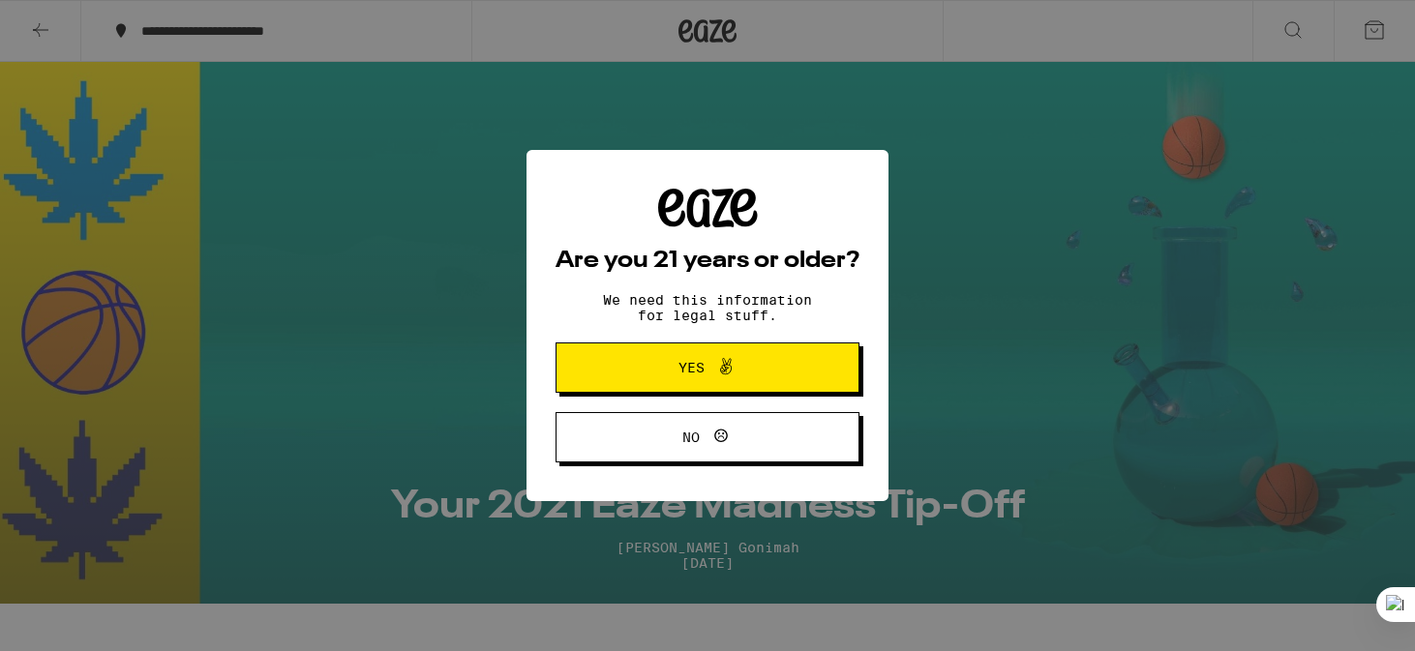
select select "English"
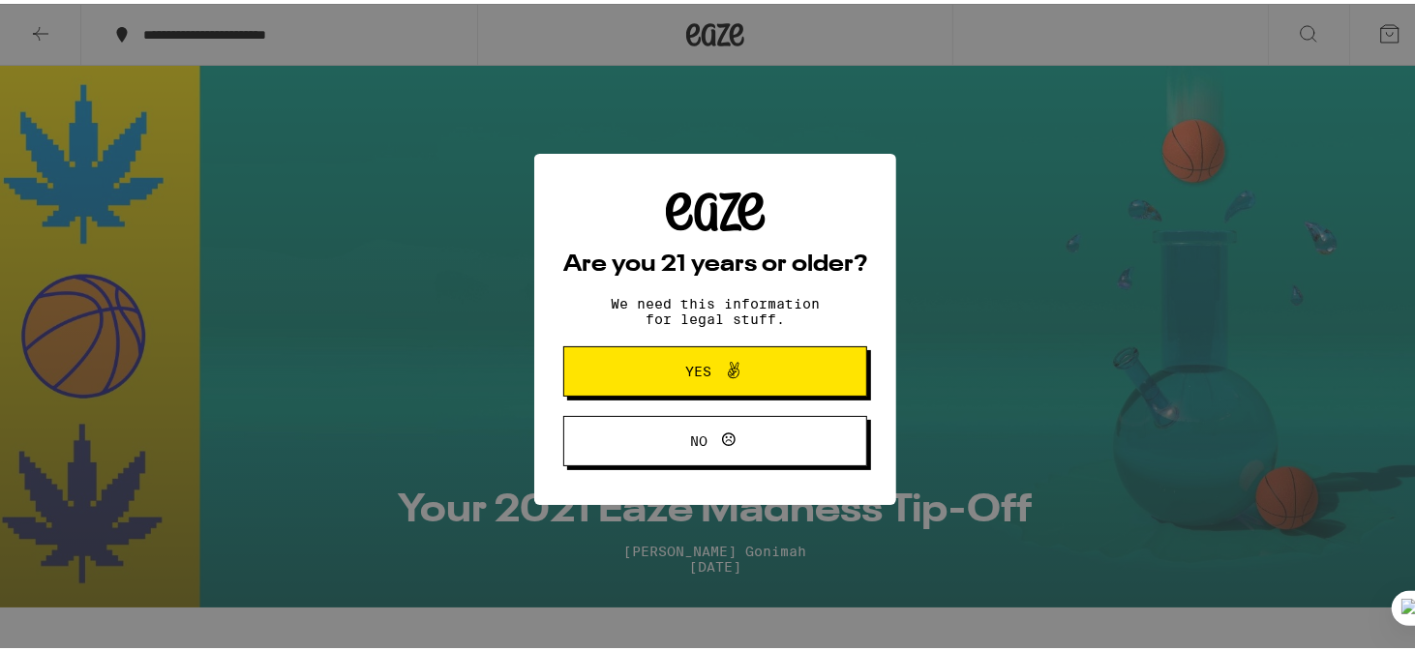
click at [689, 375] on span "Yes" at bounding box center [699, 368] width 26 height 14
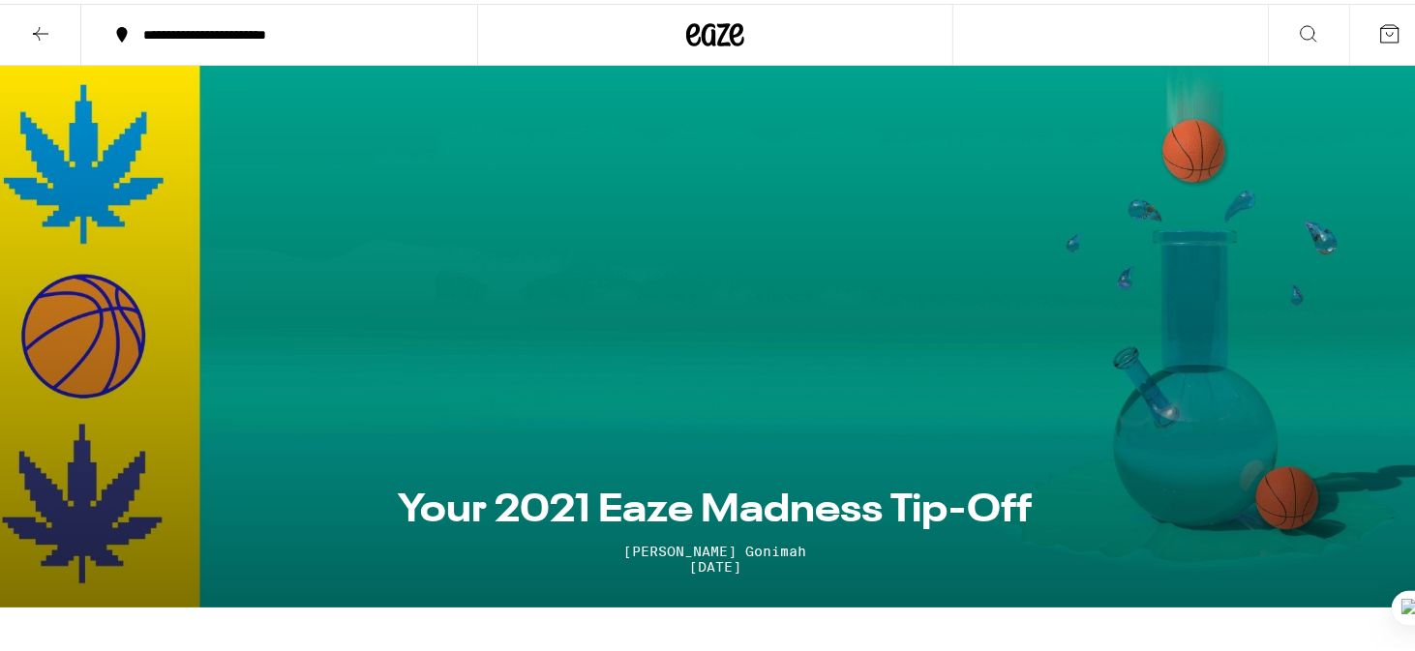
click at [292, 28] on div "**********" at bounding box center [289, 31] width 311 height 14
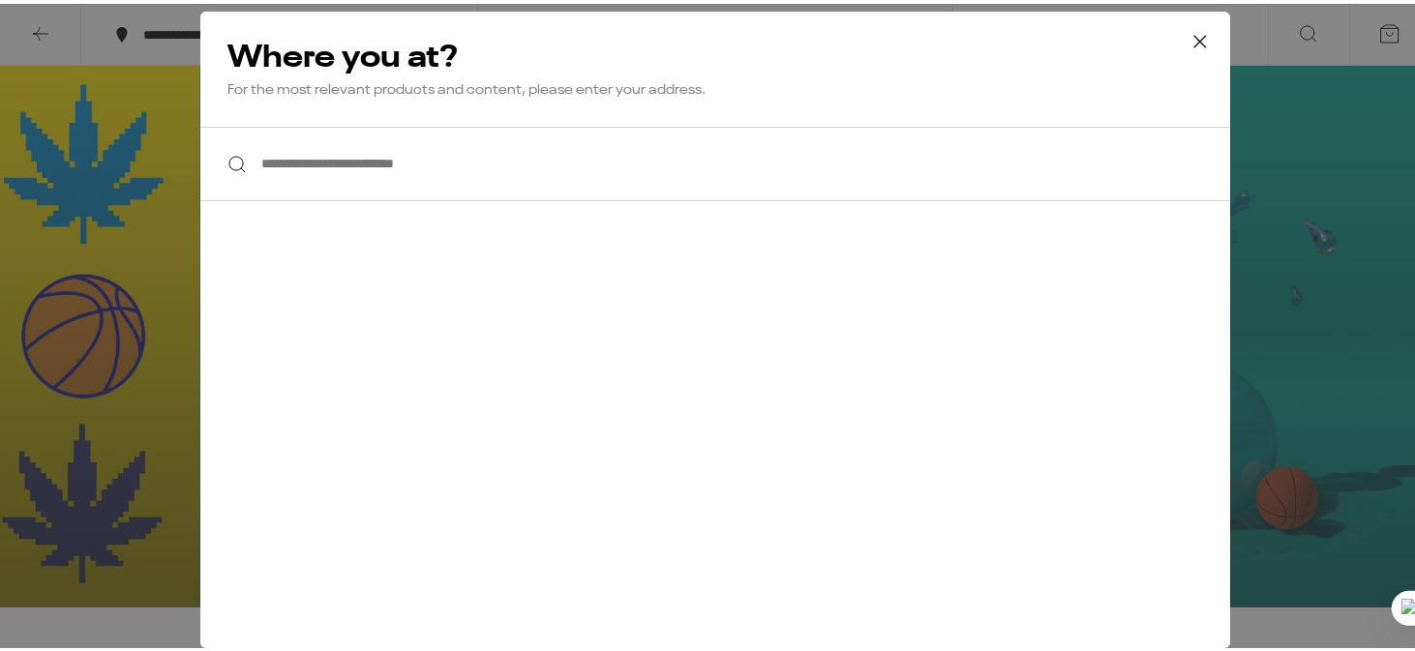
click at [256, 164] on input "**********" at bounding box center [715, 160] width 1030 height 75
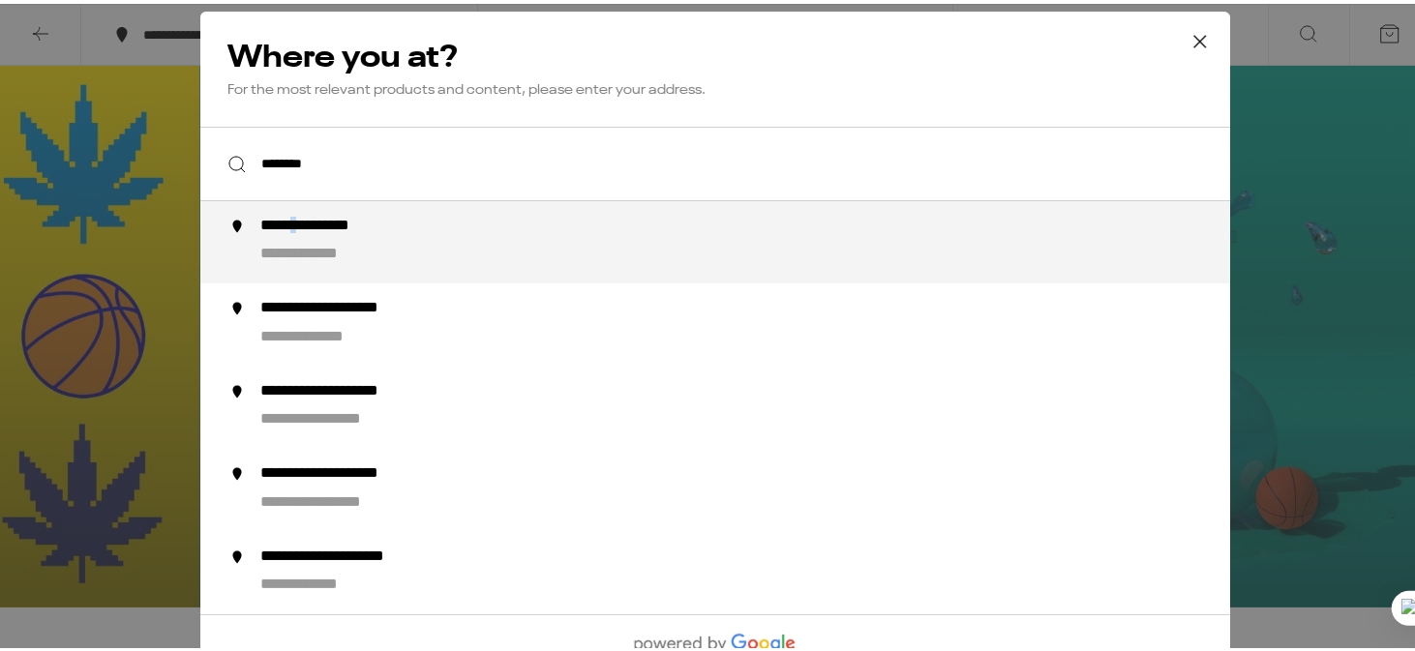
click at [300, 236] on div "**********" at bounding box center [335, 224] width 150 height 23
type input "**********"
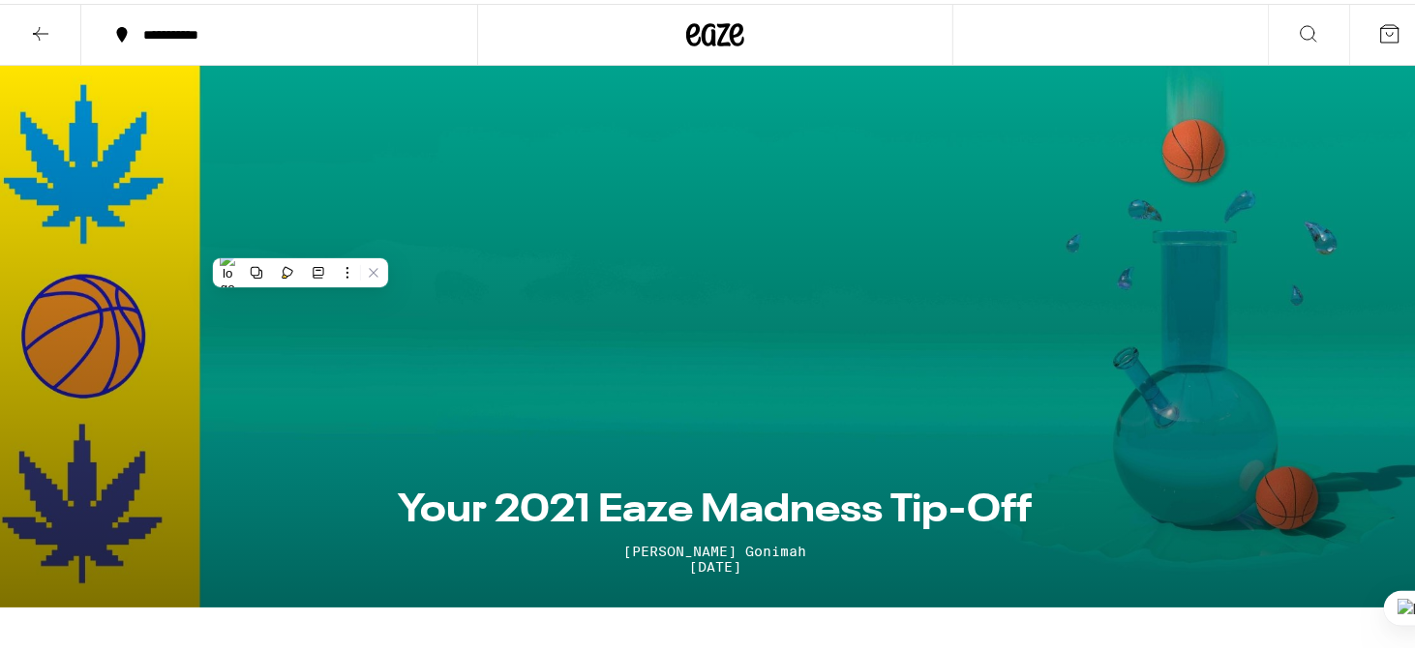
click at [558, 241] on section "Your 2021 Eaze Madness Tip-Off Diana Gonimah Feb 26, 2021" at bounding box center [715, 333] width 1430 height 542
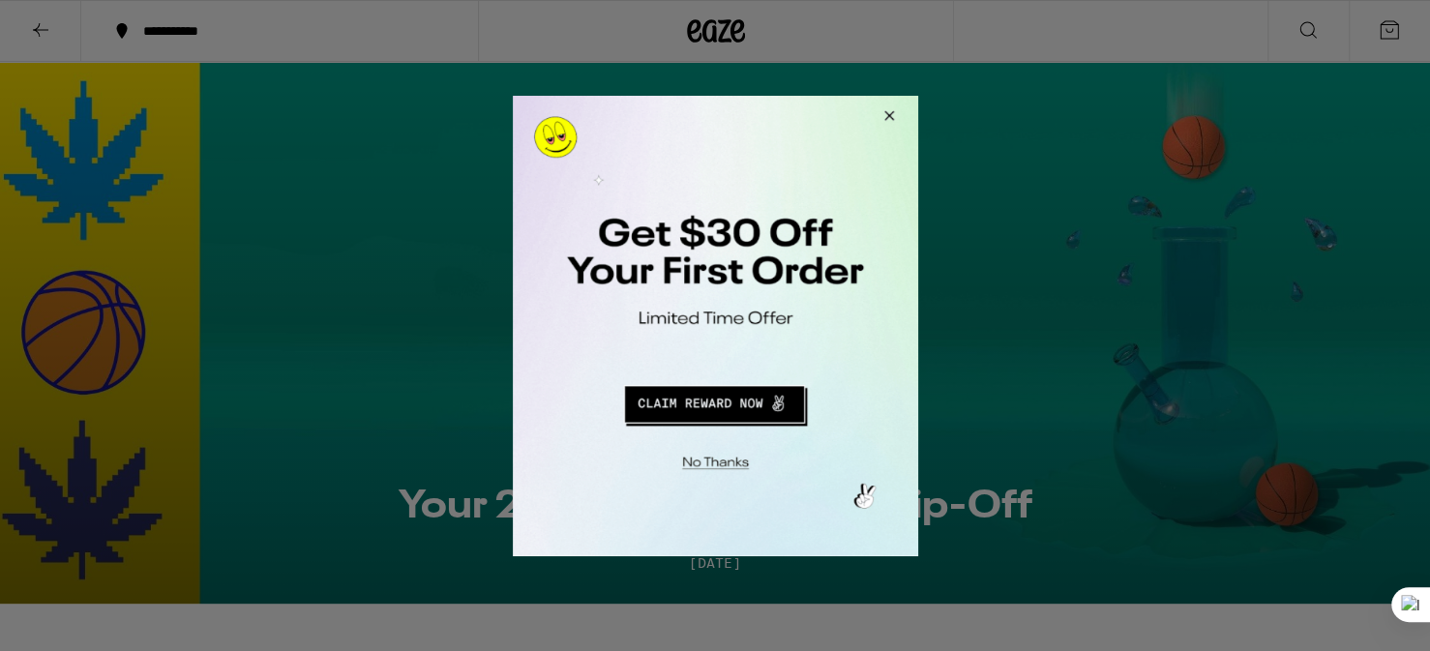
click at [1311, 38] on div at bounding box center [715, 325] width 1430 height 651
drag, startPoint x: 1823, startPoint y: 133, endPoint x: 842, endPoint y: 312, distance: 997.5
click at [861, 183] on div at bounding box center [714, 325] width 405 height 461
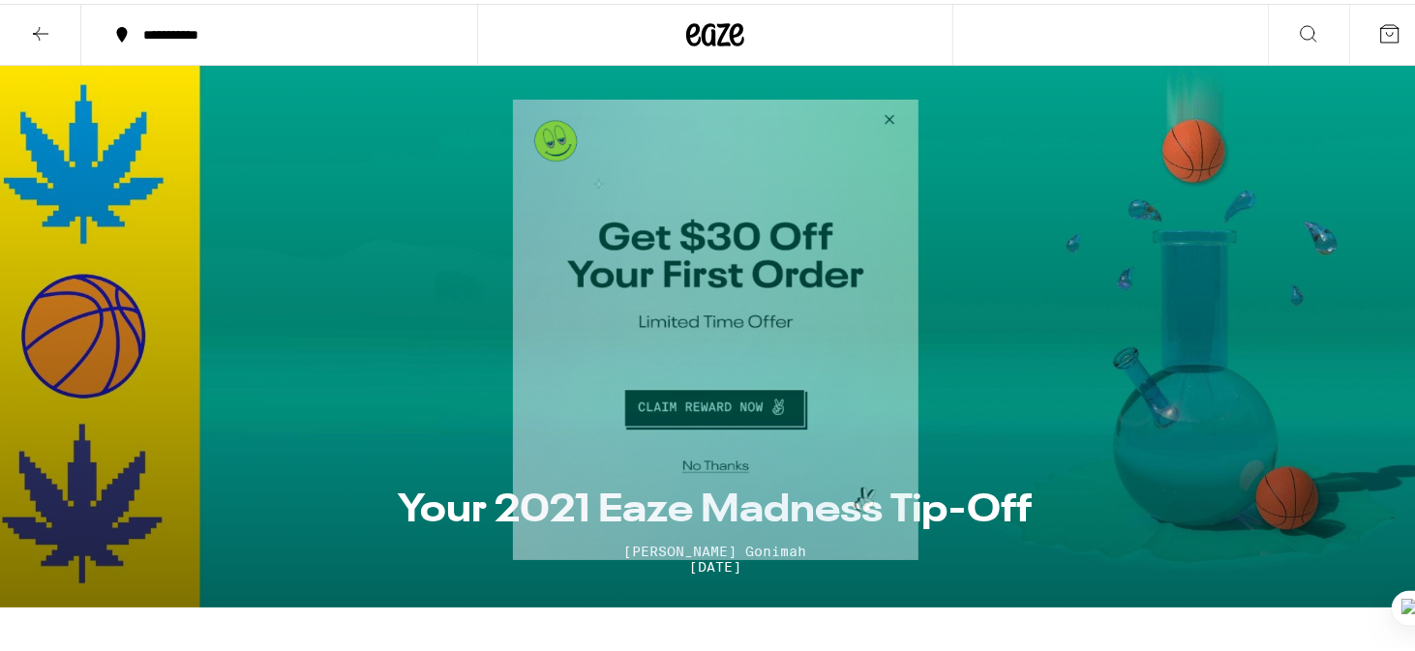
click at [708, 467] on button "Close Modal" at bounding box center [712, 463] width 394 height 30
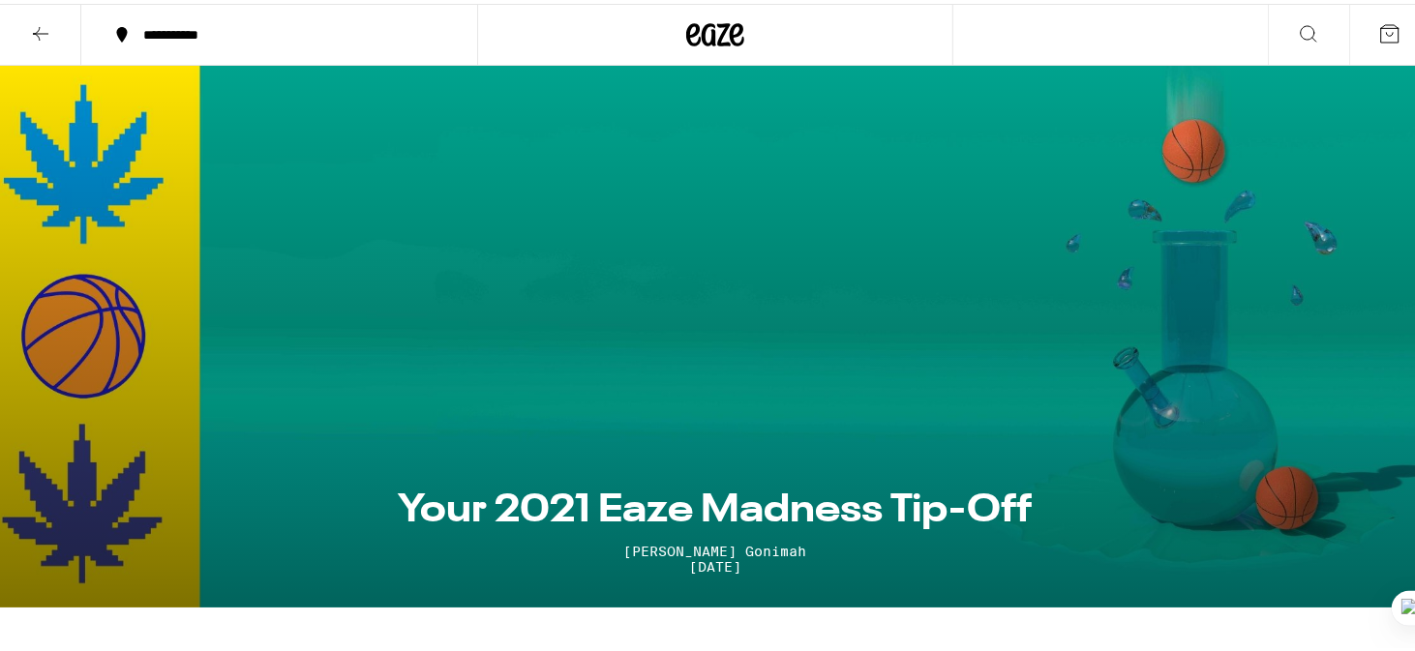
click at [1378, 31] on icon at bounding box center [1389, 29] width 23 height 23
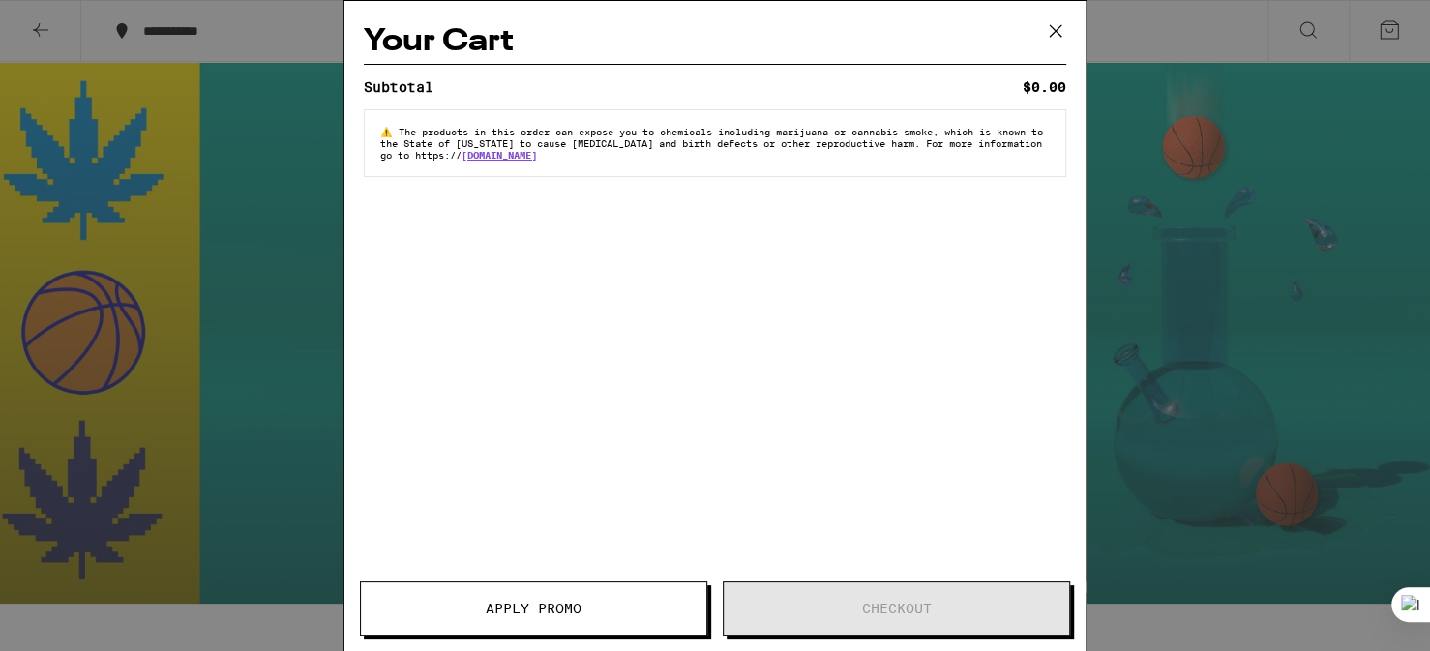
click at [1055, 37] on icon at bounding box center [1055, 30] width 29 height 29
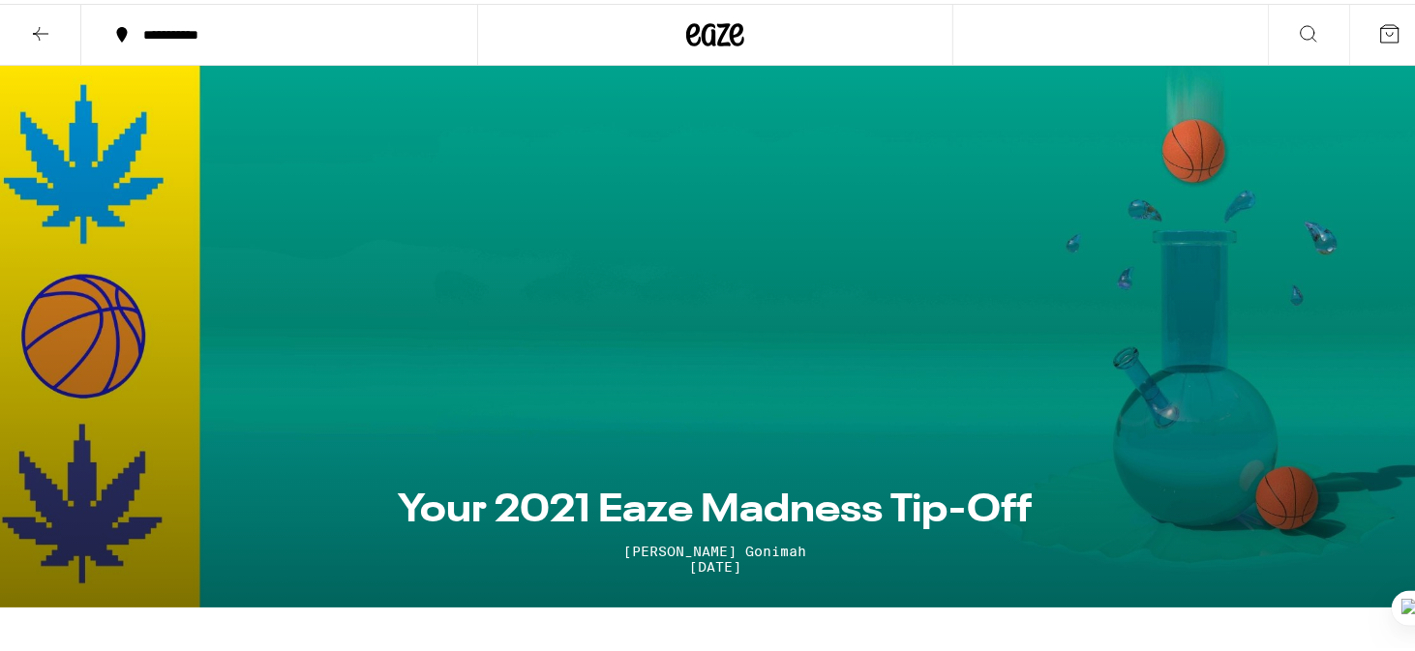
click at [1276, 32] on button at bounding box center [1308, 31] width 81 height 61
click at [1273, 31] on button at bounding box center [1308, 31] width 81 height 61
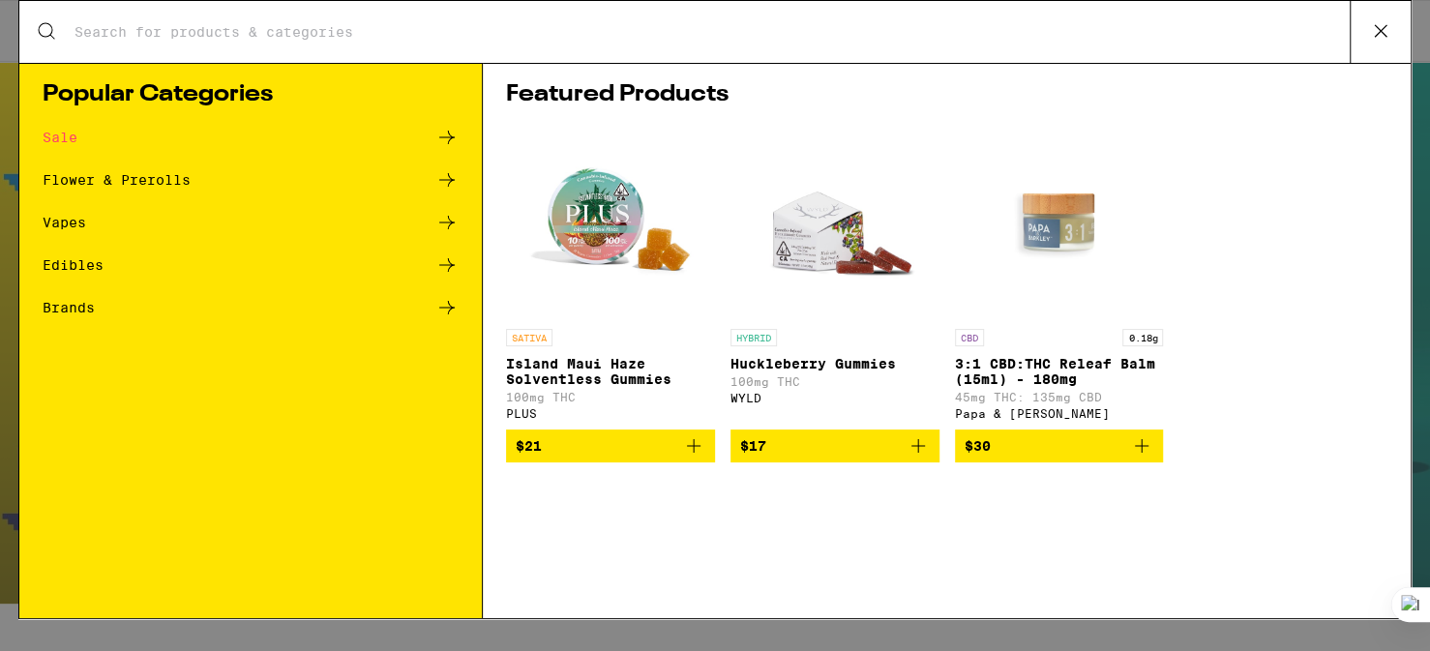
click at [443, 177] on icon at bounding box center [447, 179] width 23 height 23
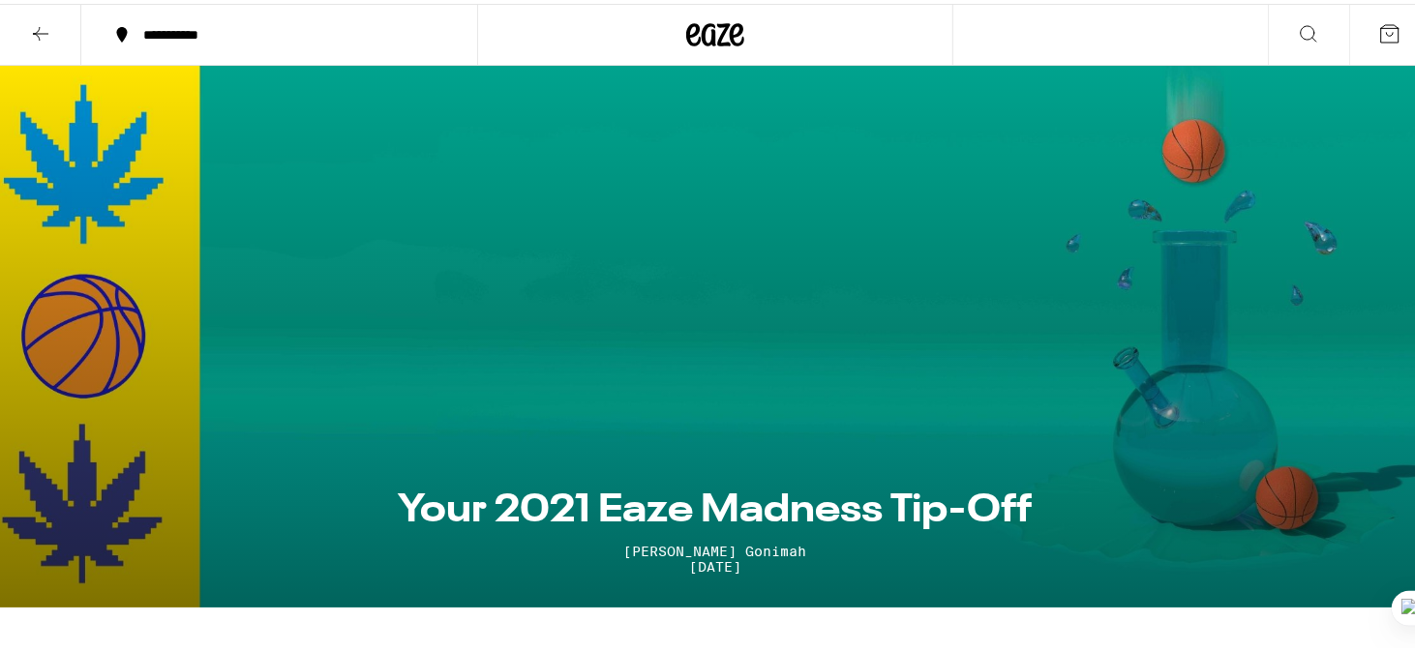
click at [443, 177] on section "Your 2021 Eaze Madness Tip-Off Diana Gonimah Feb 26, 2021" at bounding box center [715, 333] width 1430 height 542
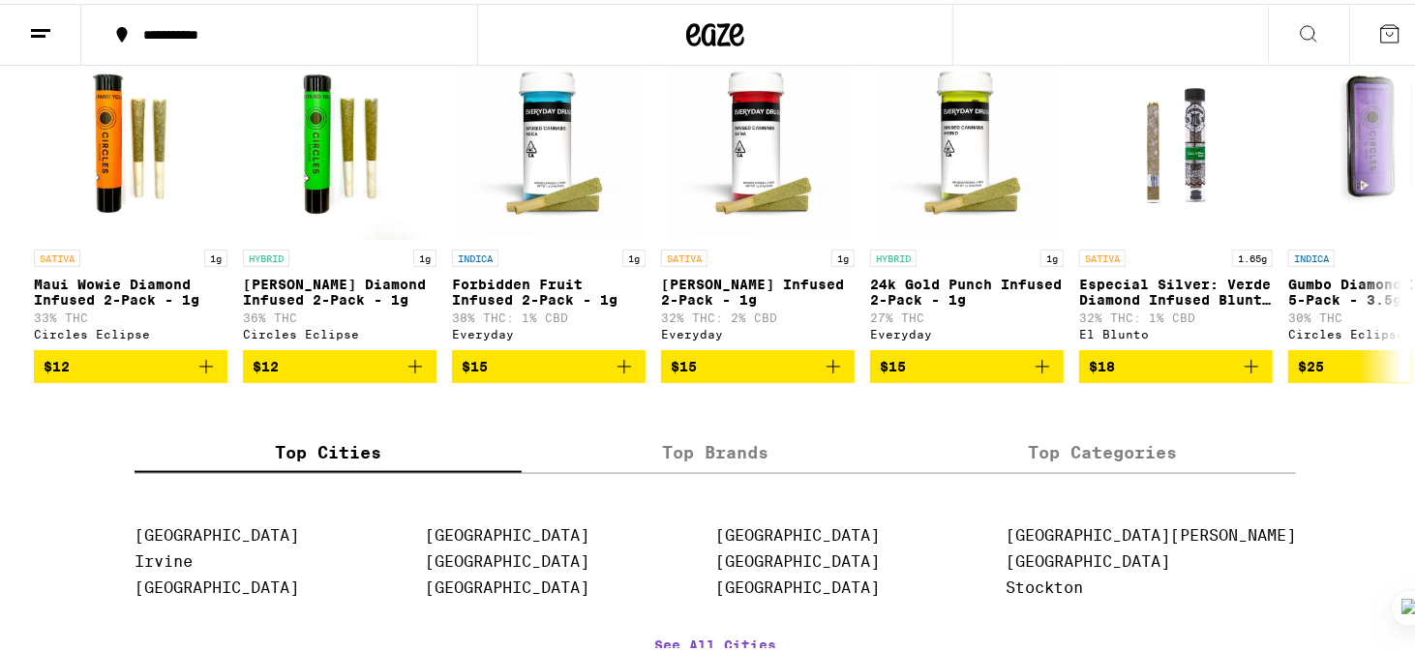
scroll to position [1569, 0]
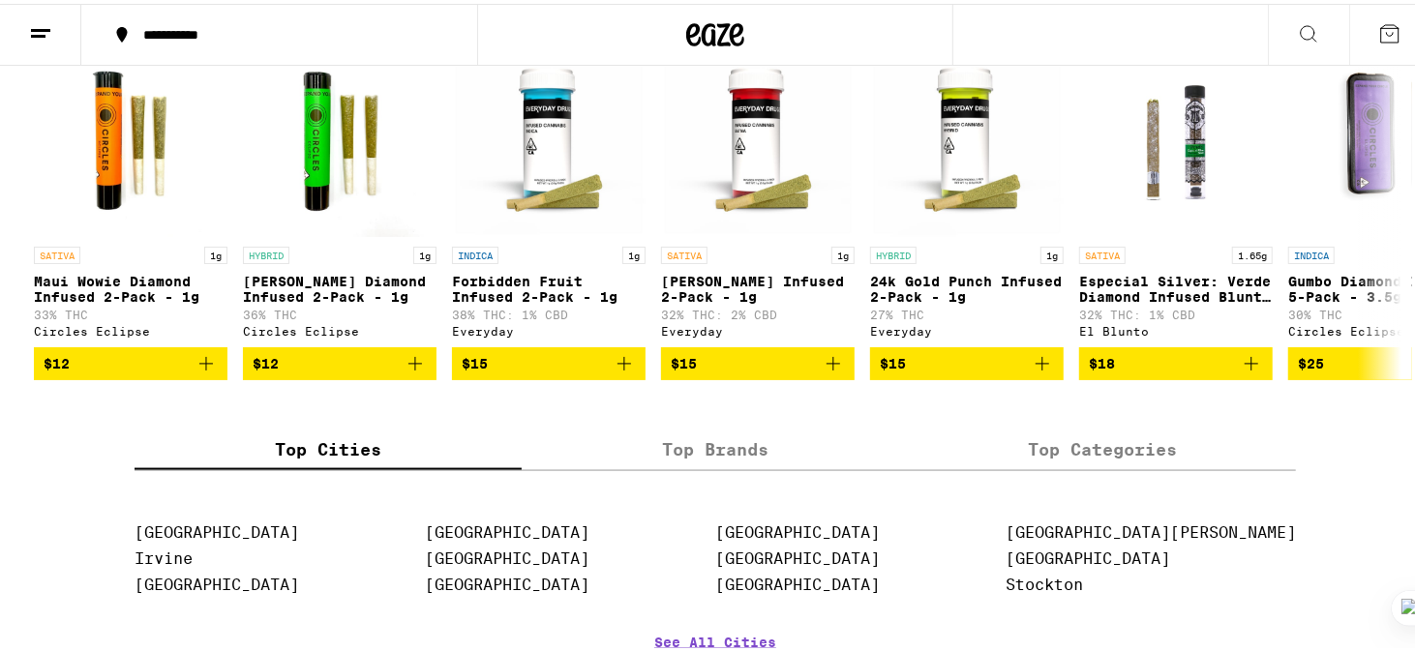
click at [1344, 17] on div "(85)" at bounding box center [1365, 5] width 63 height 23
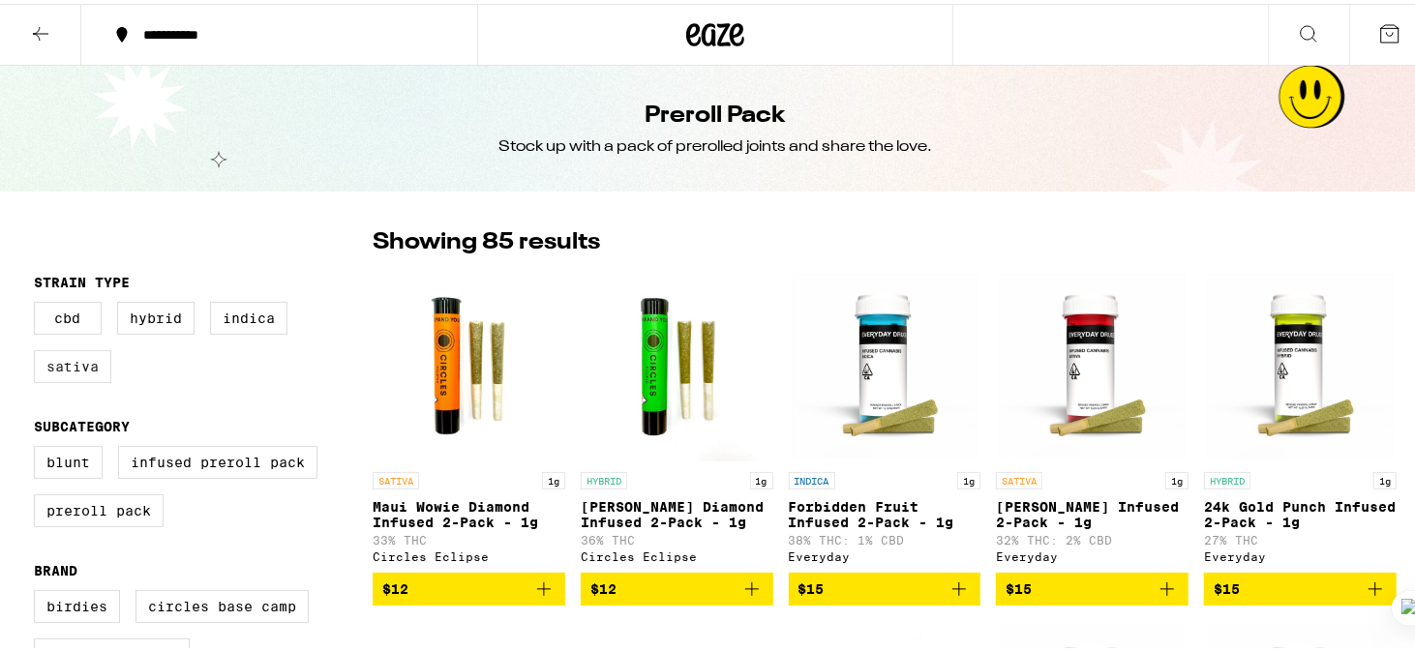
click at [77, 379] on label "Sativa" at bounding box center [72, 362] width 77 height 33
click at [39, 302] on input "Sativa" at bounding box center [38, 301] width 1 height 1
click at [77, 379] on label "Sativa" at bounding box center [72, 362] width 77 height 33
click at [39, 302] on input "Sativa" at bounding box center [38, 301] width 1 height 1
checkbox input "false"
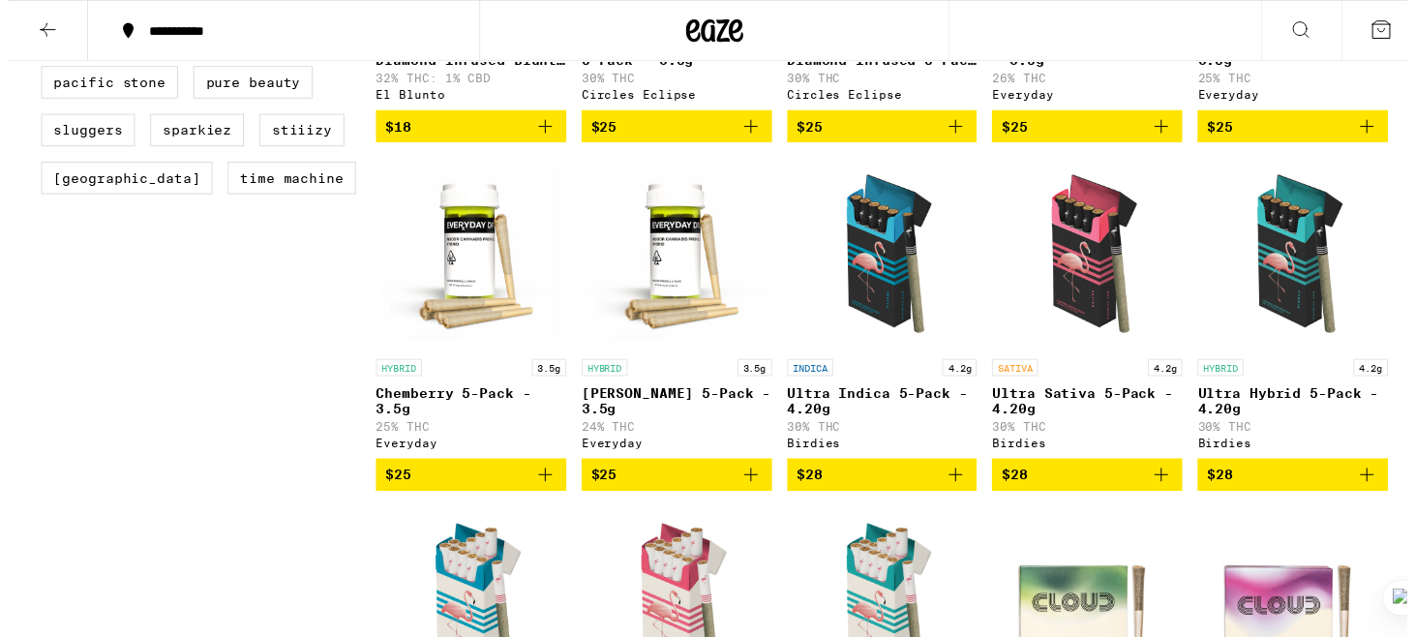
scroll to position [819, 0]
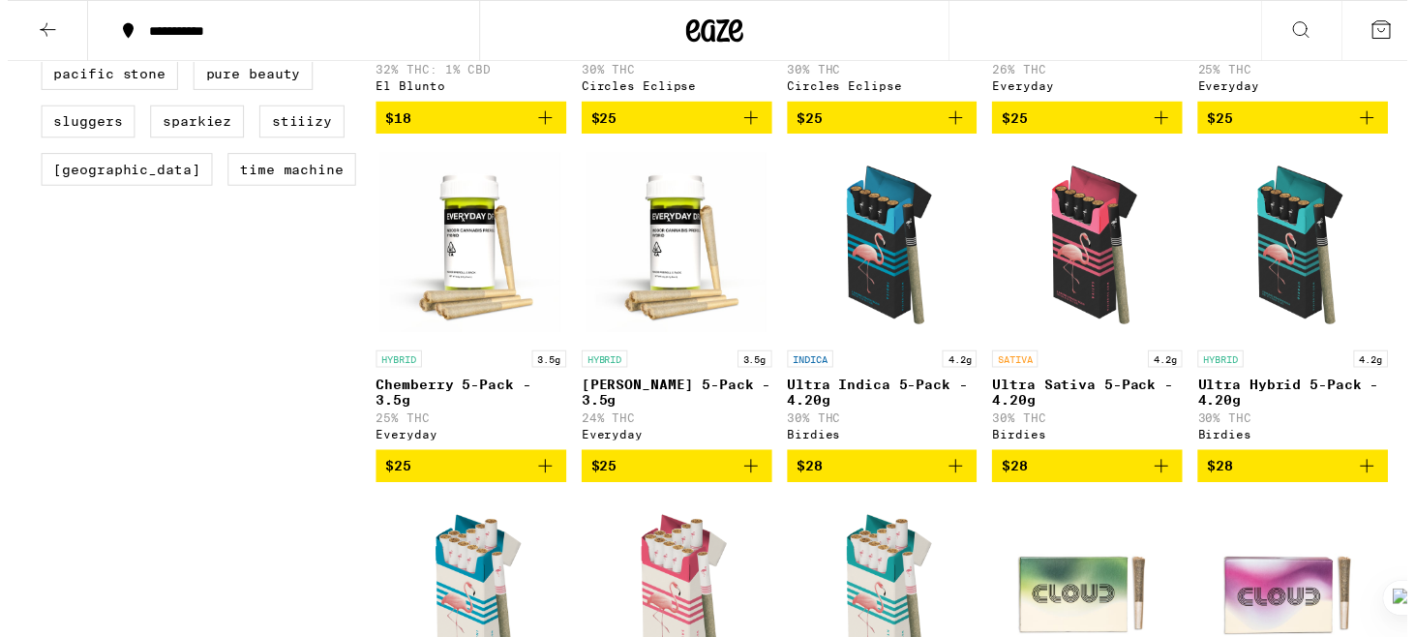
click at [1070, 483] on span "$28" at bounding box center [1092, 471] width 173 height 23
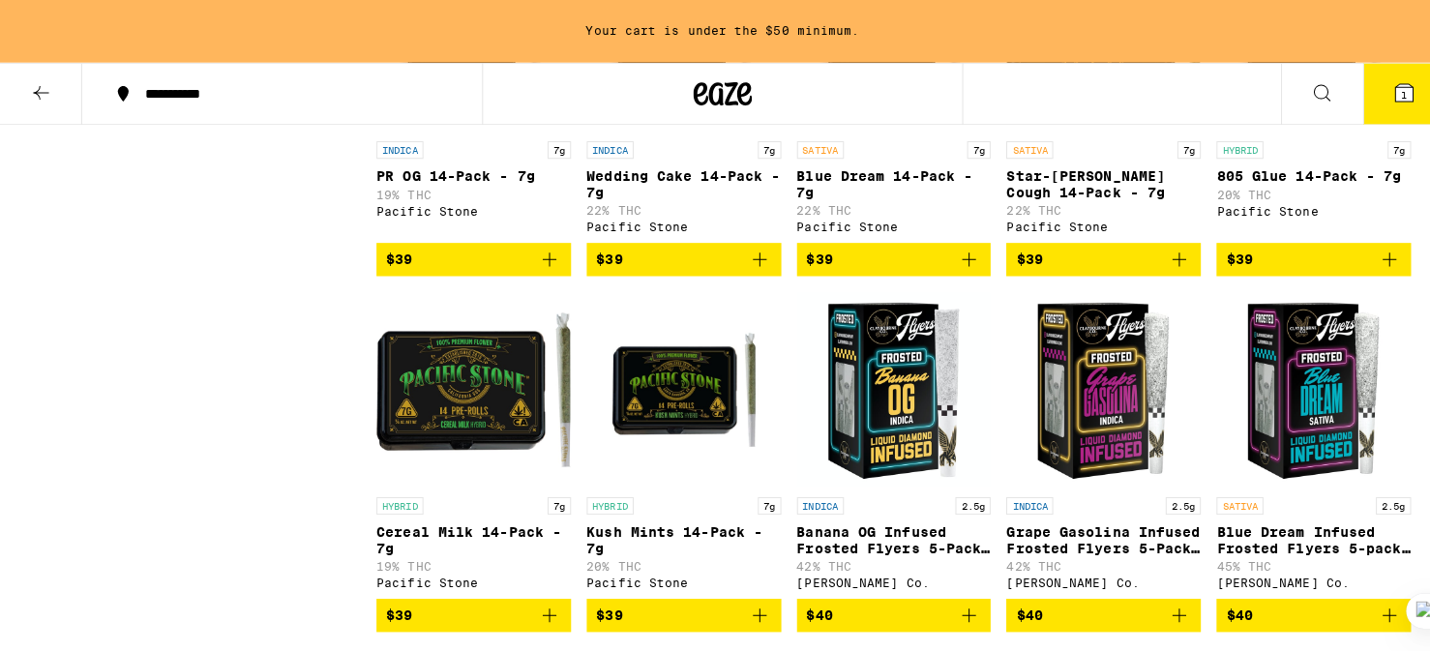
scroll to position [2594, 0]
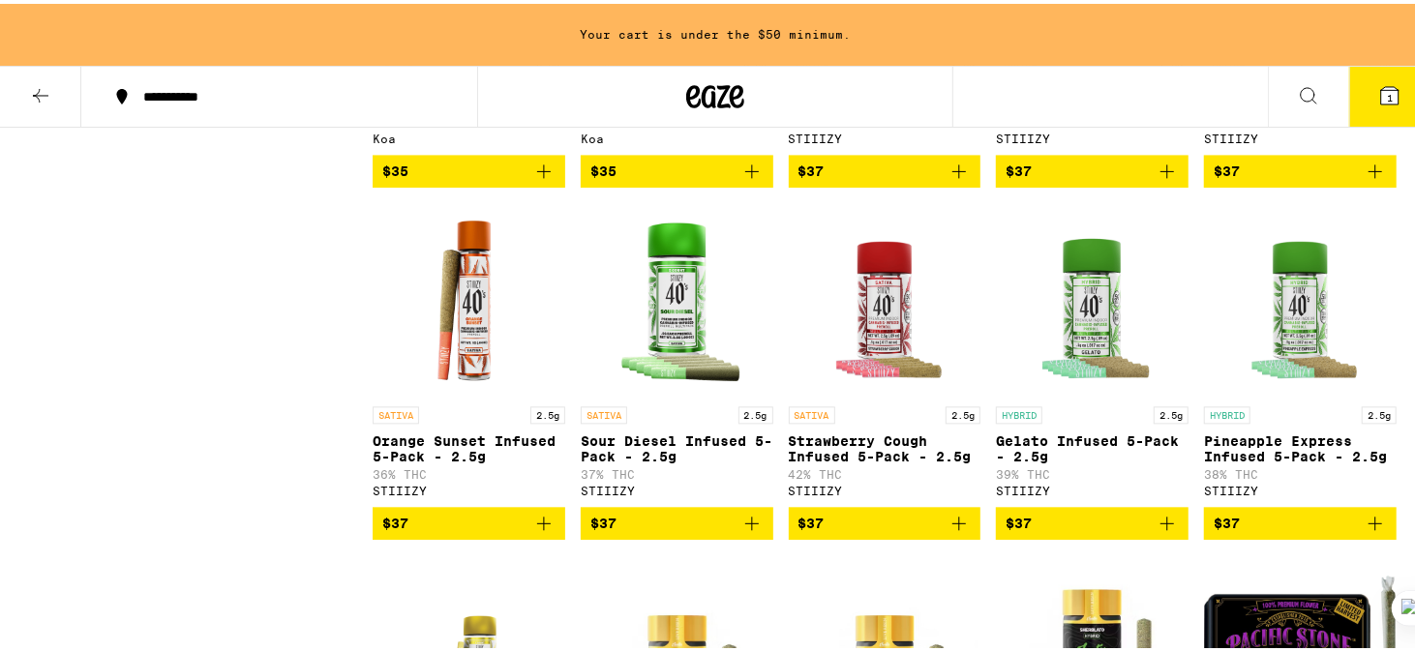
click at [1370, 108] on p "Watermelon Z Infused 5-Pack - 2.5g" at bounding box center [1300, 92] width 193 height 31
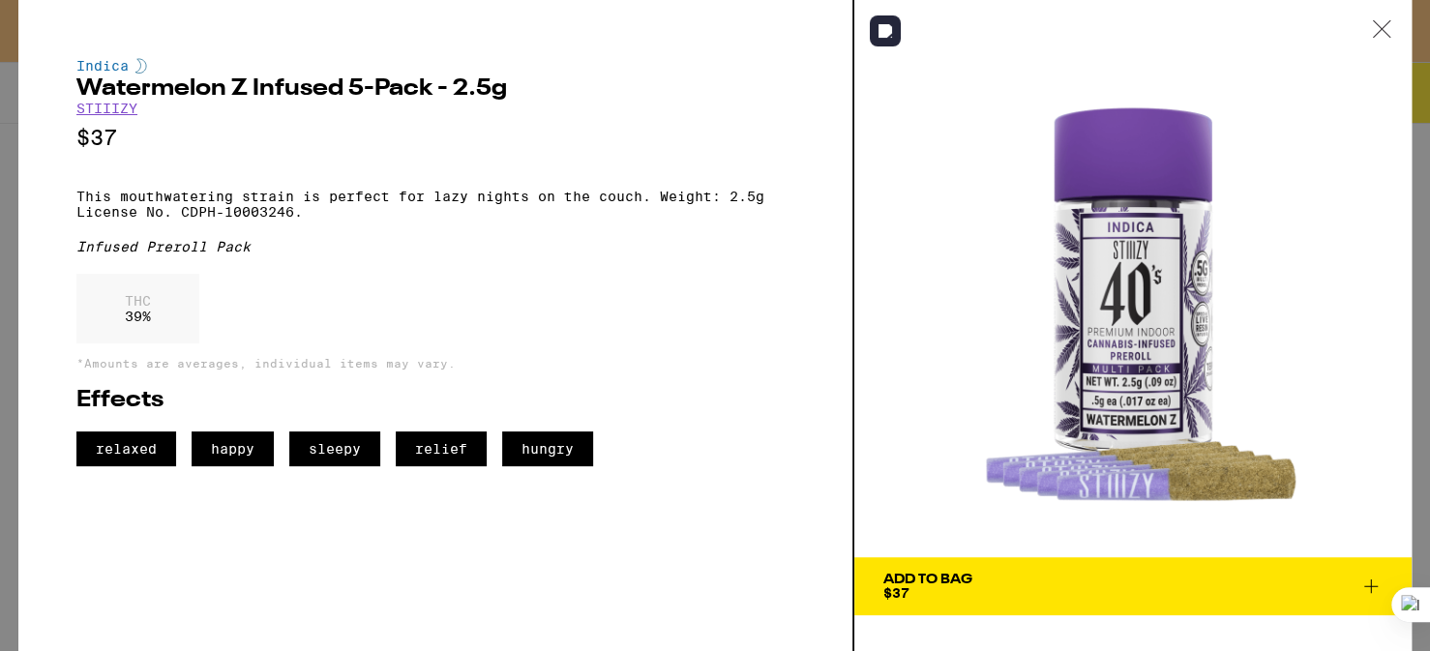
click at [1384, 18] on div at bounding box center [1382, 30] width 60 height 61
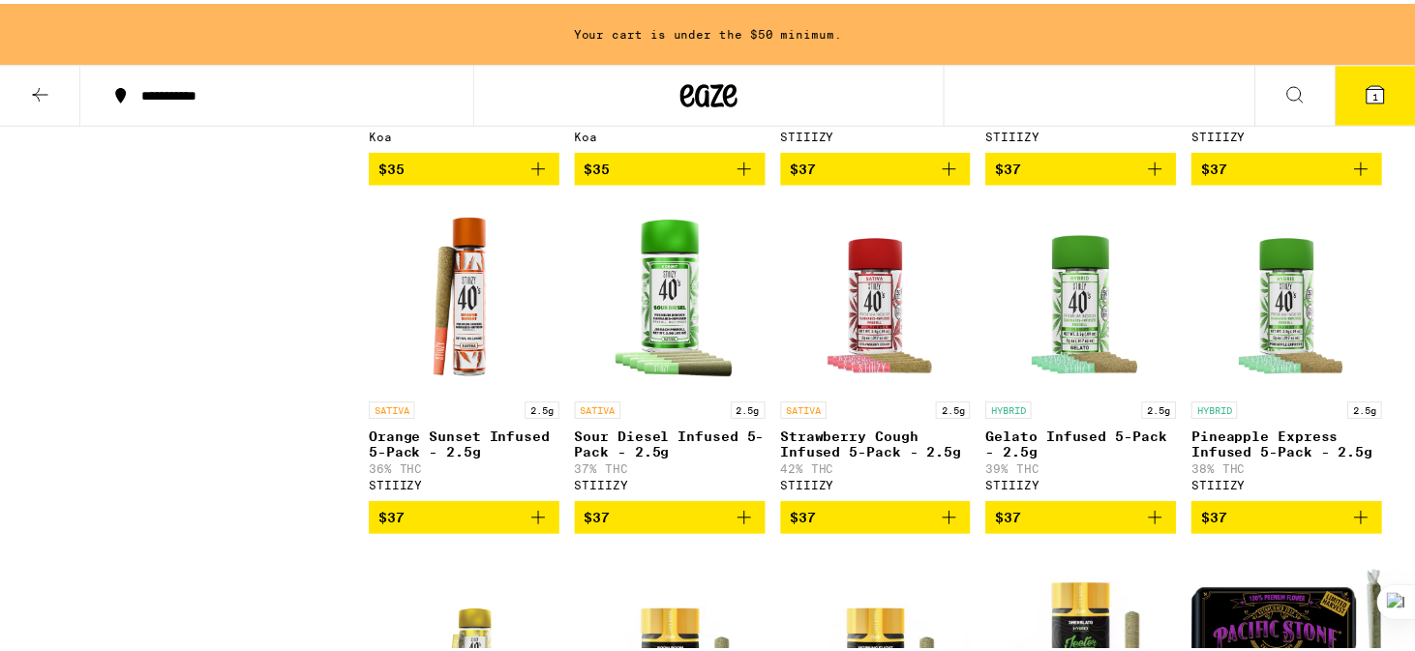
scroll to position [2575, 0]
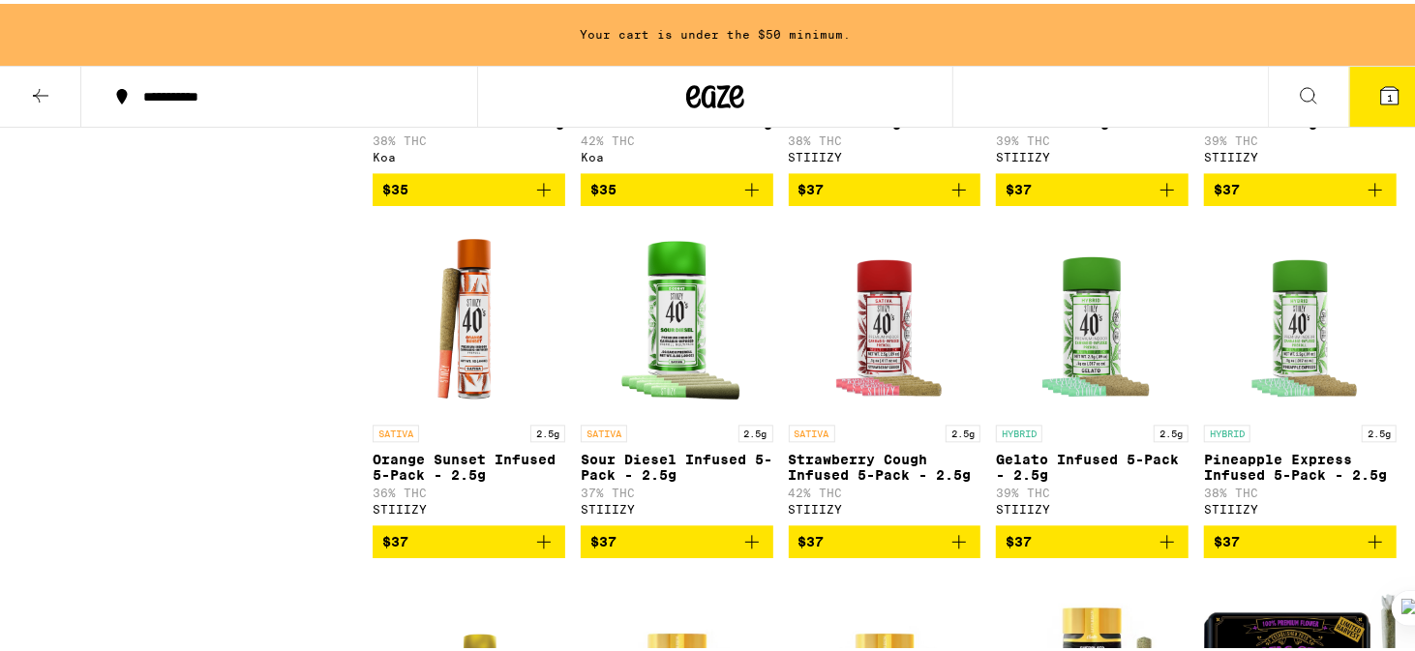
click at [1384, 18] on div "Your cart is under the $50 minimum." at bounding box center [715, 31] width 1430 height 62
click at [1318, 96] on button at bounding box center [1308, 93] width 81 height 61
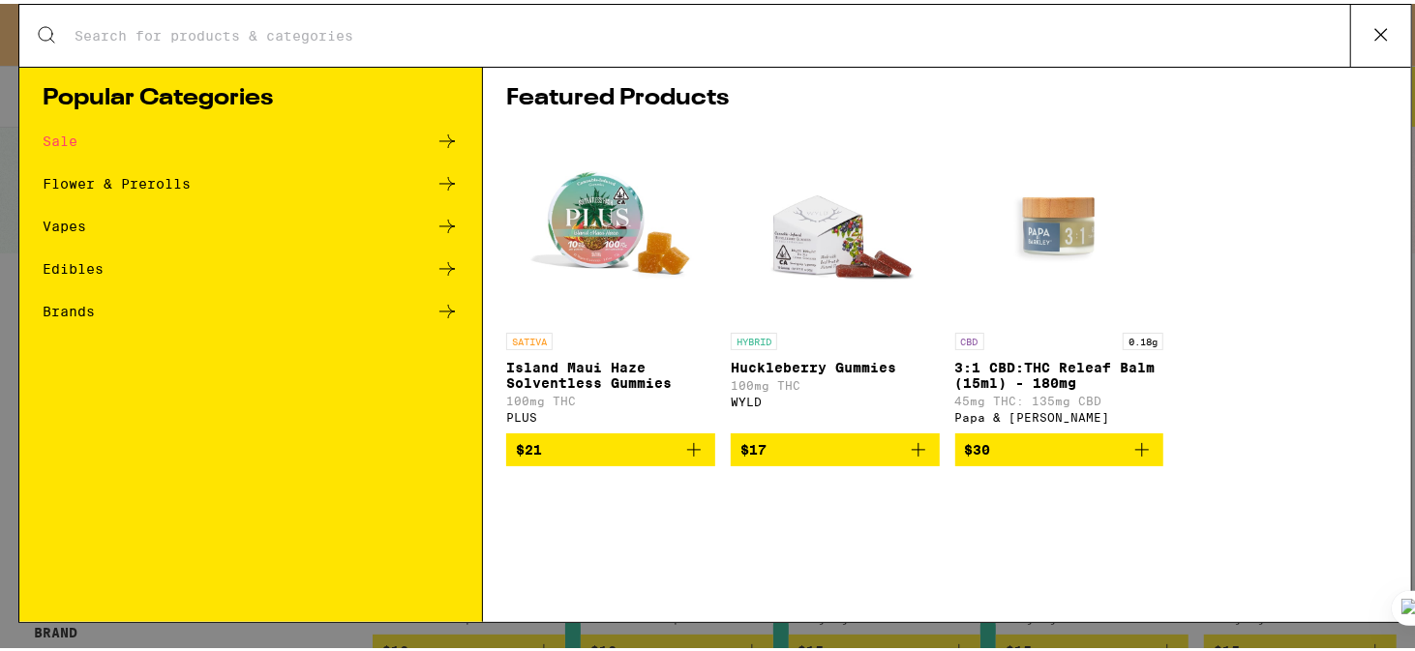
scroll to position [0, 0]
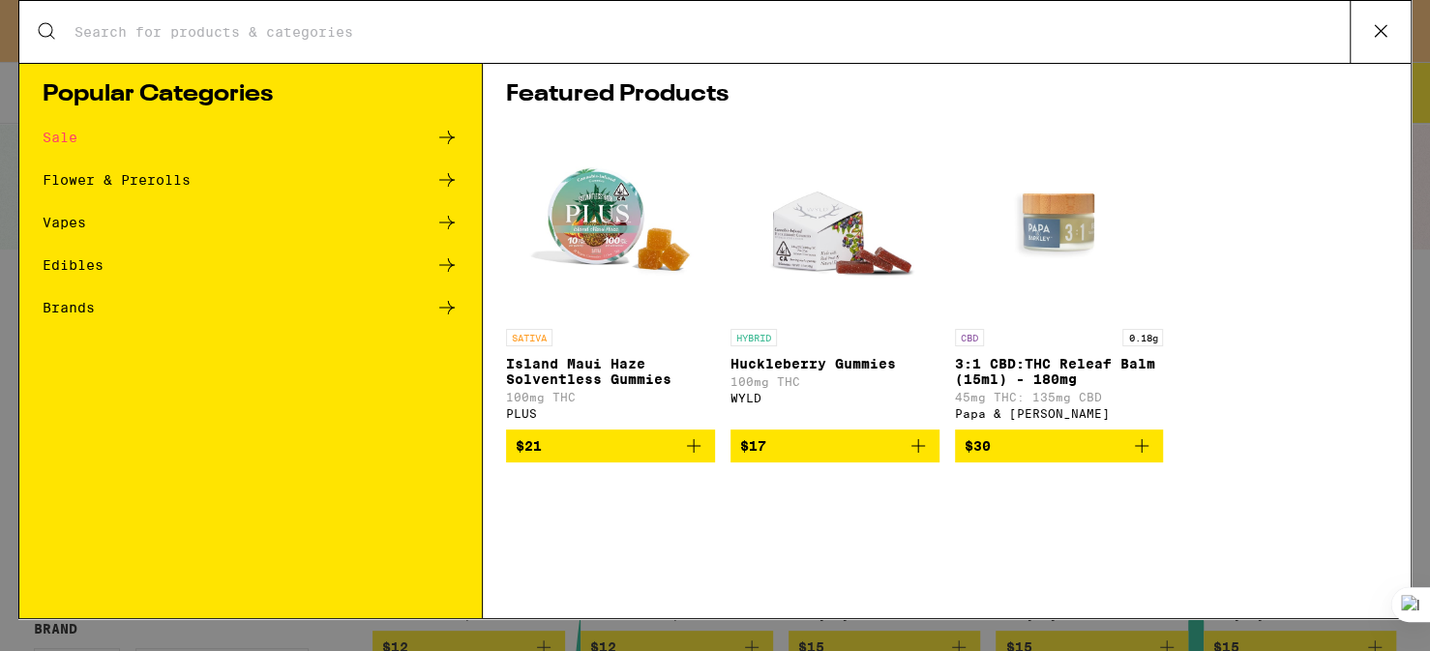
click at [1286, 84] on h1 "Featured Products" at bounding box center [947, 94] width 882 height 23
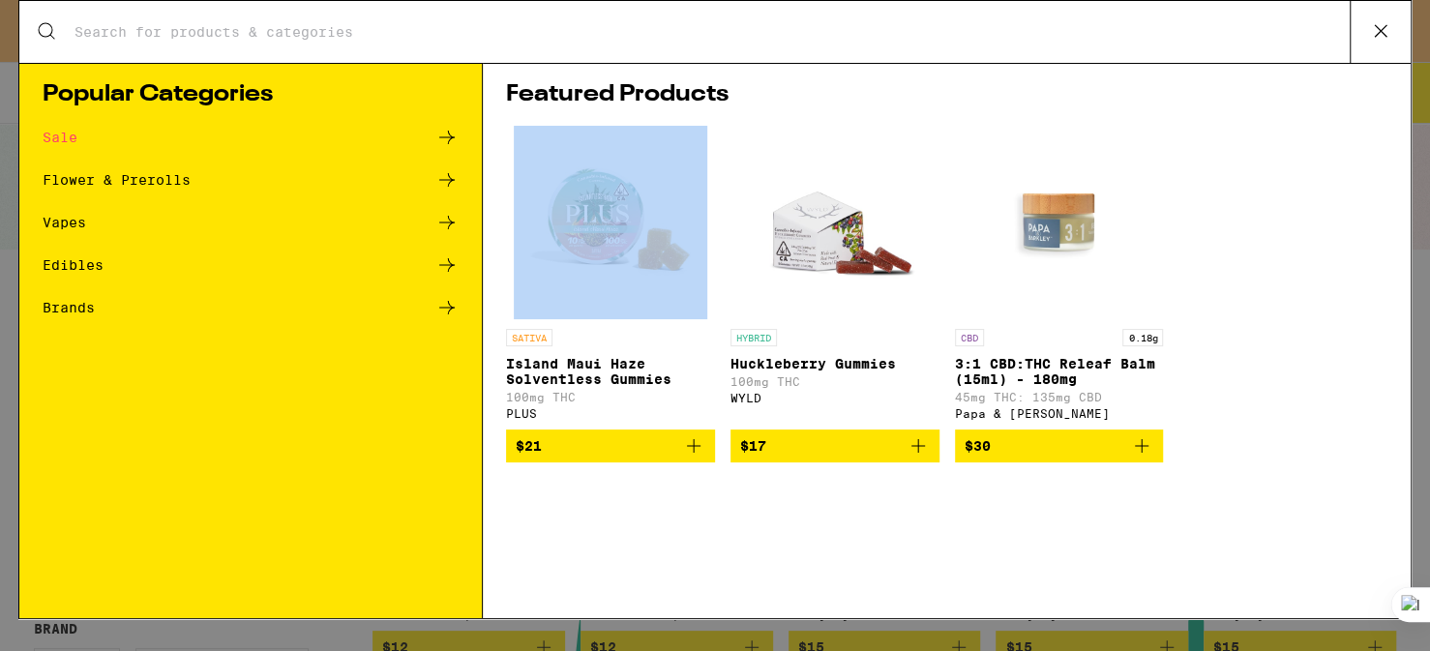
click at [1286, 84] on h1 "Featured Products" at bounding box center [947, 94] width 882 height 23
click at [446, 223] on icon at bounding box center [447, 222] width 23 height 23
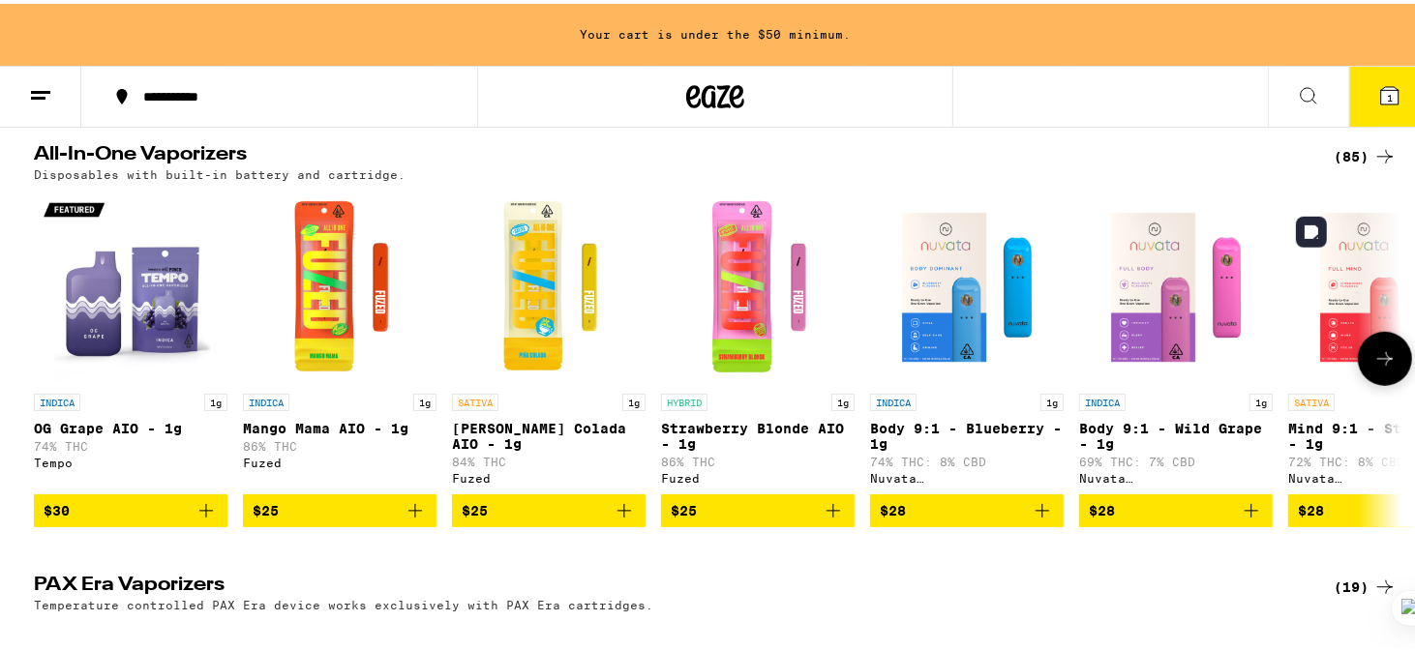
scroll to position [635, 0]
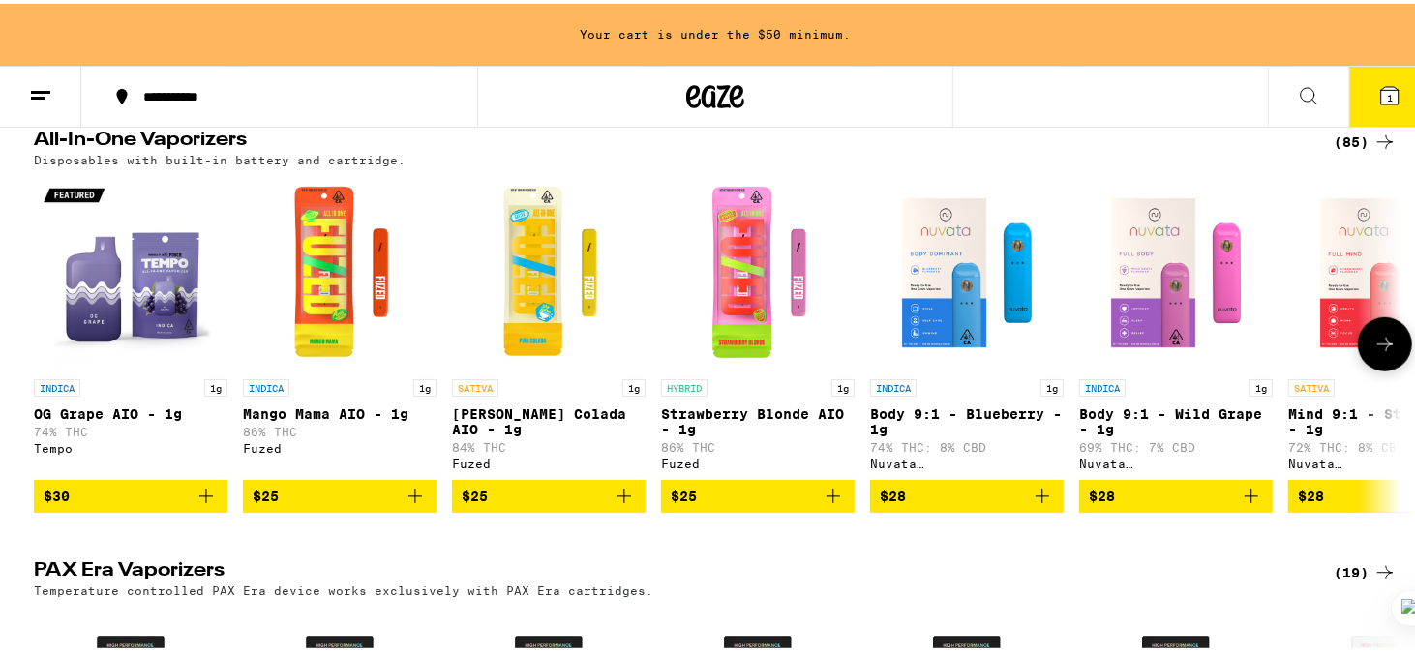
click at [1380, 352] on icon at bounding box center [1384, 340] width 23 height 23
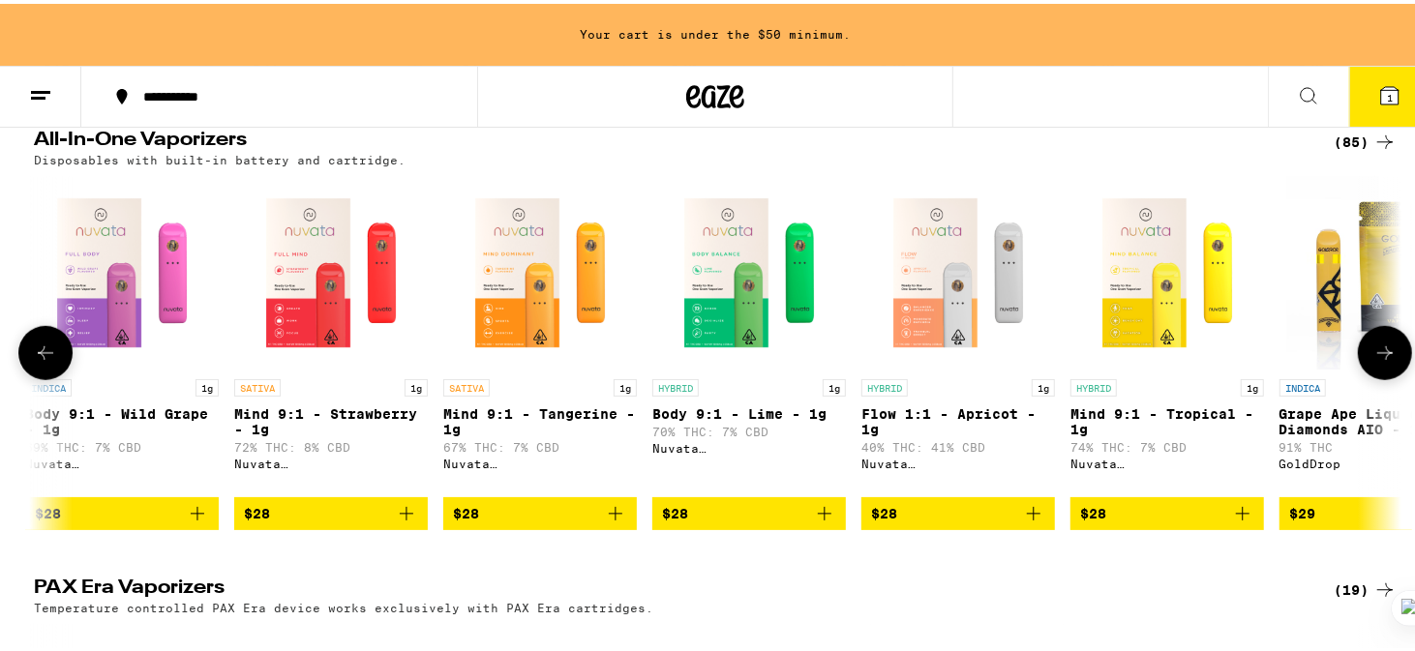
click at [1380, 357] on button at bounding box center [1385, 349] width 54 height 54
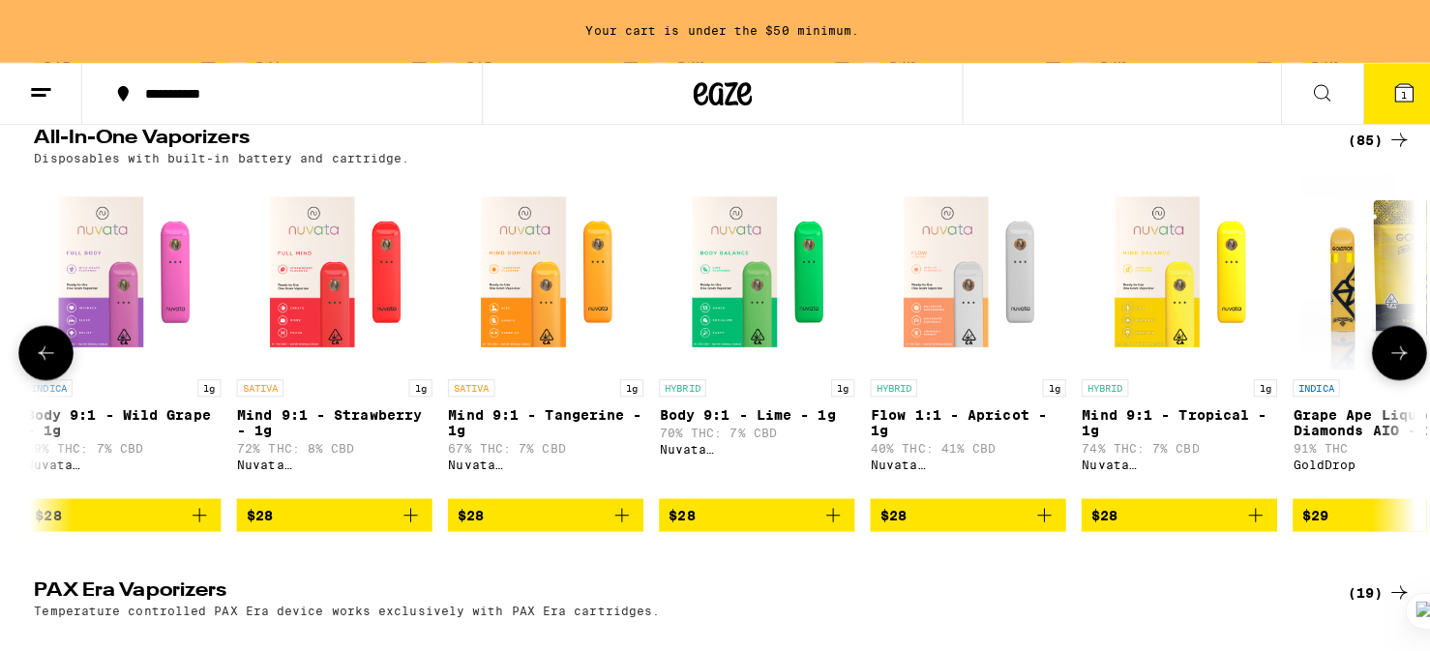
scroll to position [0, 2219]
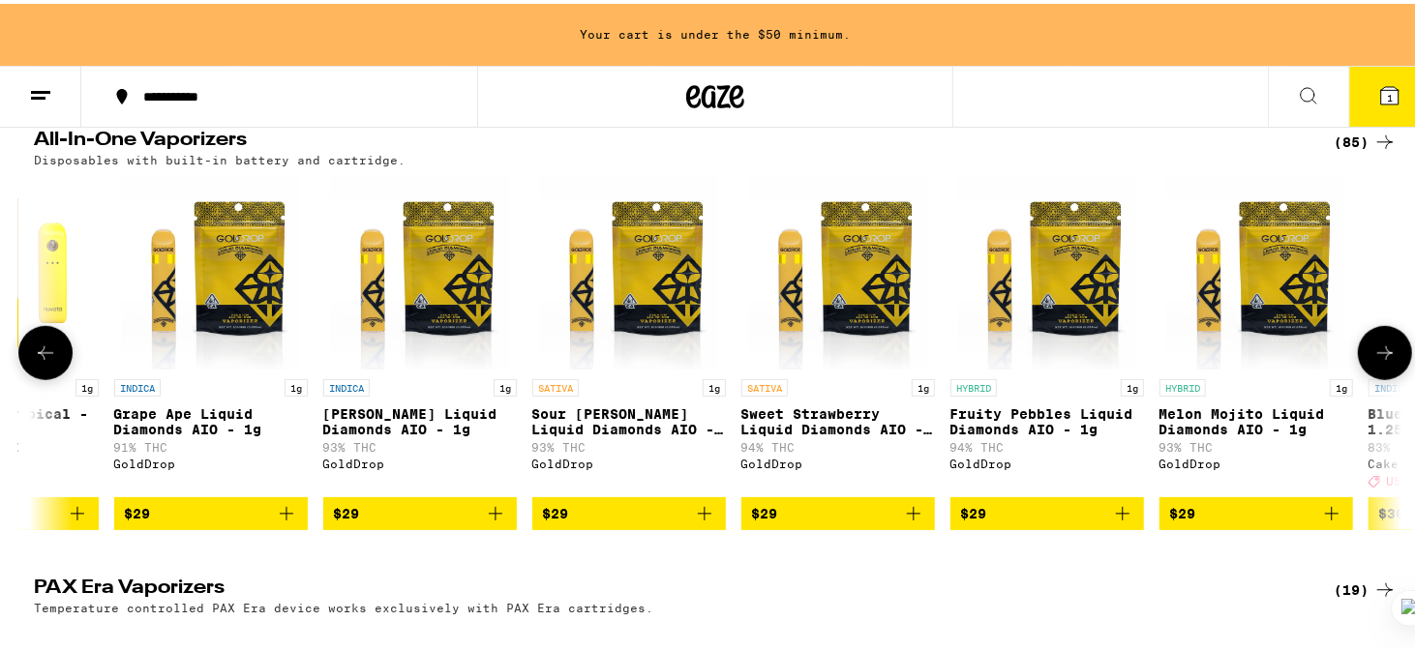
drag, startPoint x: 1380, startPoint y: 357, endPoint x: 870, endPoint y: 431, distance: 515.3
click at [870, 431] on div "INDICA 1g OG Grape AIO - 1g 74% THC Tempo $30 INDICA 1g Mango Mama AIO - 1g 86%…" at bounding box center [715, 349] width 1394 height 354
click at [398, 466] on div "GoldDrop" at bounding box center [420, 460] width 194 height 13
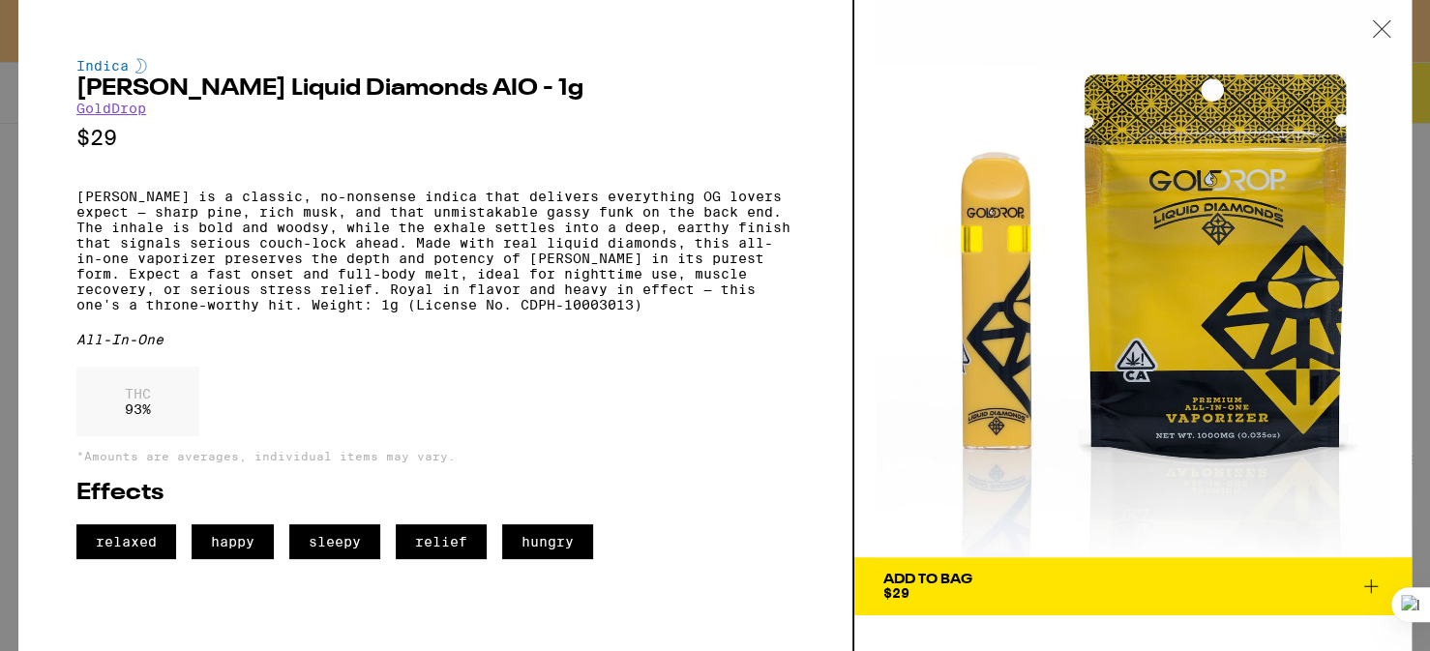
click at [398, 446] on div "THC 93 %" at bounding box center [435, 406] width 718 height 79
drag, startPoint x: 676, startPoint y: 79, endPoint x: 717, endPoint y: 173, distance: 102.3
click at [717, 173] on div "Indica King Louis Liquid Diamonds AIO - 1g GoldDrop $29 King Louis is a classic…" at bounding box center [435, 308] width 718 height 501
click at [1384, 27] on icon at bounding box center [1381, 28] width 19 height 17
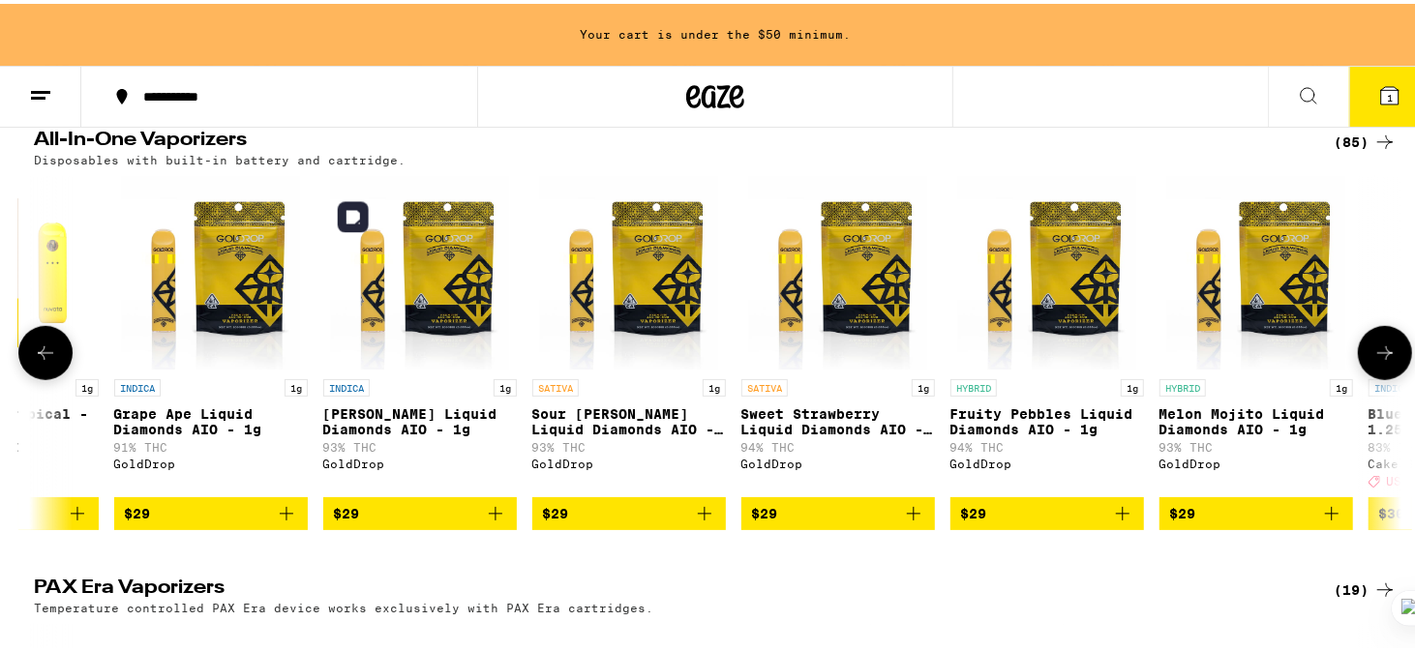
click at [460, 366] on img "Open page for King Louis Liquid Diamonds AIO - 1g from GoldDrop" at bounding box center [420, 269] width 179 height 194
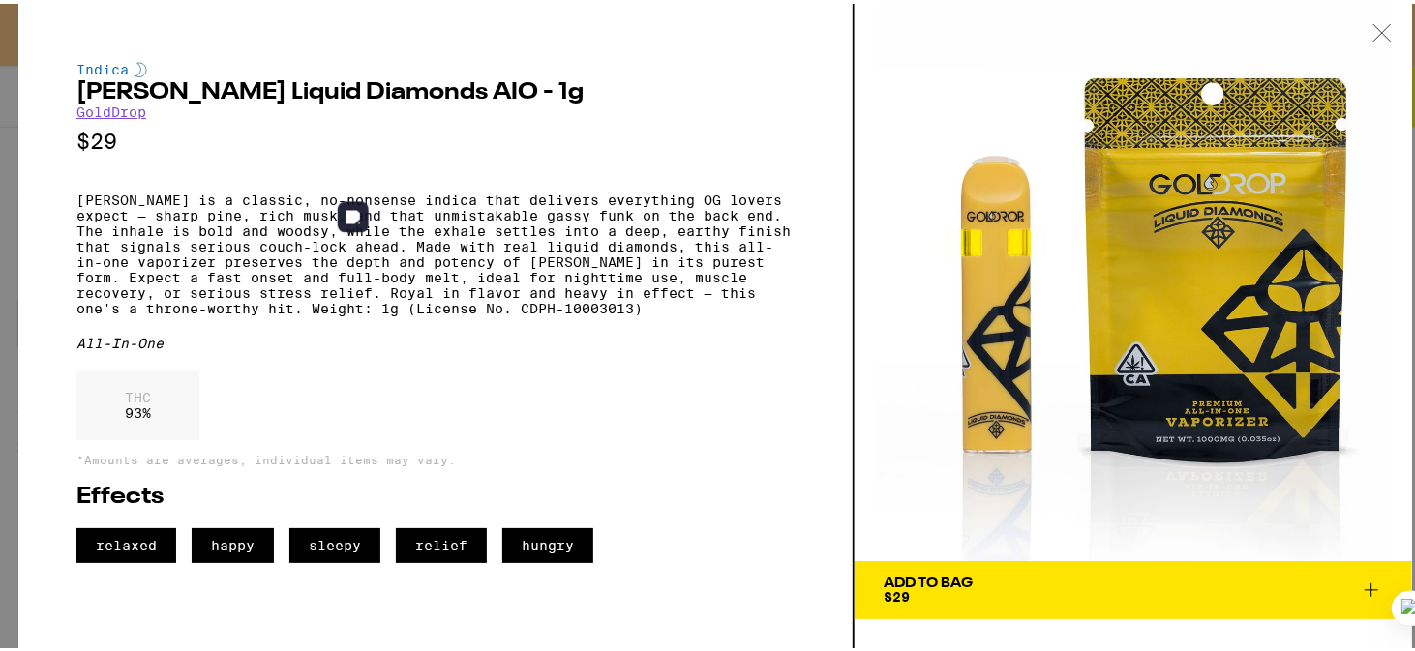
click at [460, 347] on div "All-In-One" at bounding box center [435, 339] width 718 height 15
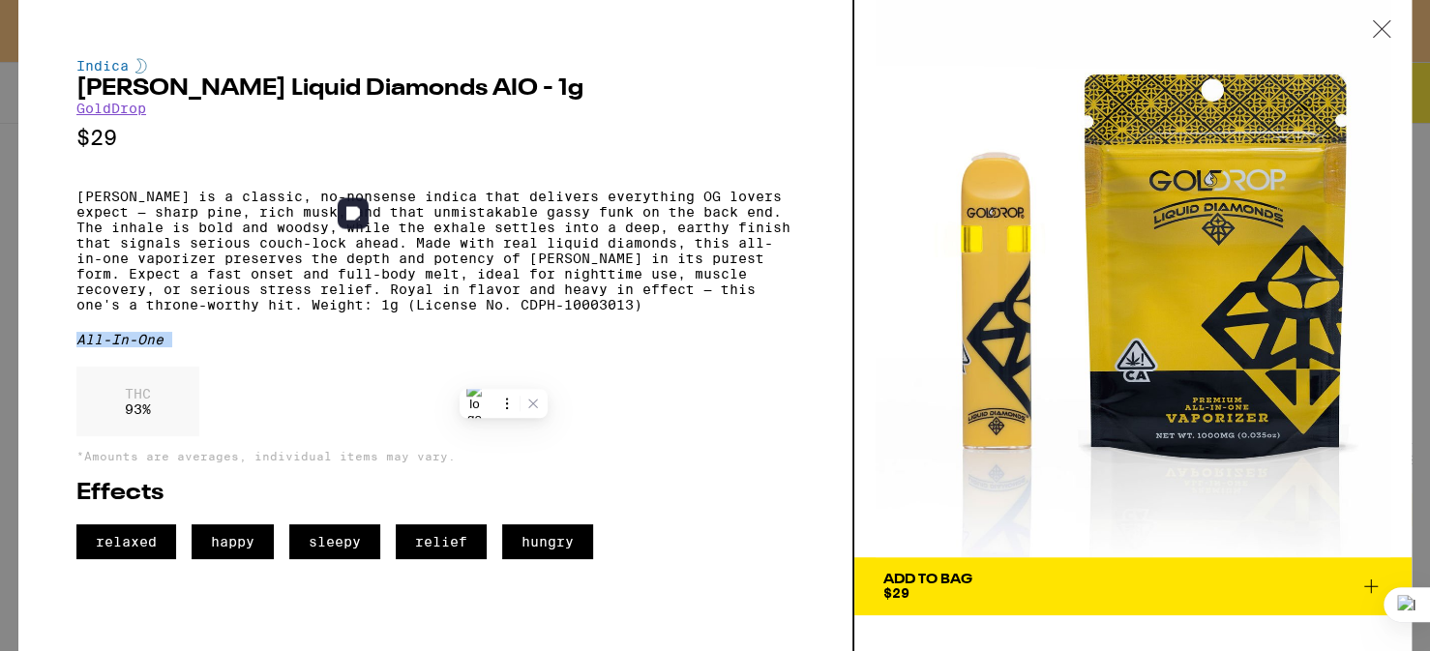
click at [460, 347] on div "All-In-One" at bounding box center [435, 339] width 718 height 15
click at [1388, 30] on icon at bounding box center [1381, 28] width 19 height 17
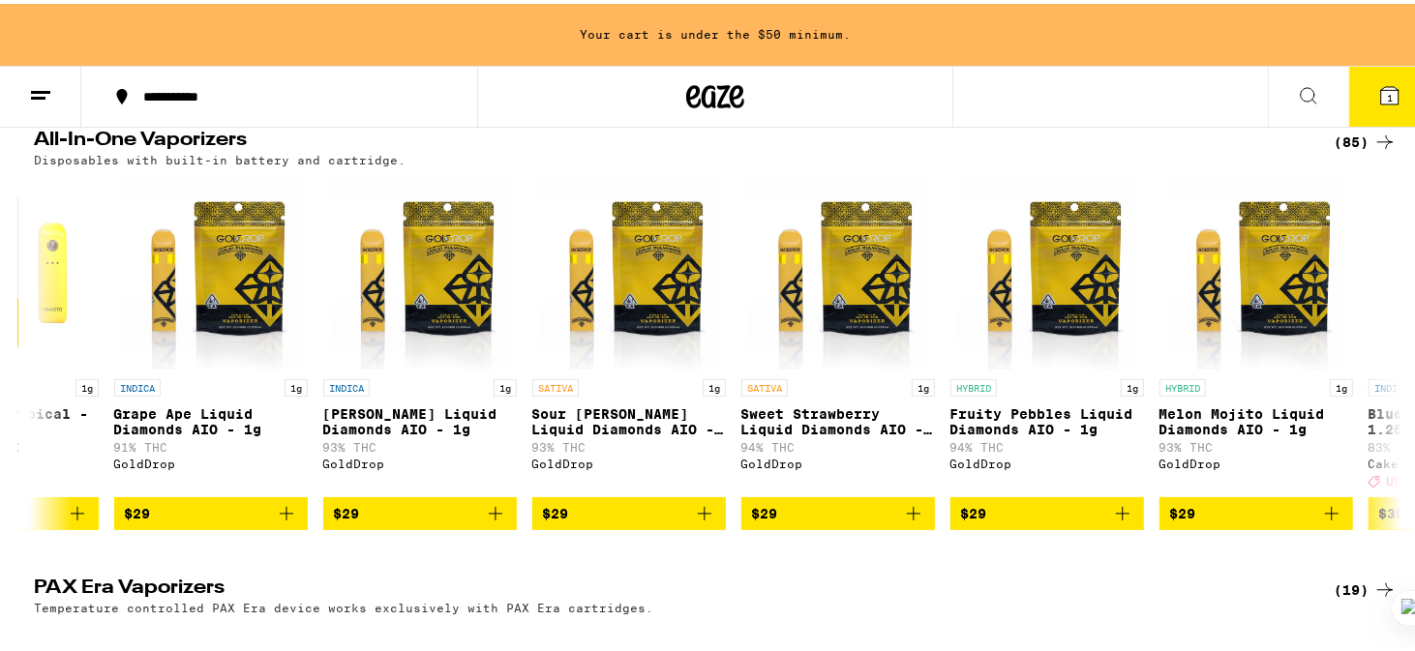
click at [1388, 30] on div "Your cart is under the $50 minimum." at bounding box center [715, 31] width 1430 height 62
click at [657, 411] on div "SATIVA 1g Sour Tangie Liquid Diamonds AIO - 1g 93% THC GoldDrop" at bounding box center [629, 429] width 194 height 108
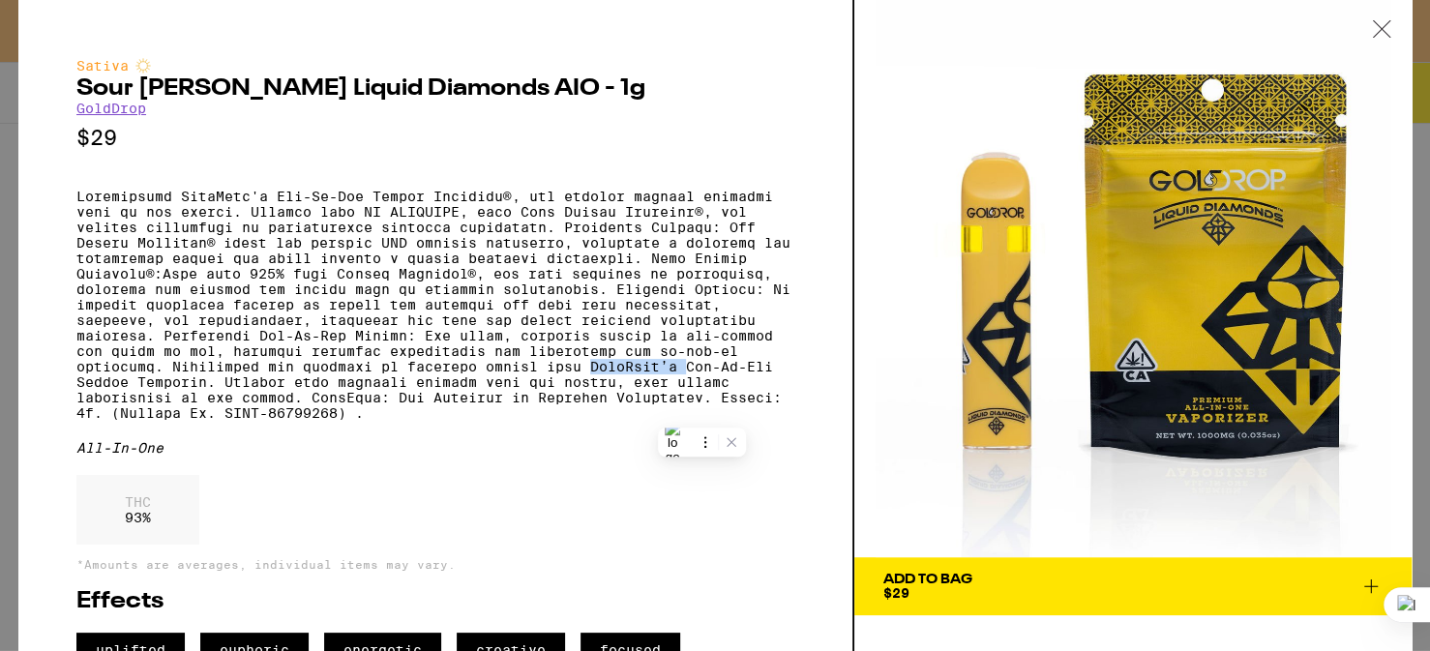
click at [657, 411] on p at bounding box center [435, 305] width 718 height 232
click at [1414, 294] on div at bounding box center [1429, 325] width 1 height 651
click at [741, 409] on p at bounding box center [435, 305] width 718 height 232
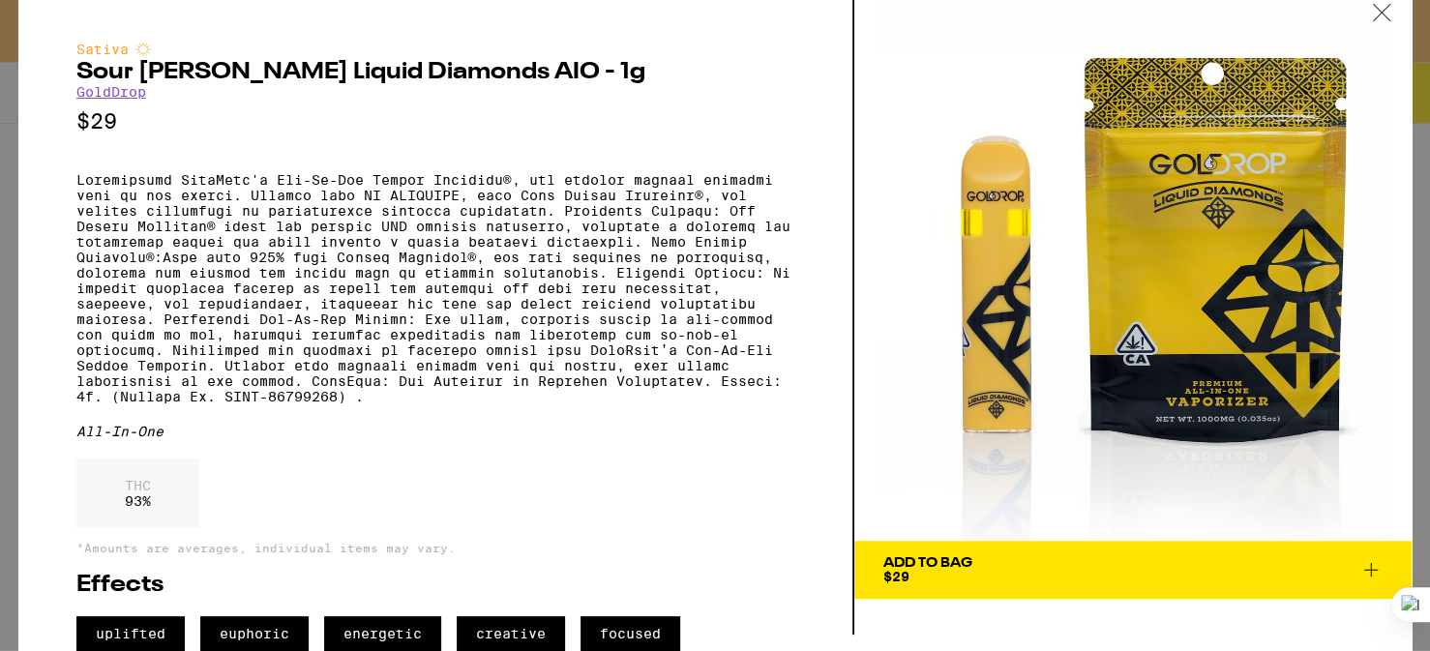
scroll to position [93, 0]
click at [1011, 556] on span "Add To Bag $29" at bounding box center [1133, 569] width 499 height 27
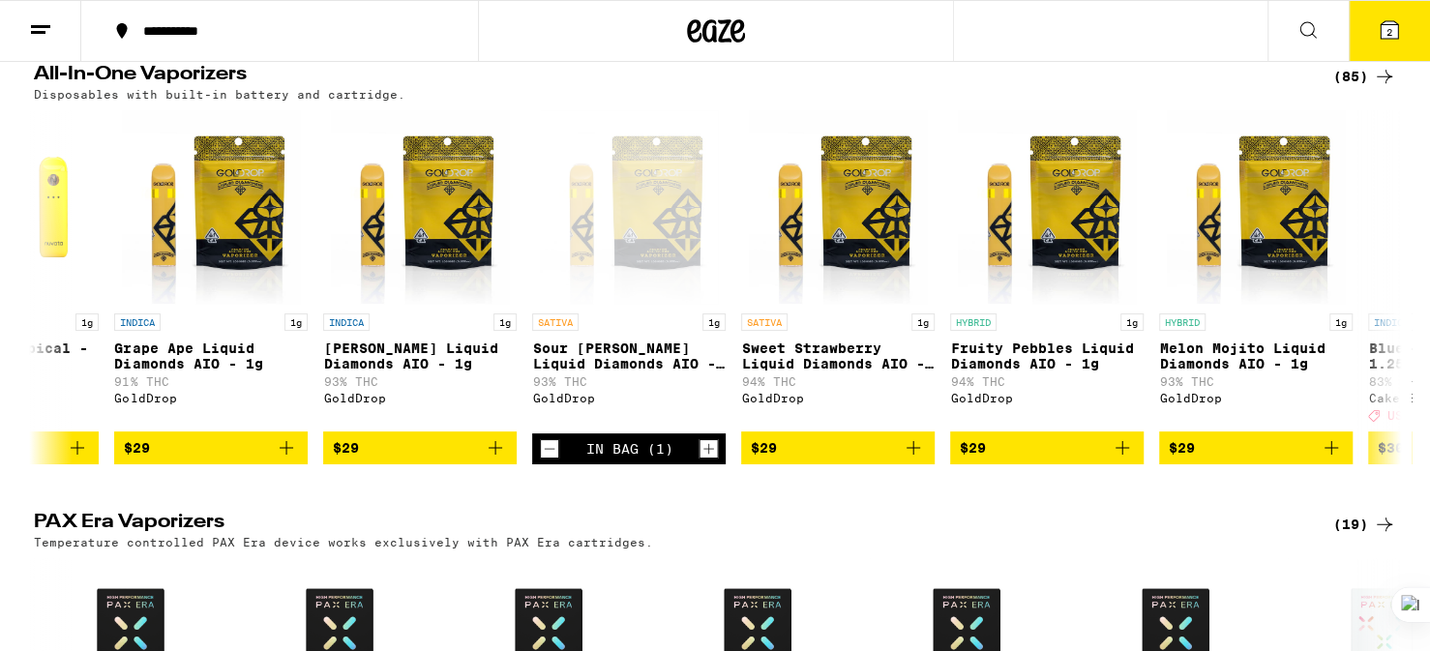
scroll to position [574, 0]
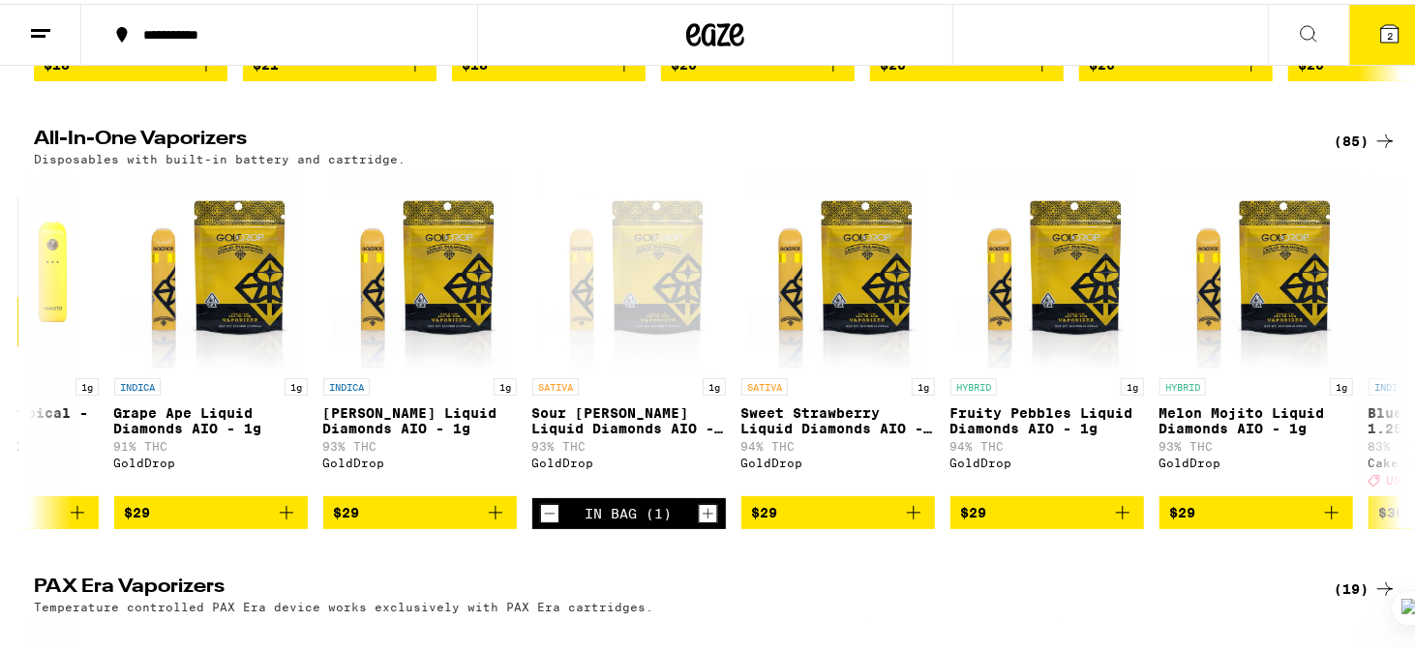
click at [1381, 40] on icon at bounding box center [1389, 29] width 23 height 23
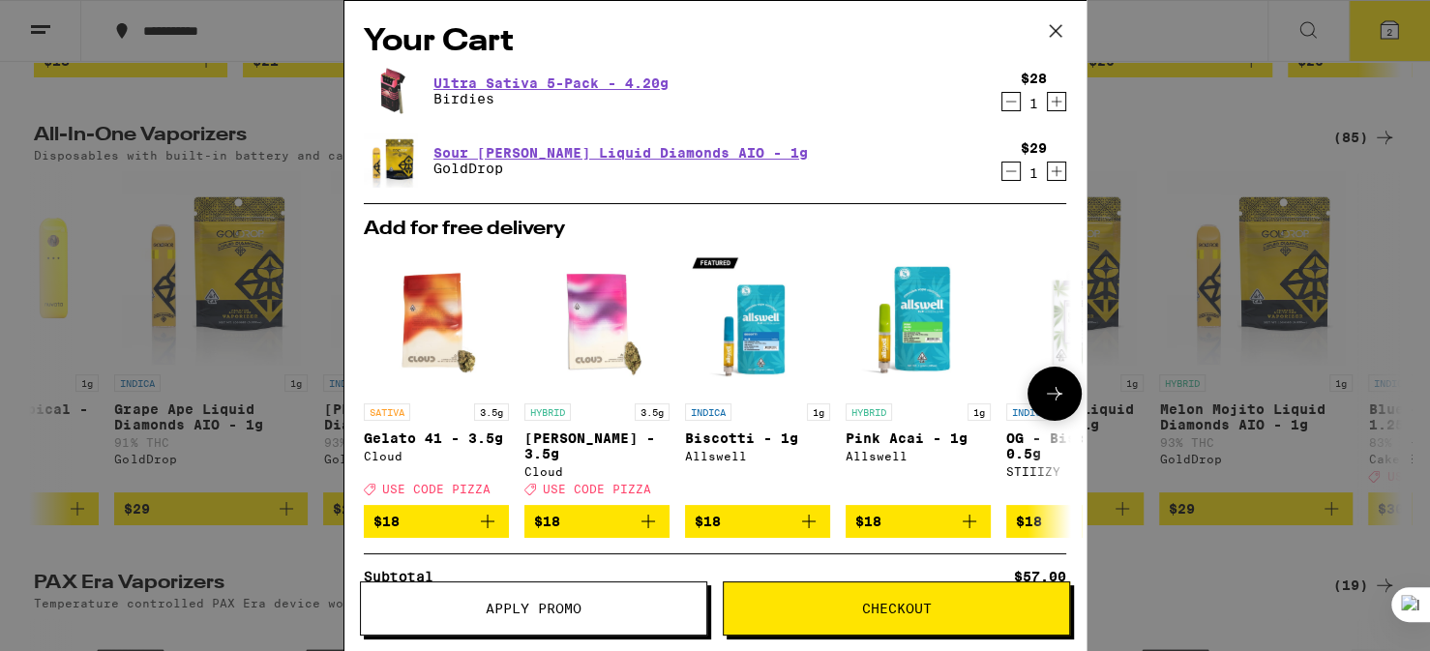
click at [1043, 395] on icon at bounding box center [1054, 393] width 23 height 23
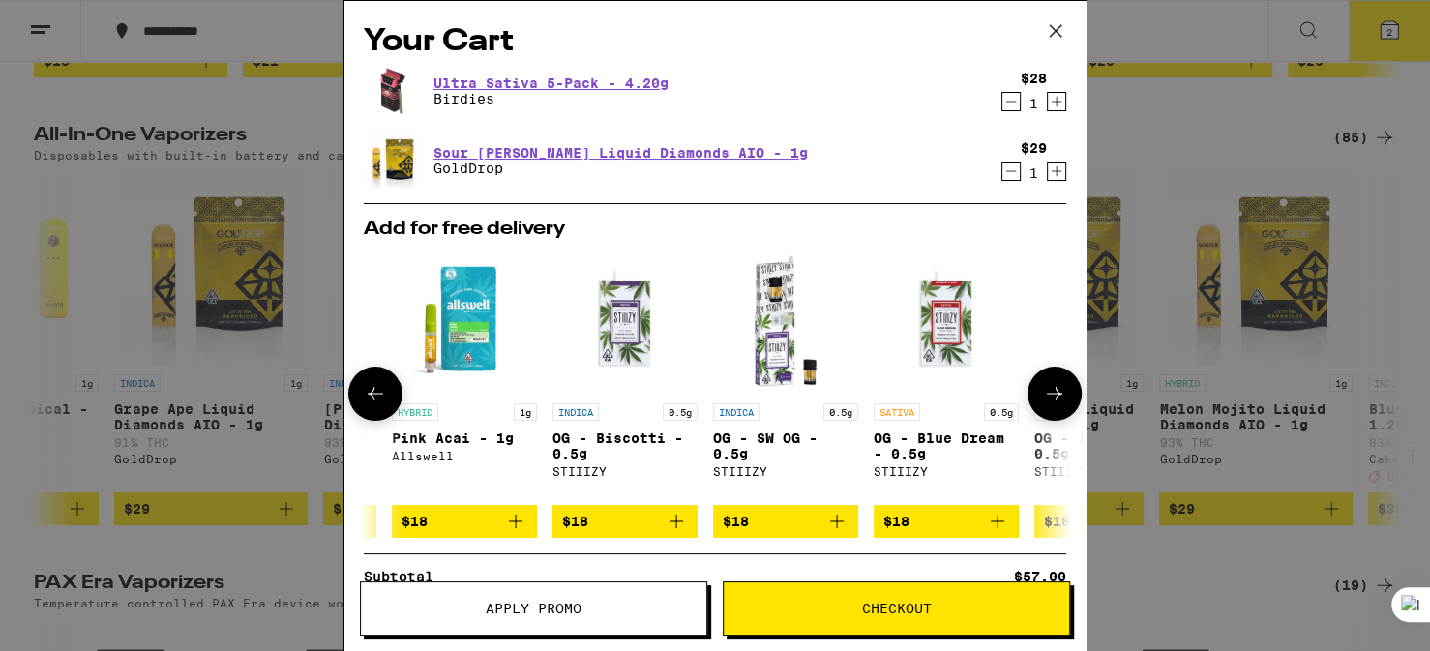
scroll to position [0, 477]
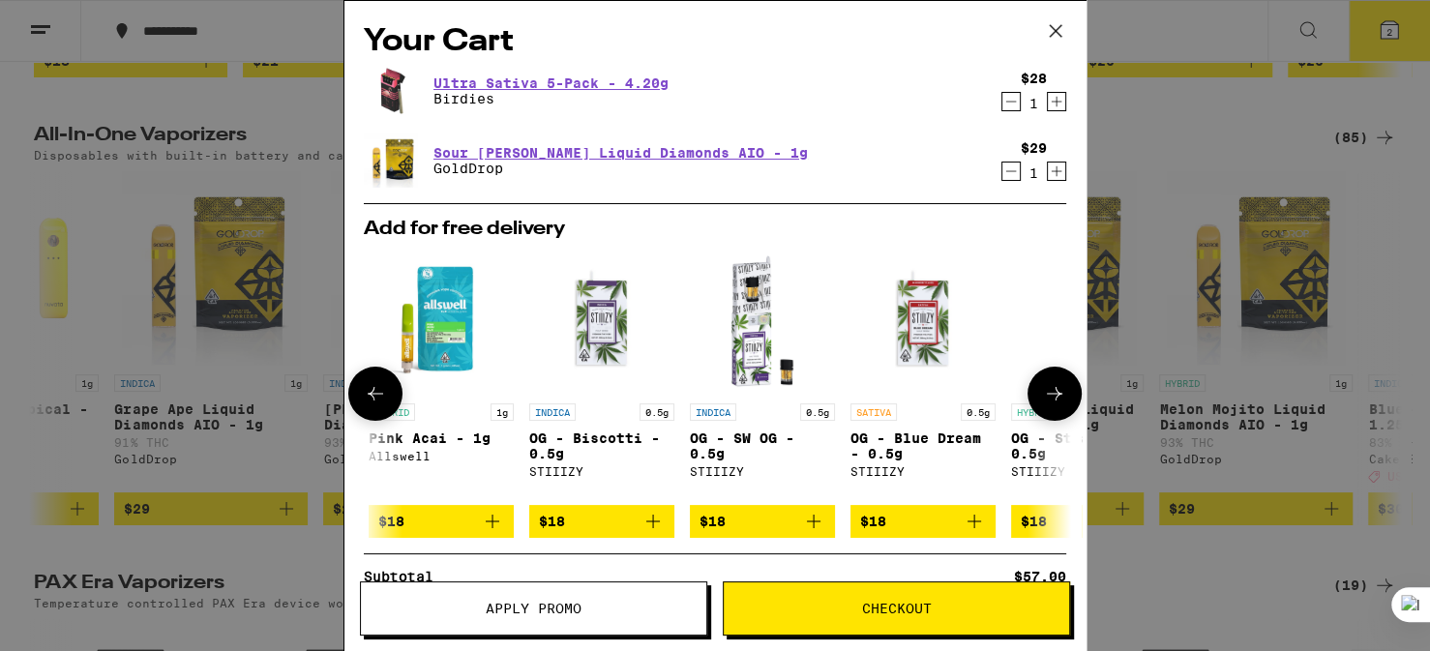
click at [1043, 395] on icon at bounding box center [1054, 393] width 23 height 23
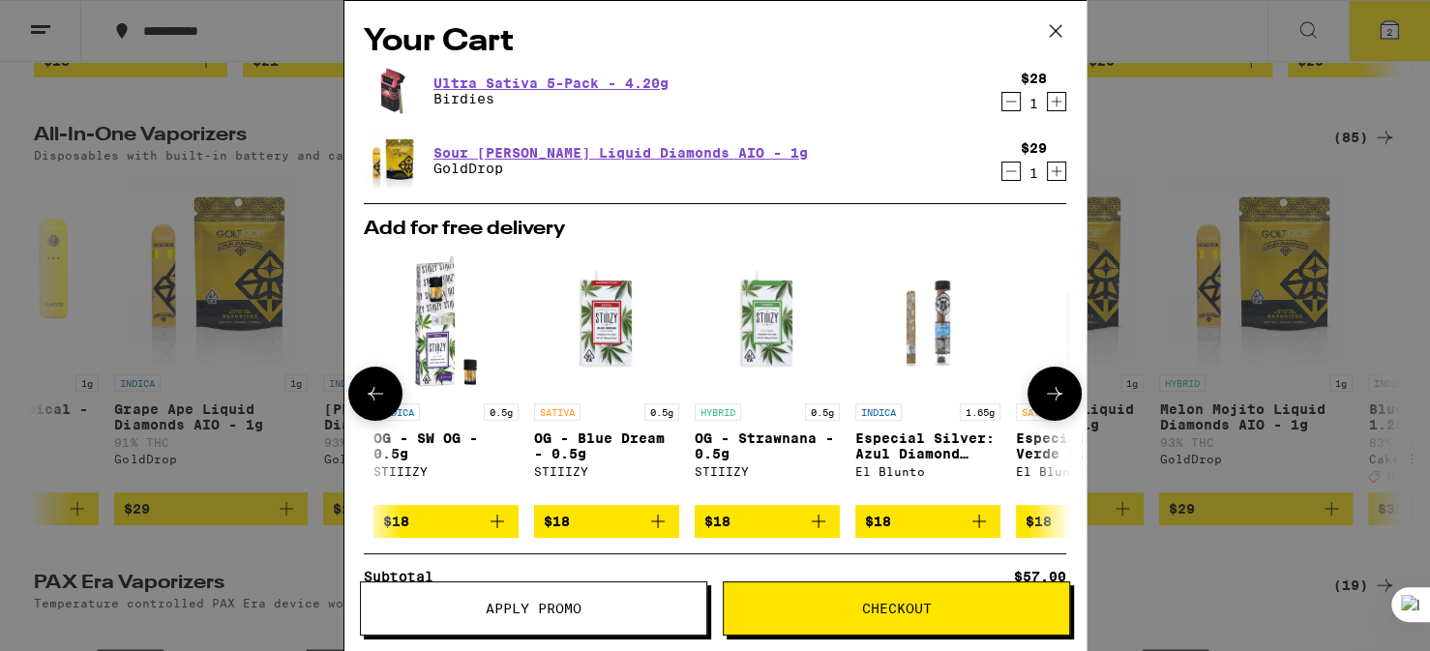
click at [1043, 395] on icon at bounding box center [1054, 393] width 23 height 23
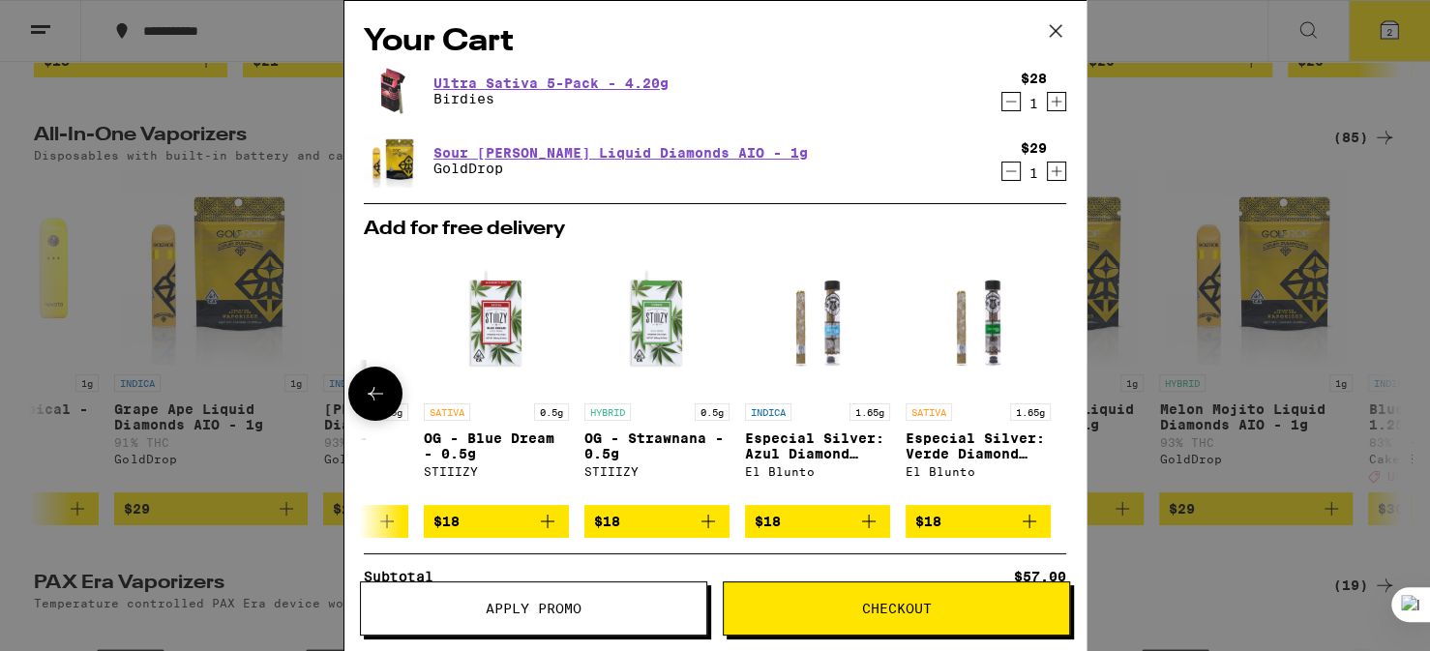
click at [1043, 395] on div at bounding box center [1055, 394] width 54 height 54
drag, startPoint x: 1043, startPoint y: 395, endPoint x: 884, endPoint y: 601, distance: 260.8
click at [884, 602] on span "Checkout" at bounding box center [897, 609] width 70 height 14
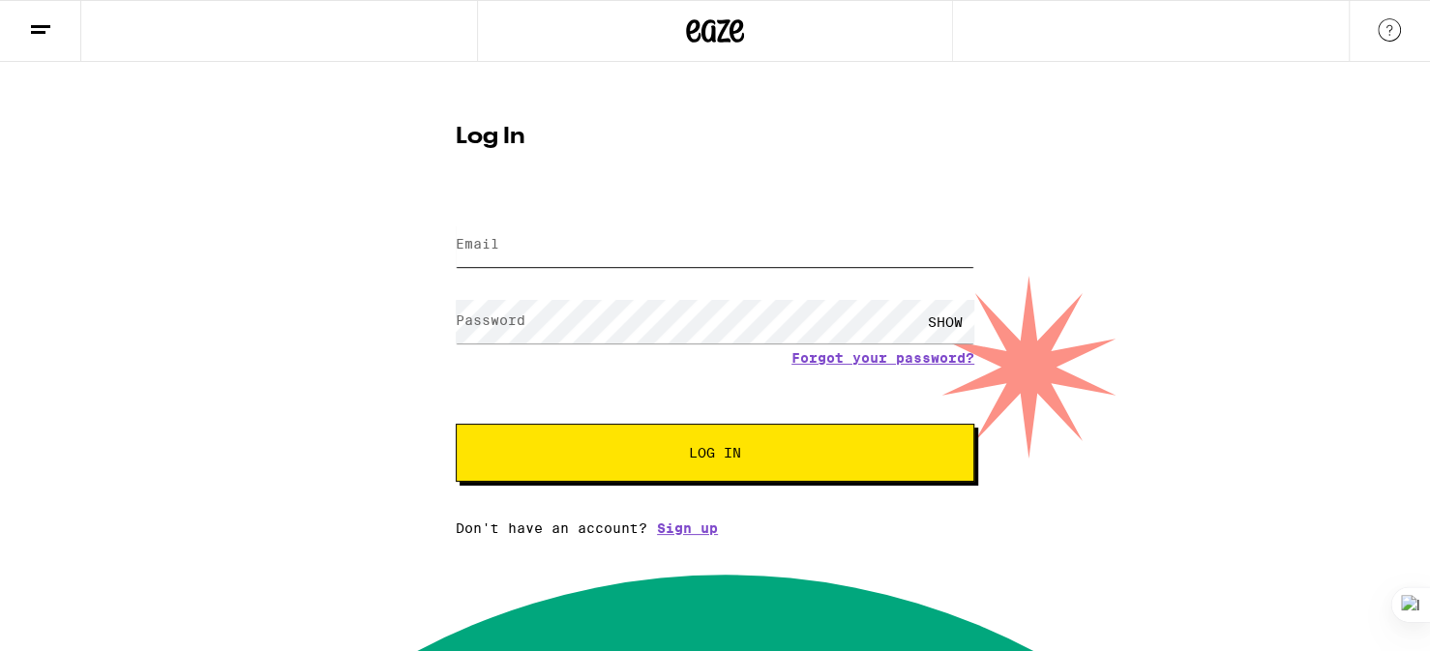
type input "[PERSON_NAME][EMAIL_ADDRESS][DOMAIN_NAME]"
click at [748, 472] on button "Log In" at bounding box center [715, 453] width 519 height 58
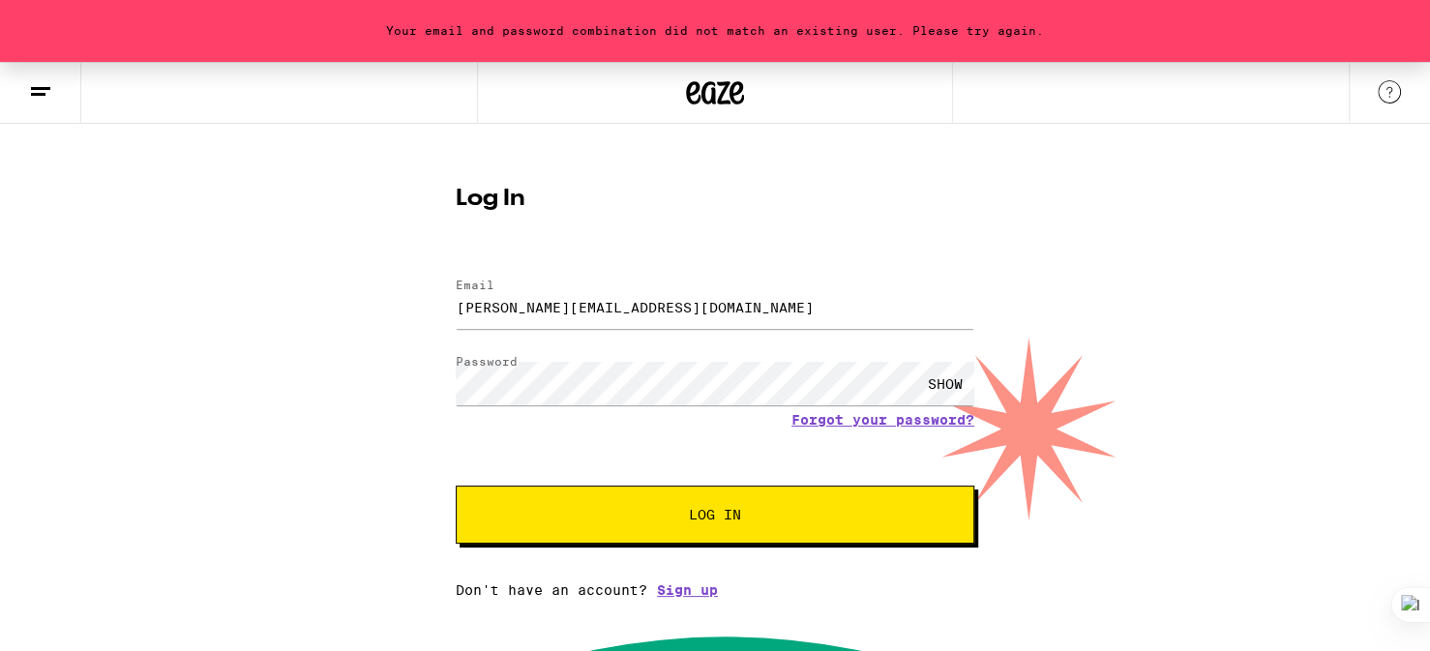
click at [951, 385] on div "SHOW" at bounding box center [945, 384] width 58 height 44
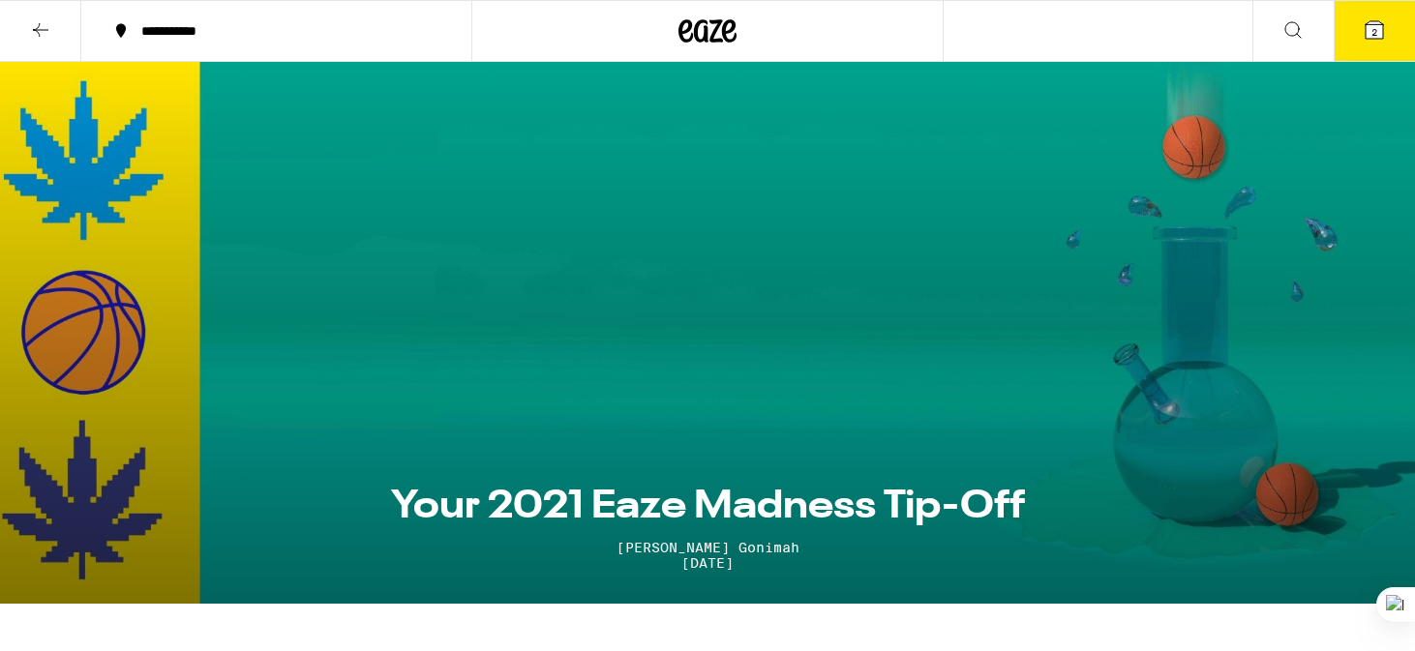
select select "English"
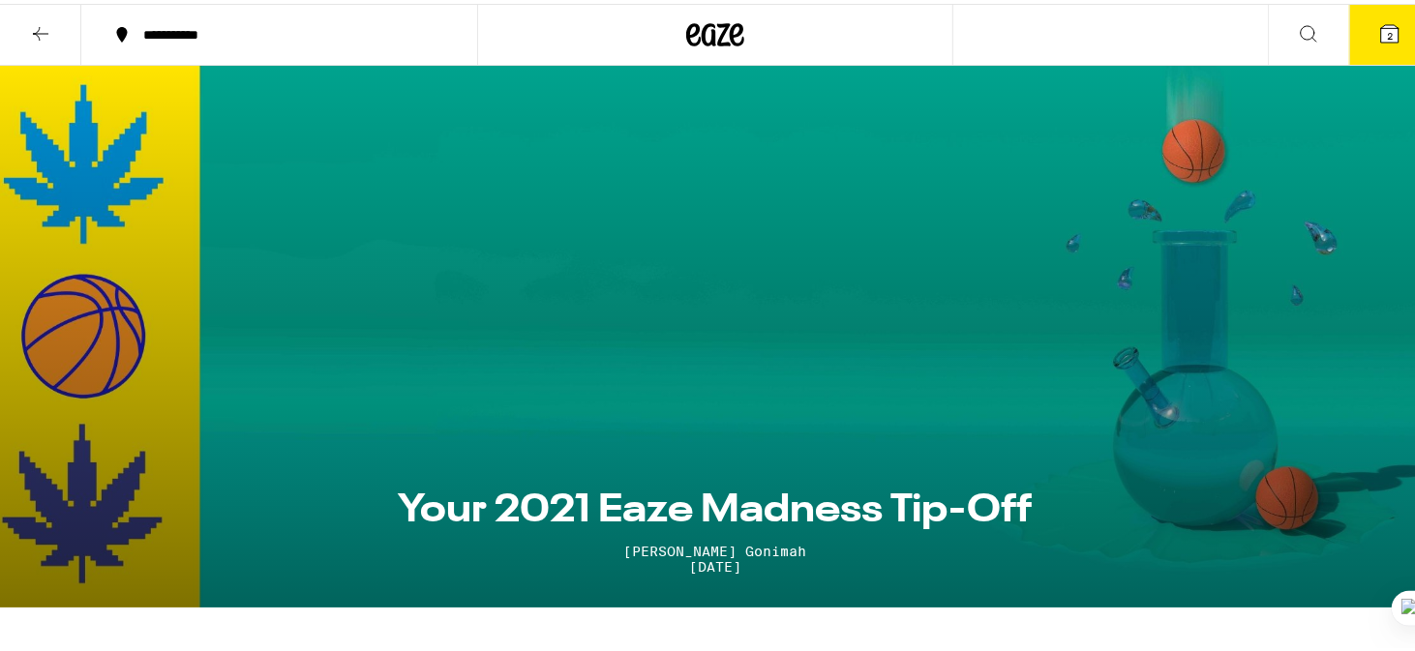
click at [1381, 24] on icon at bounding box center [1389, 29] width 17 height 17
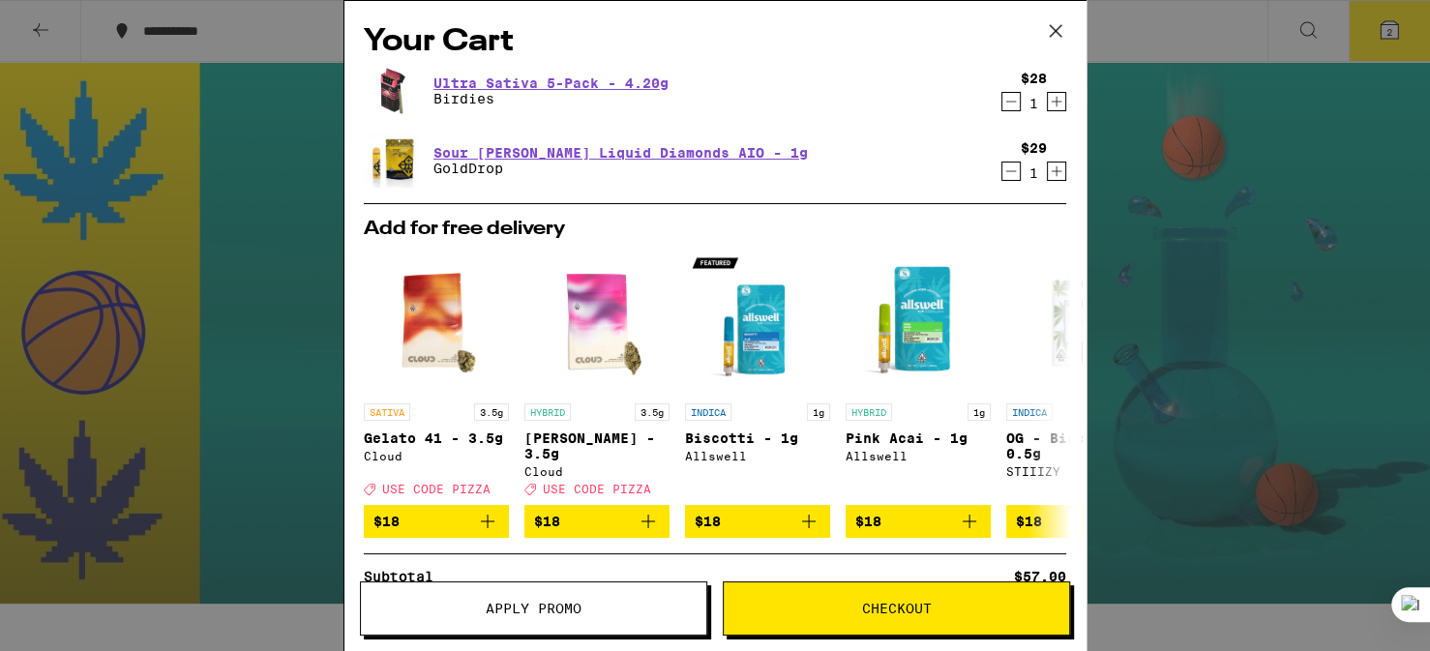
click at [916, 620] on button "Checkout" at bounding box center [896, 609] width 347 height 54
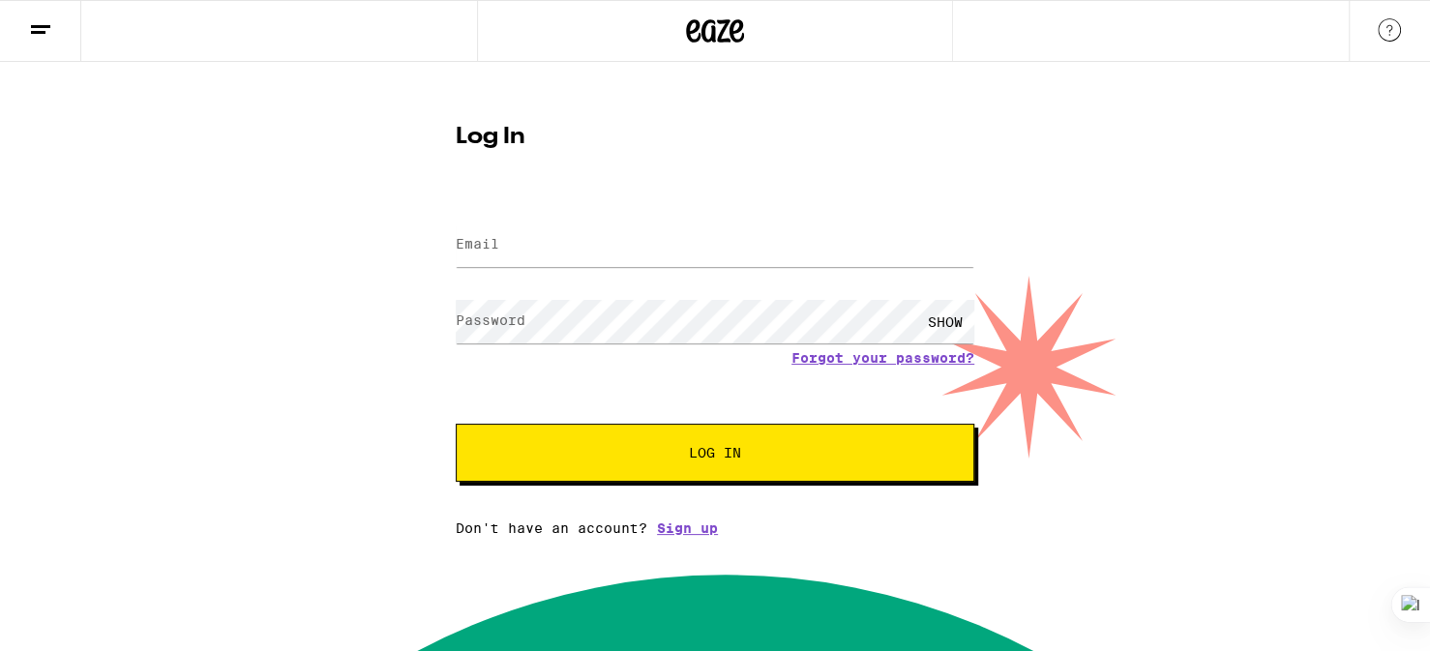
type input "[PERSON_NAME][EMAIL_ADDRESS][DOMAIN_NAME]"
click at [761, 468] on button "Log In" at bounding box center [715, 453] width 519 height 58
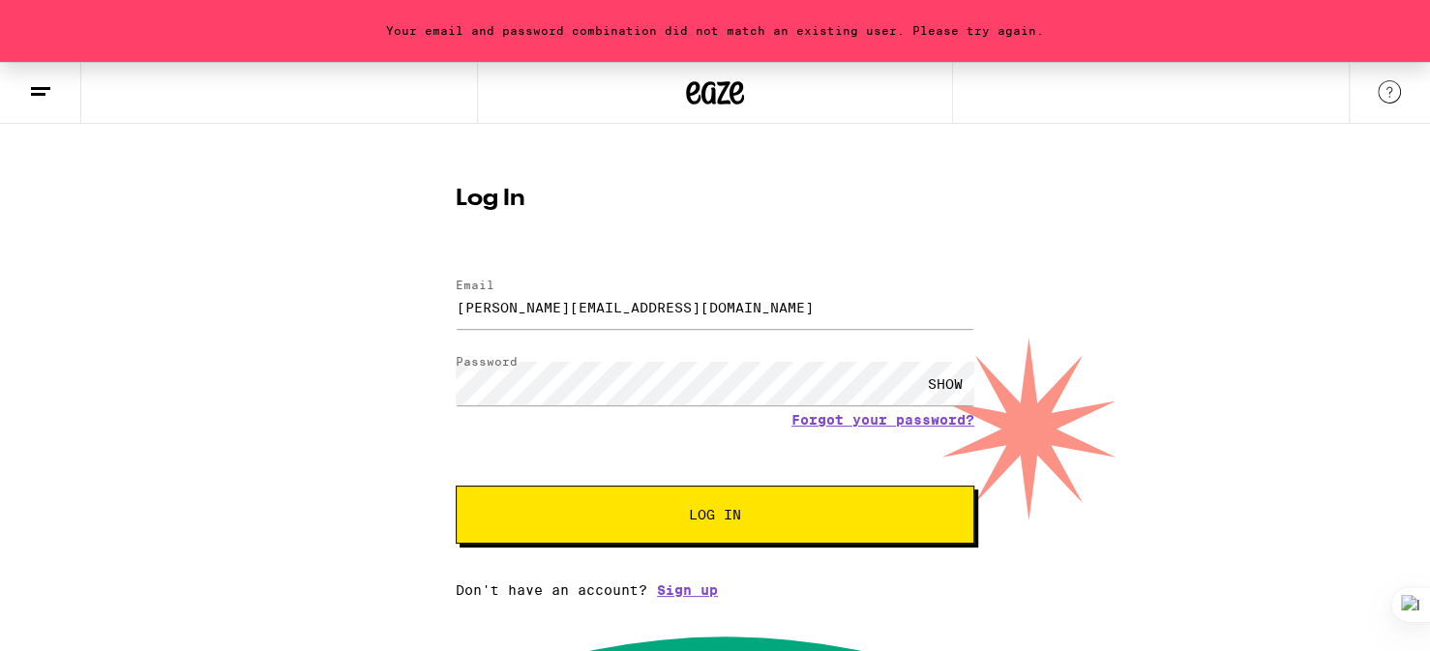
click at [761, 468] on form "Email Email [PERSON_NAME][EMAIL_ADDRESS][DOMAIN_NAME] Password Password SHOW Fo…" at bounding box center [715, 401] width 519 height 285
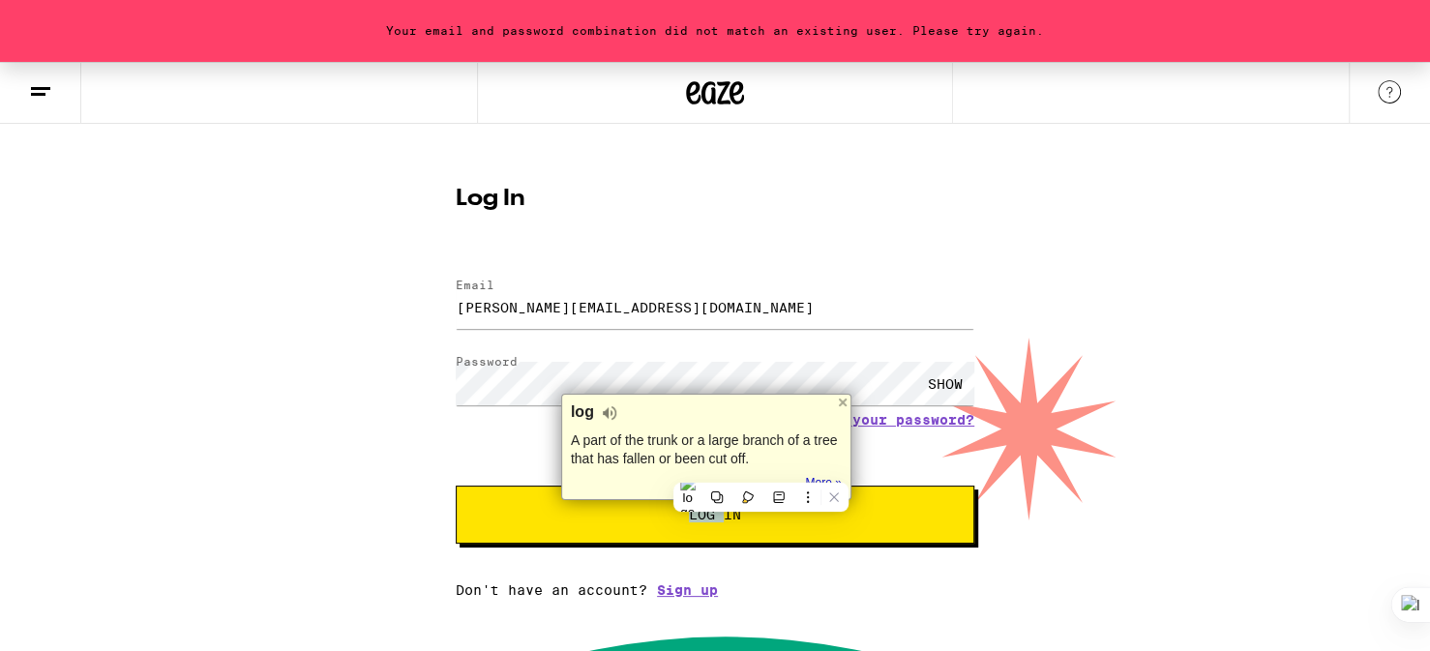
click at [546, 531] on button "Log In" at bounding box center [715, 515] width 519 height 58
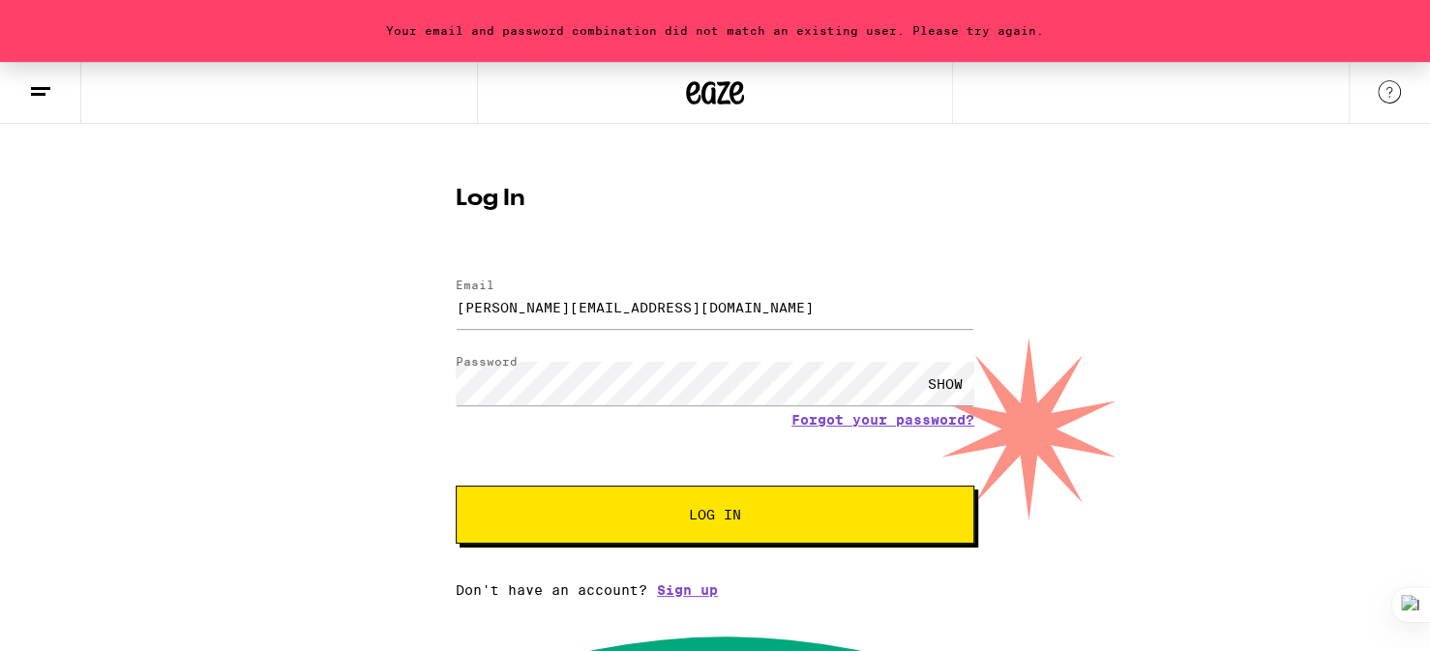
click at [705, 511] on span "Log In" at bounding box center [715, 515] width 52 height 14
click at [1280, 42] on div at bounding box center [715, 43] width 1430 height 87
click at [938, 384] on div "SHOW" at bounding box center [945, 384] width 58 height 44
click at [1263, 226] on div "Your email and password combination did not match an existing user. Please try …" at bounding box center [715, 330] width 1430 height 536
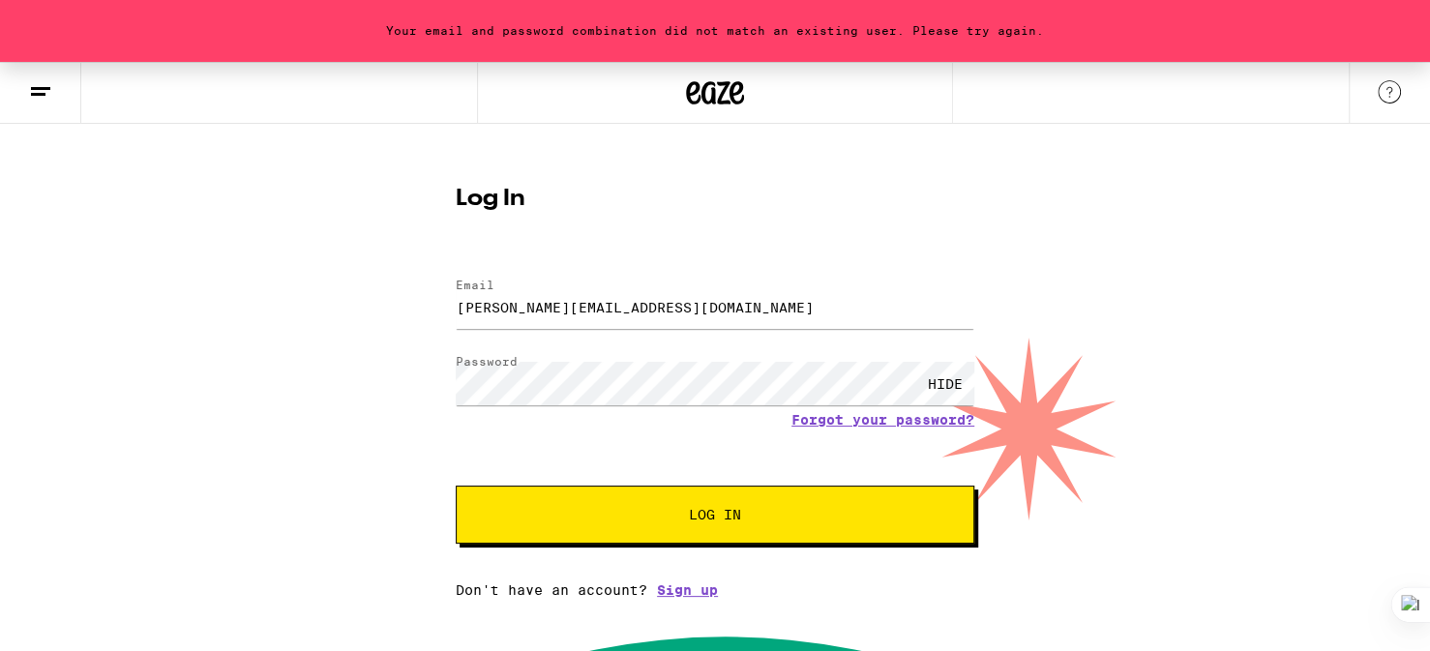
click at [704, 517] on span "Log In" at bounding box center [715, 515] width 52 height 14
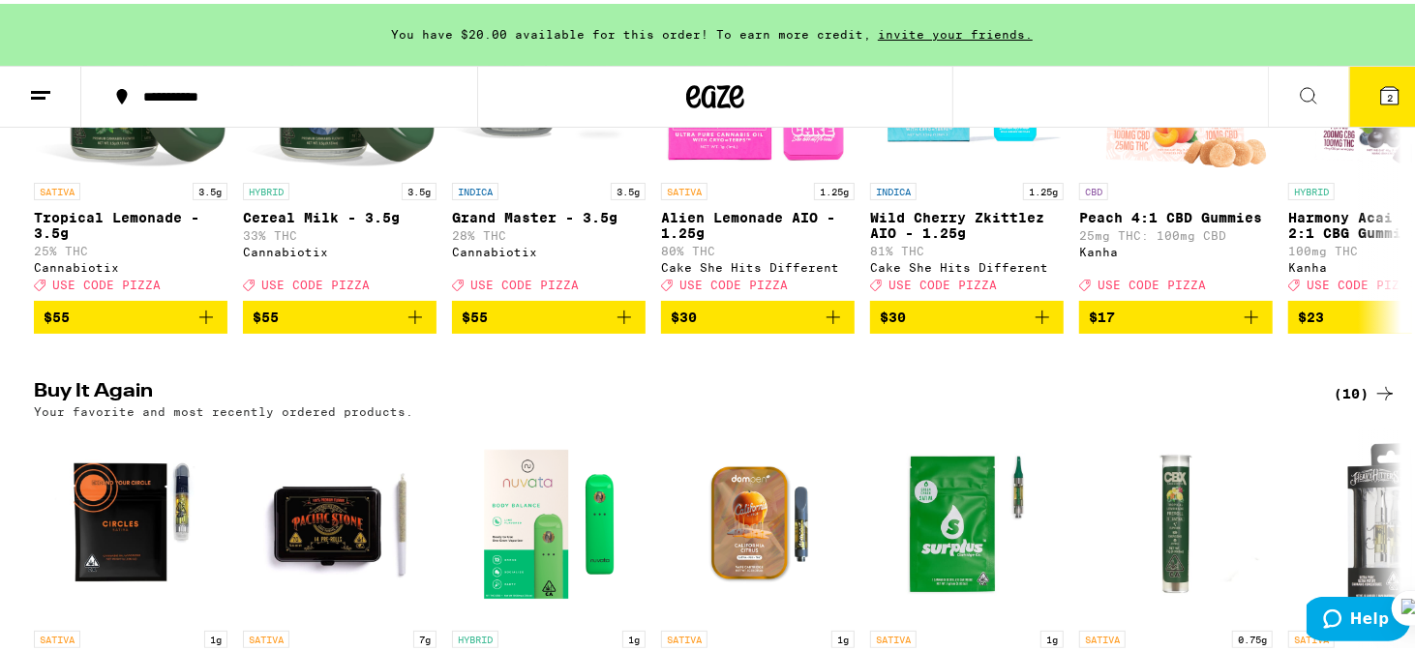
scroll to position [323, 0]
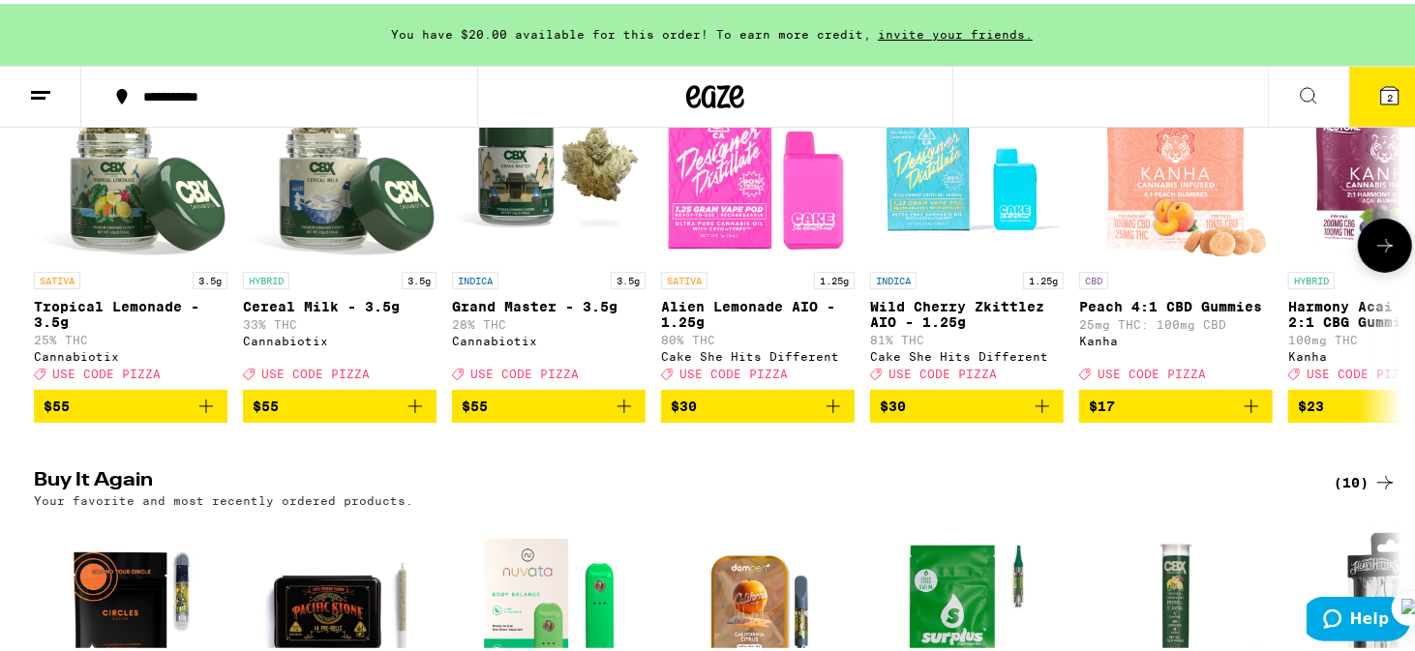
click at [1378, 254] on icon at bounding box center [1384, 241] width 23 height 23
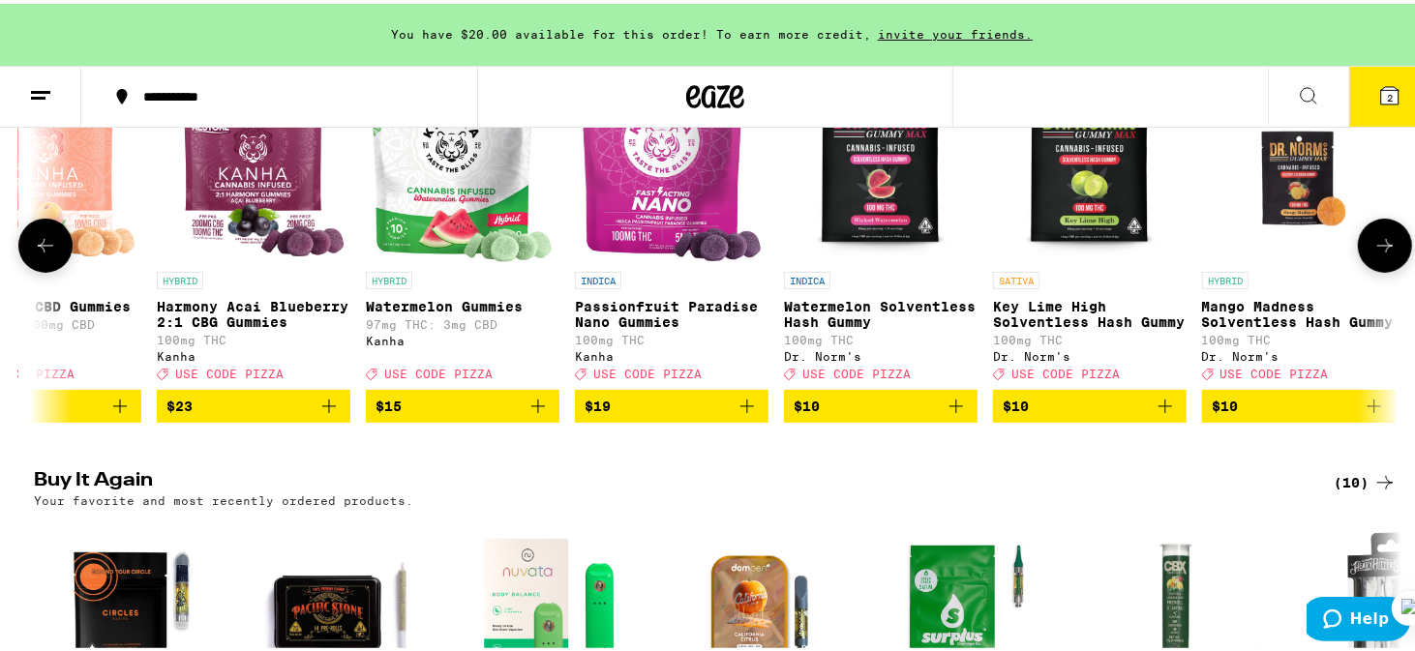
scroll to position [0, 1152]
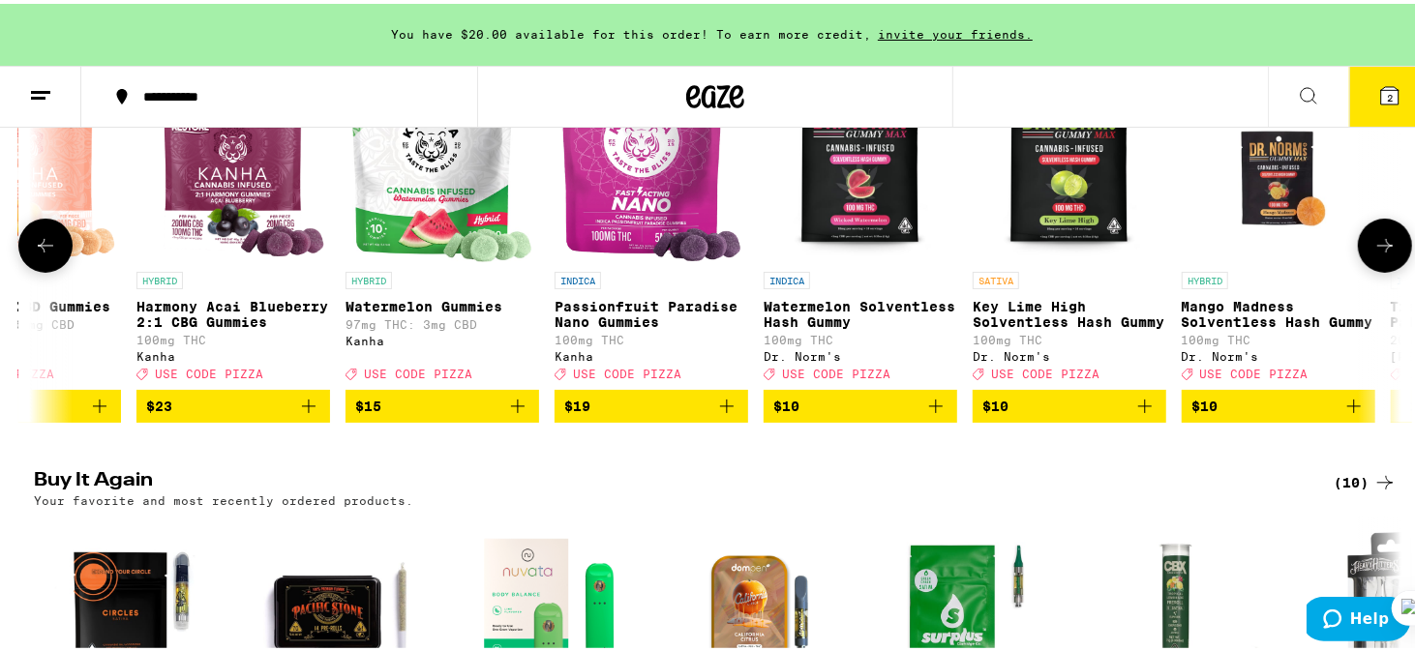
click at [1378, 254] on icon at bounding box center [1384, 241] width 23 height 23
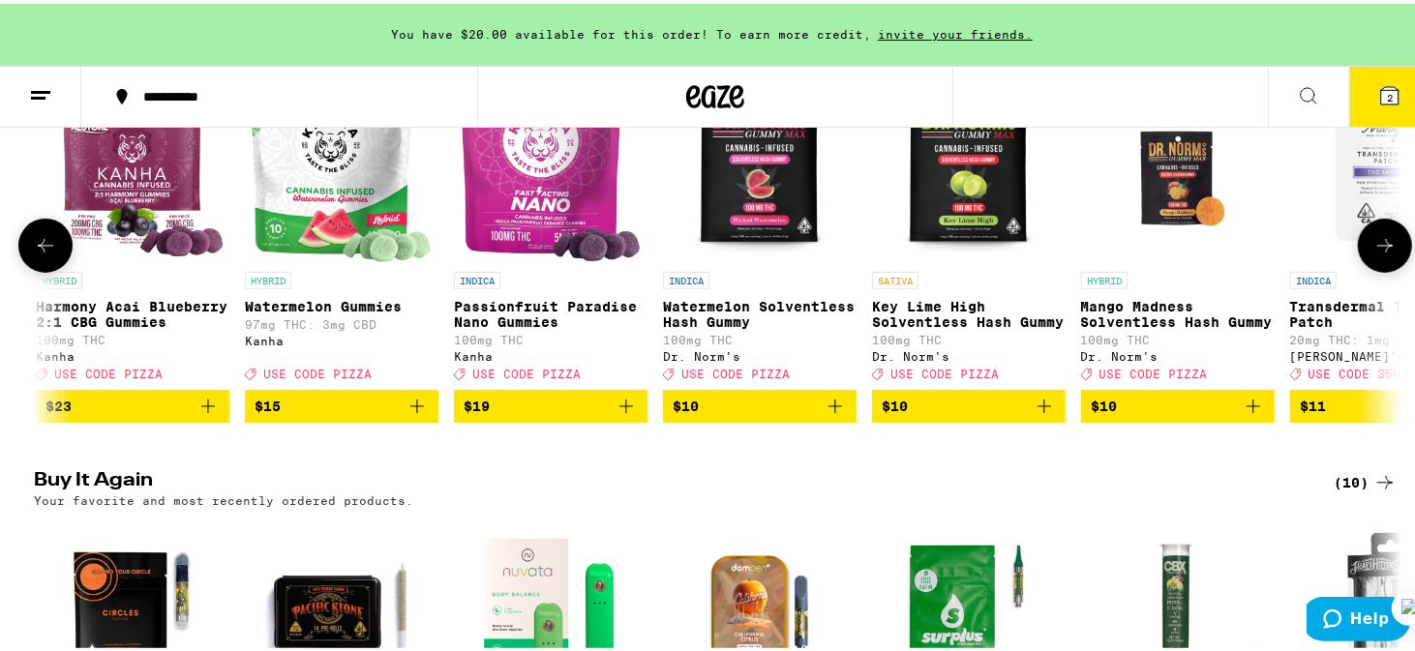
click at [1378, 254] on icon at bounding box center [1384, 241] width 23 height 23
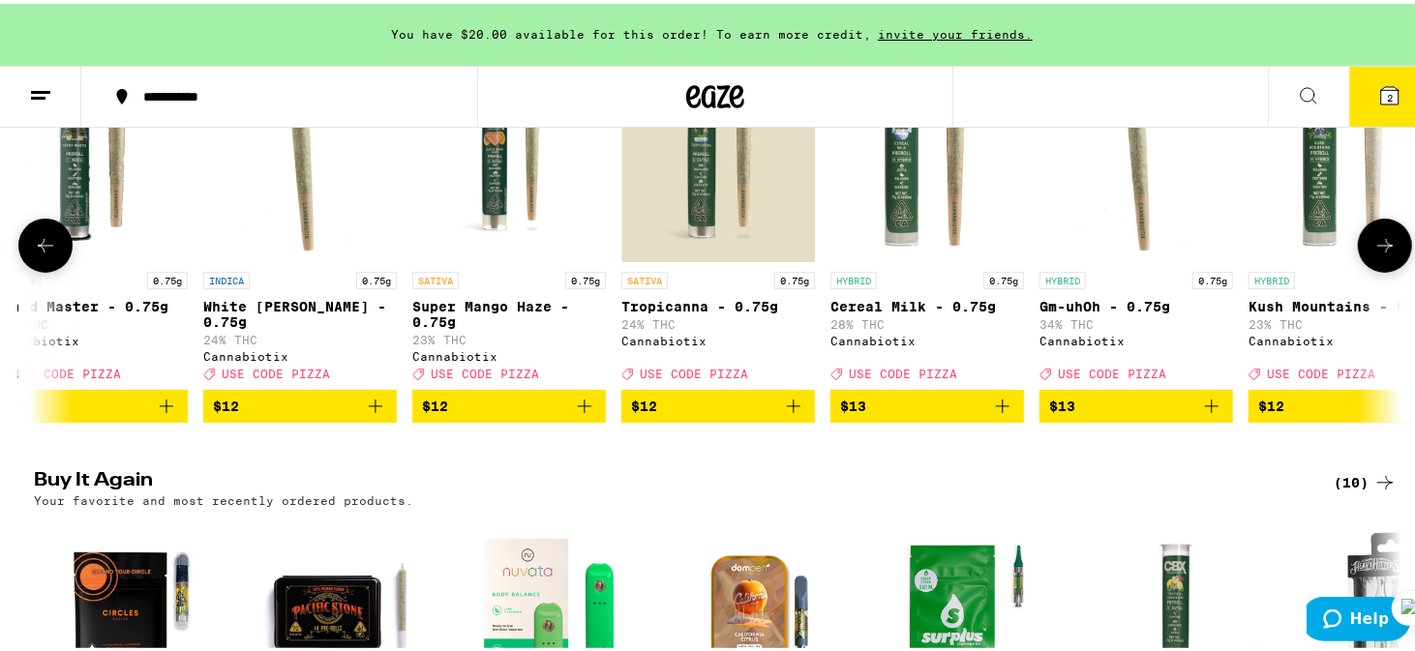
scroll to position [0, 2792]
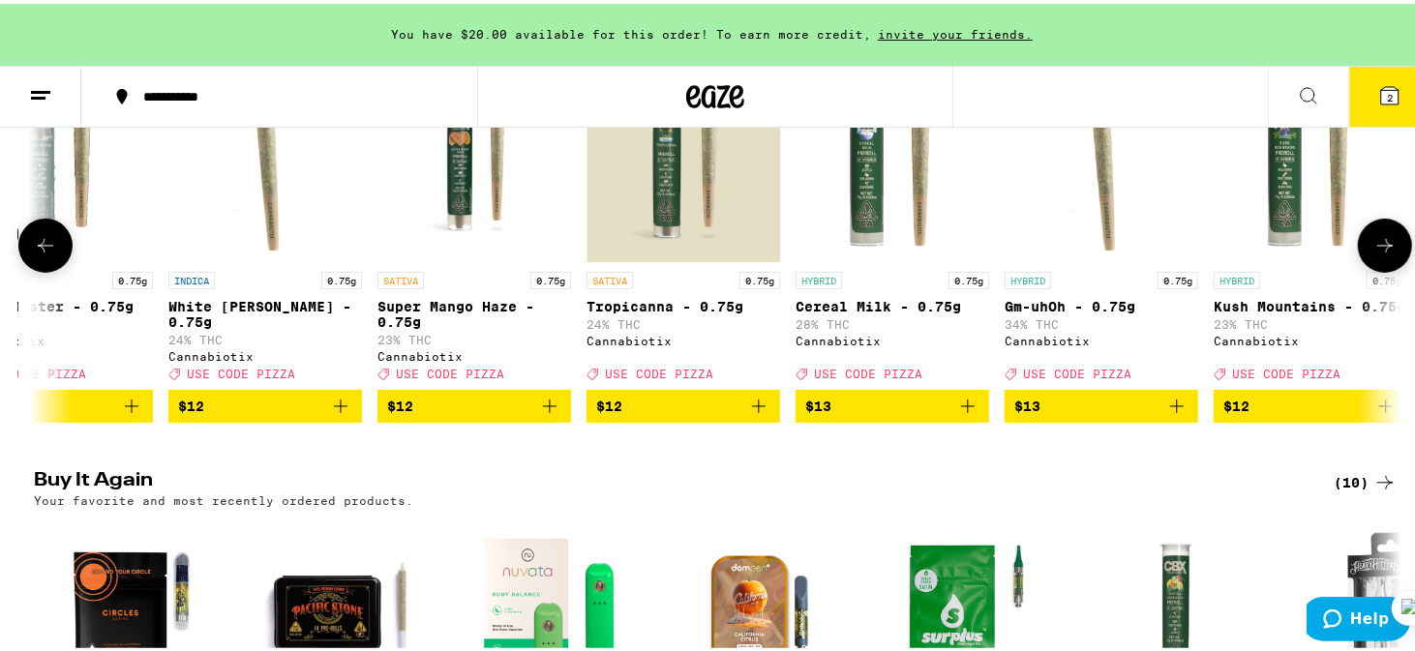
click at [1378, 254] on icon at bounding box center [1384, 241] width 23 height 23
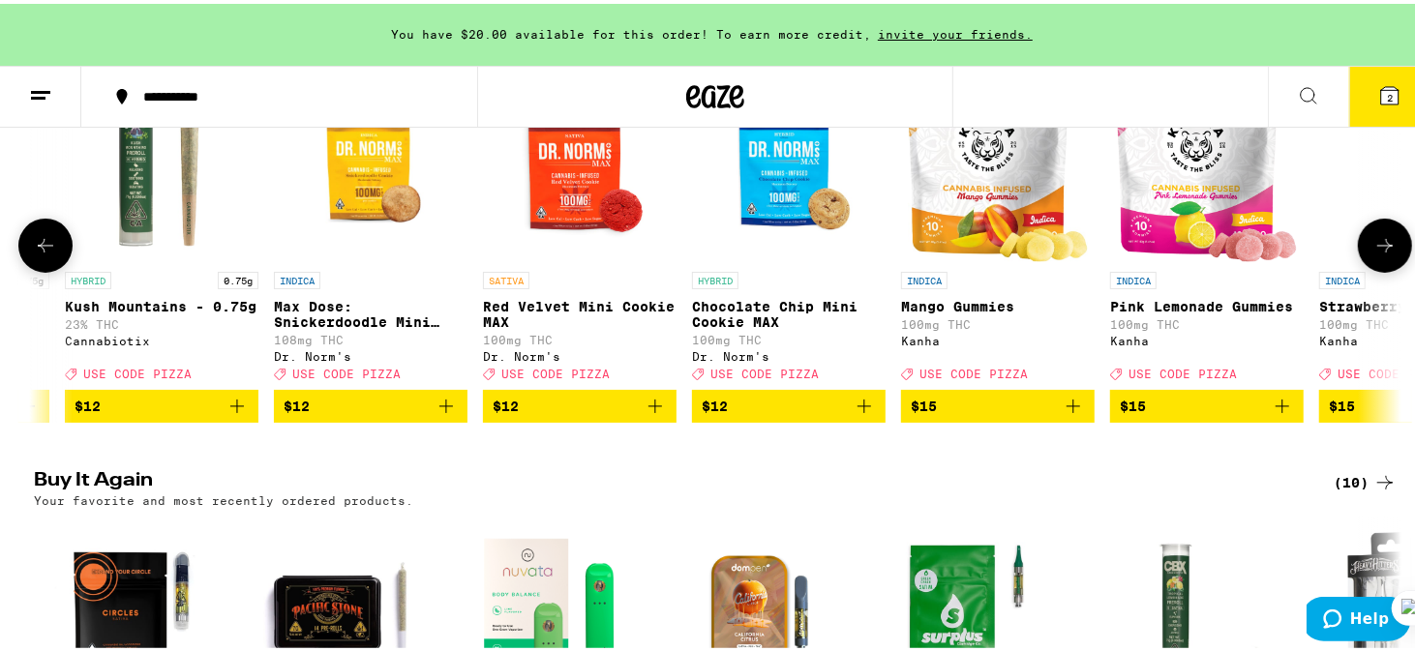
scroll to position [0, 3944]
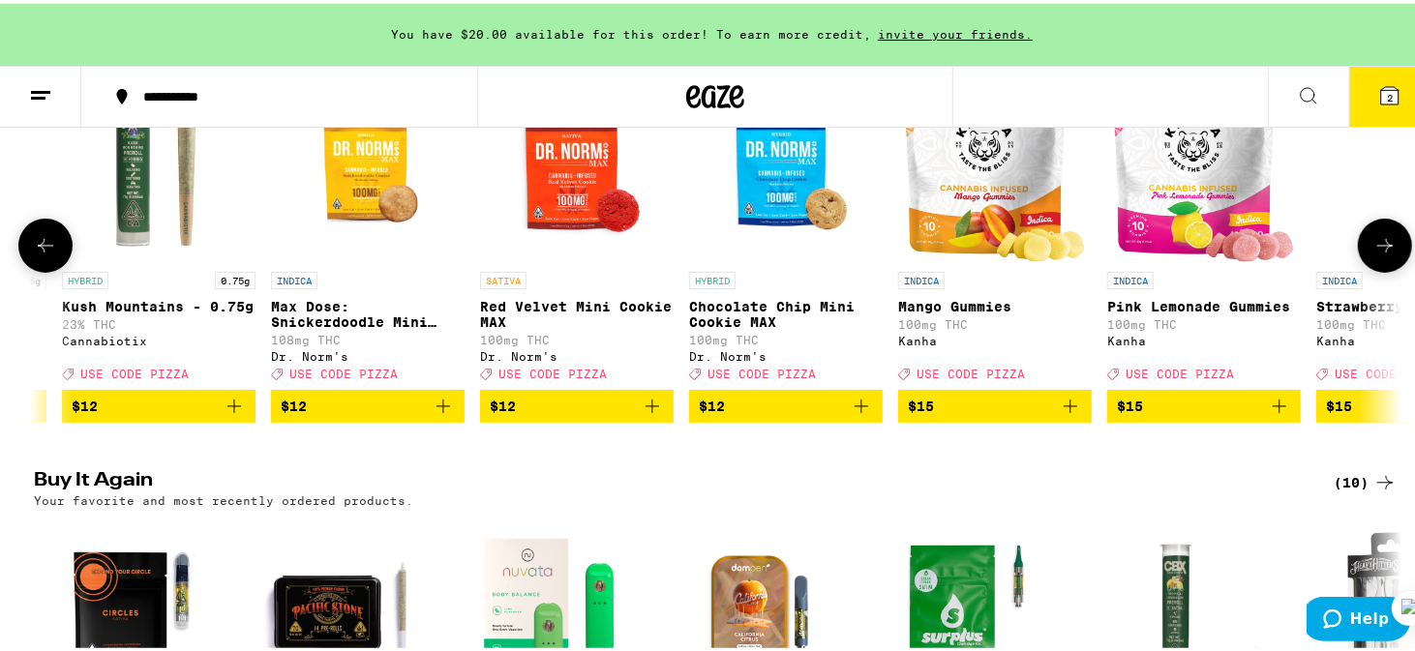
click at [1378, 249] on icon at bounding box center [1384, 242] width 15 height 14
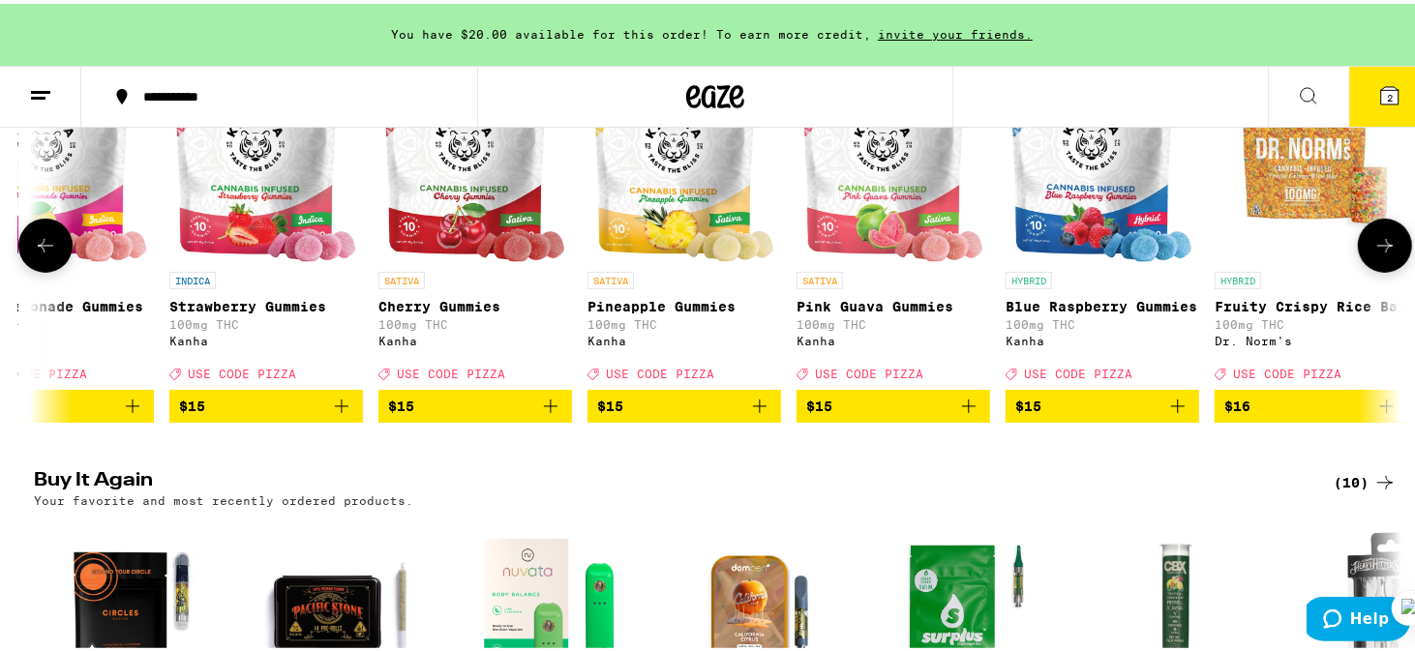
scroll to position [0, 5095]
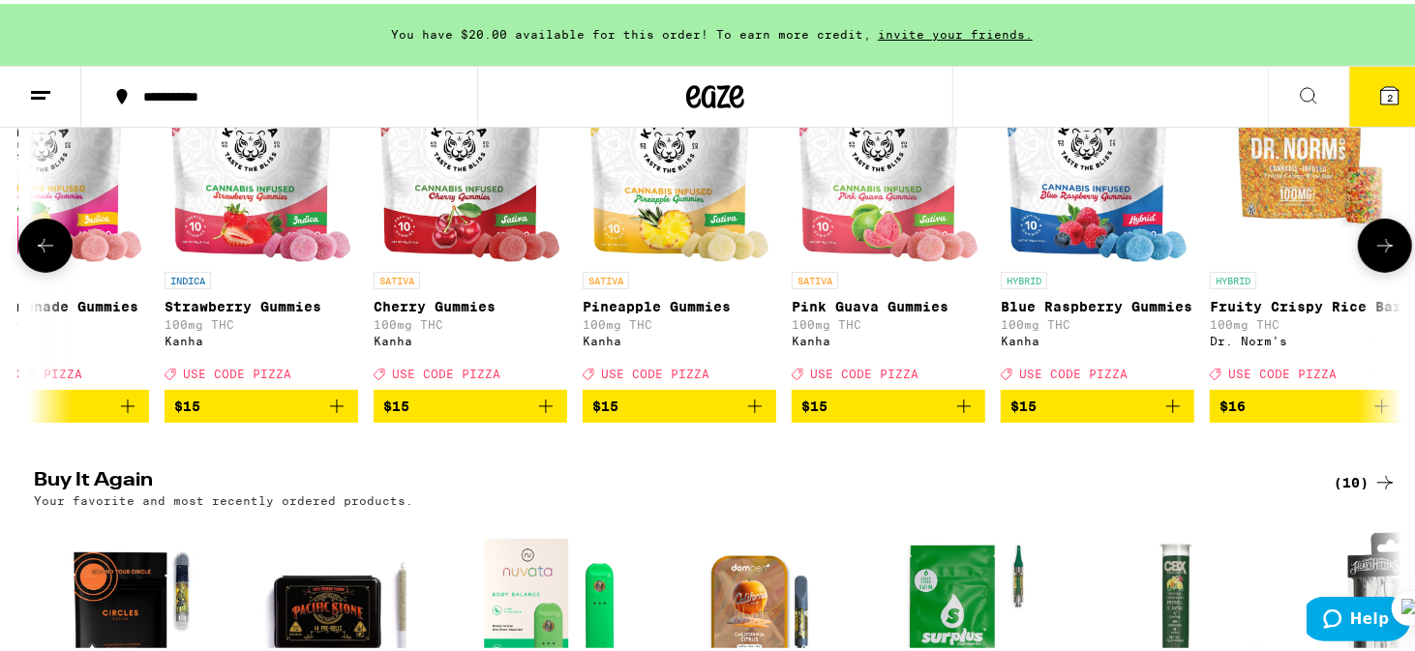
click at [1378, 249] on icon at bounding box center [1384, 242] width 15 height 14
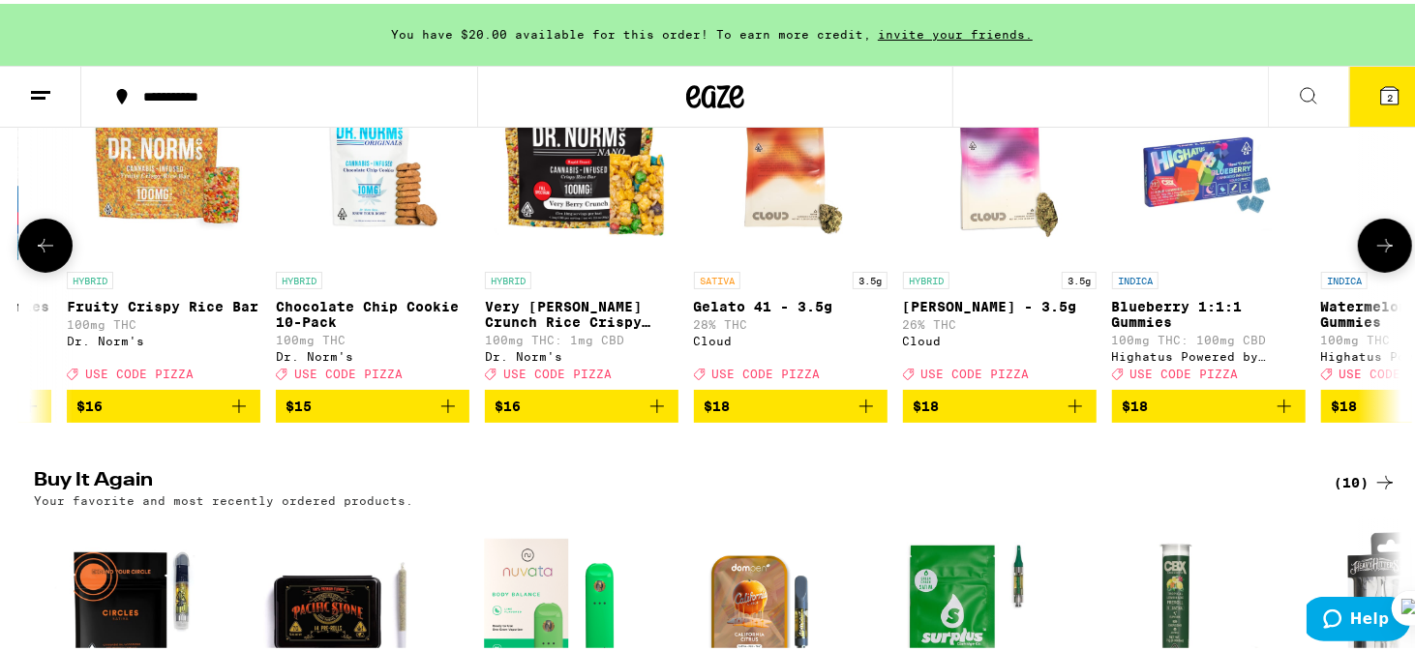
scroll to position [0, 6247]
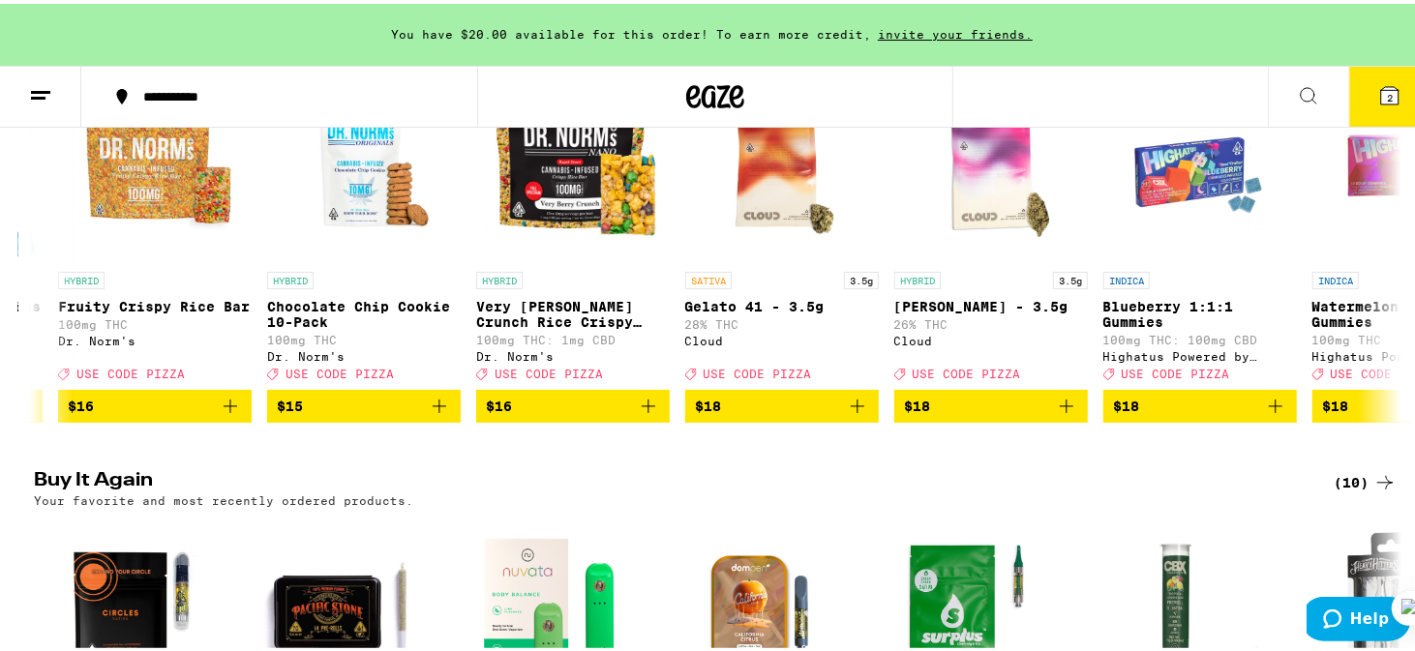
click at [1254, 34] on div at bounding box center [715, 43] width 1430 height 87
click at [1373, 252] on icon at bounding box center [1384, 241] width 23 height 23
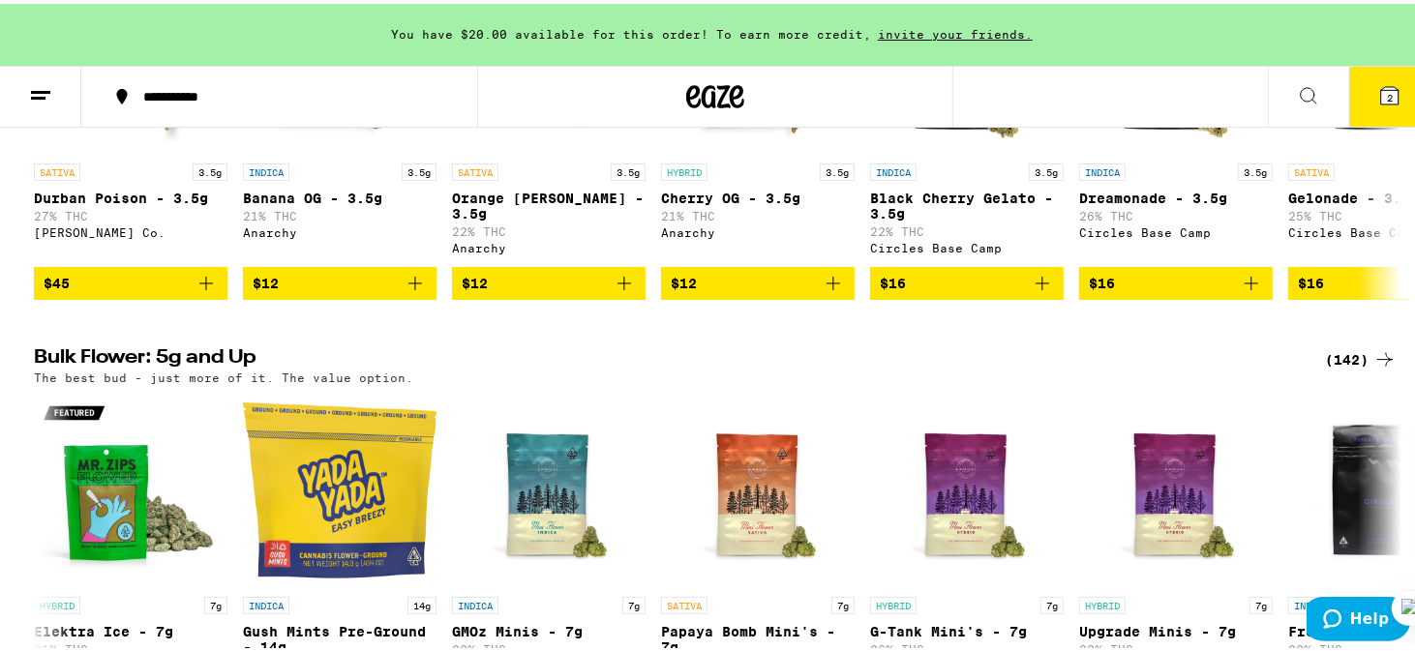
scroll to position [768, 0]
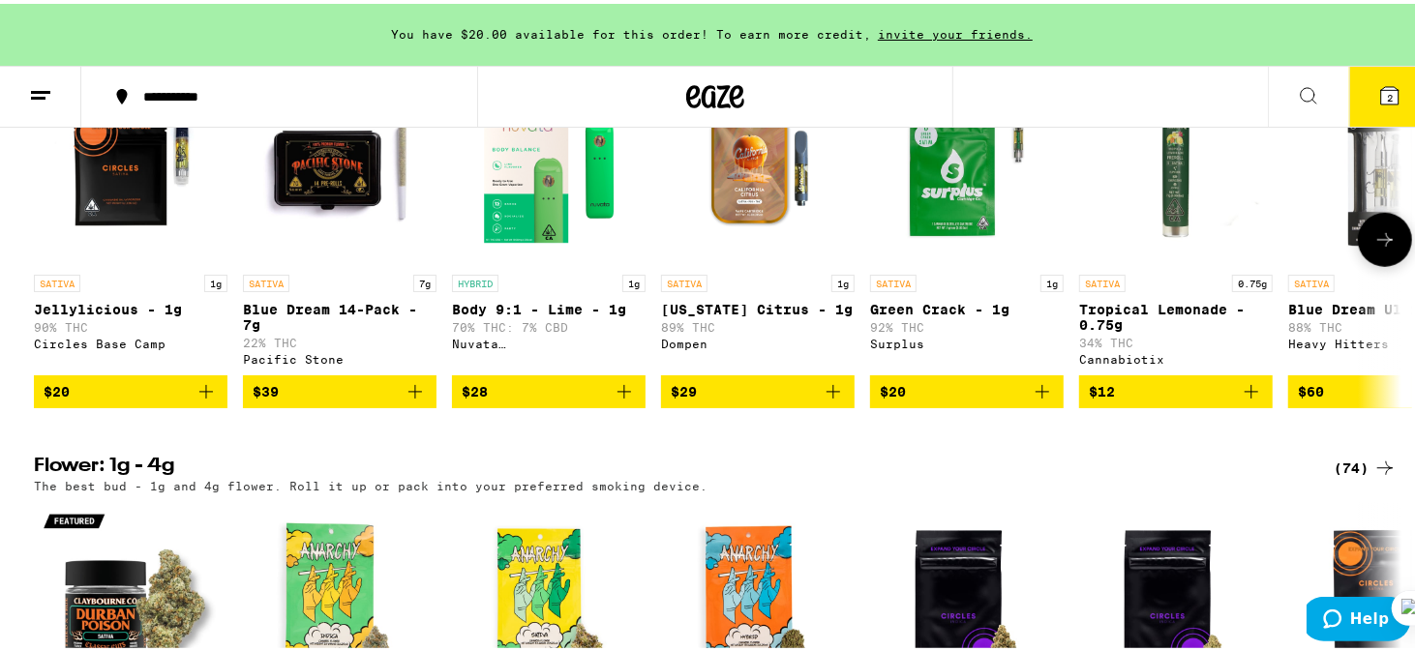
click at [1383, 243] on icon at bounding box center [1384, 236] width 15 height 14
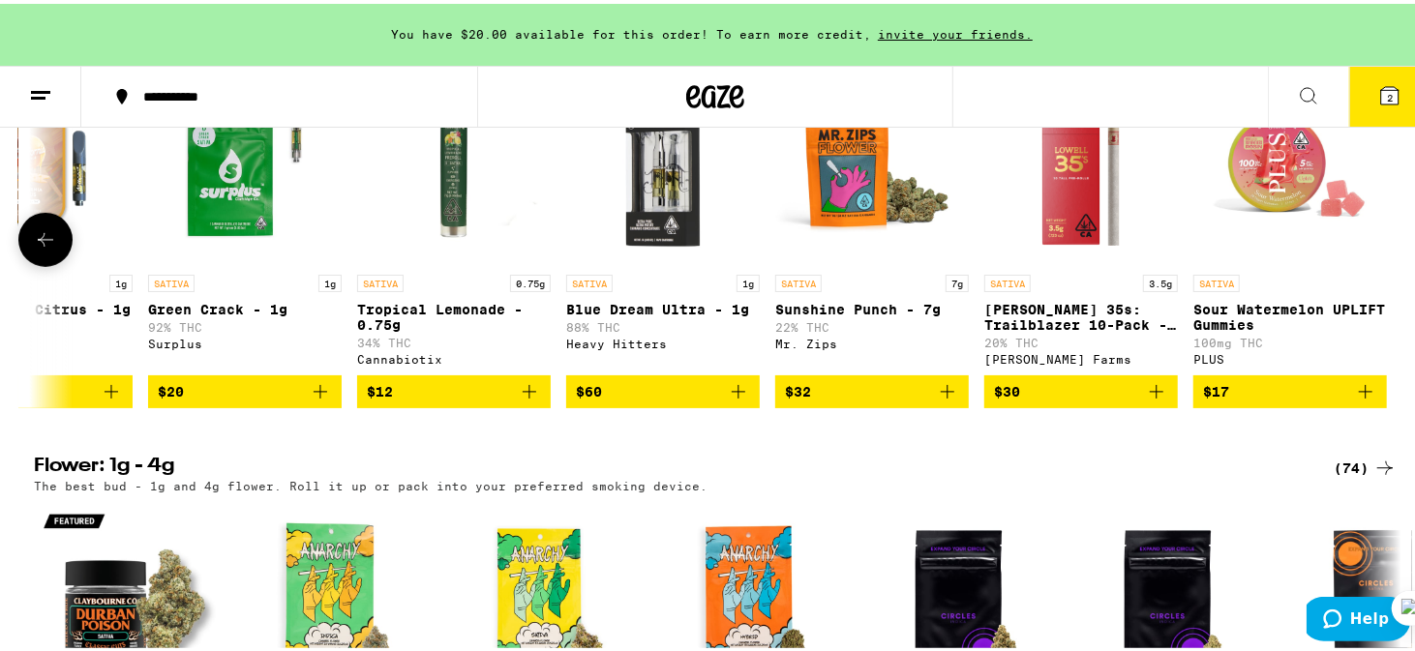
scroll to position [0, 728]
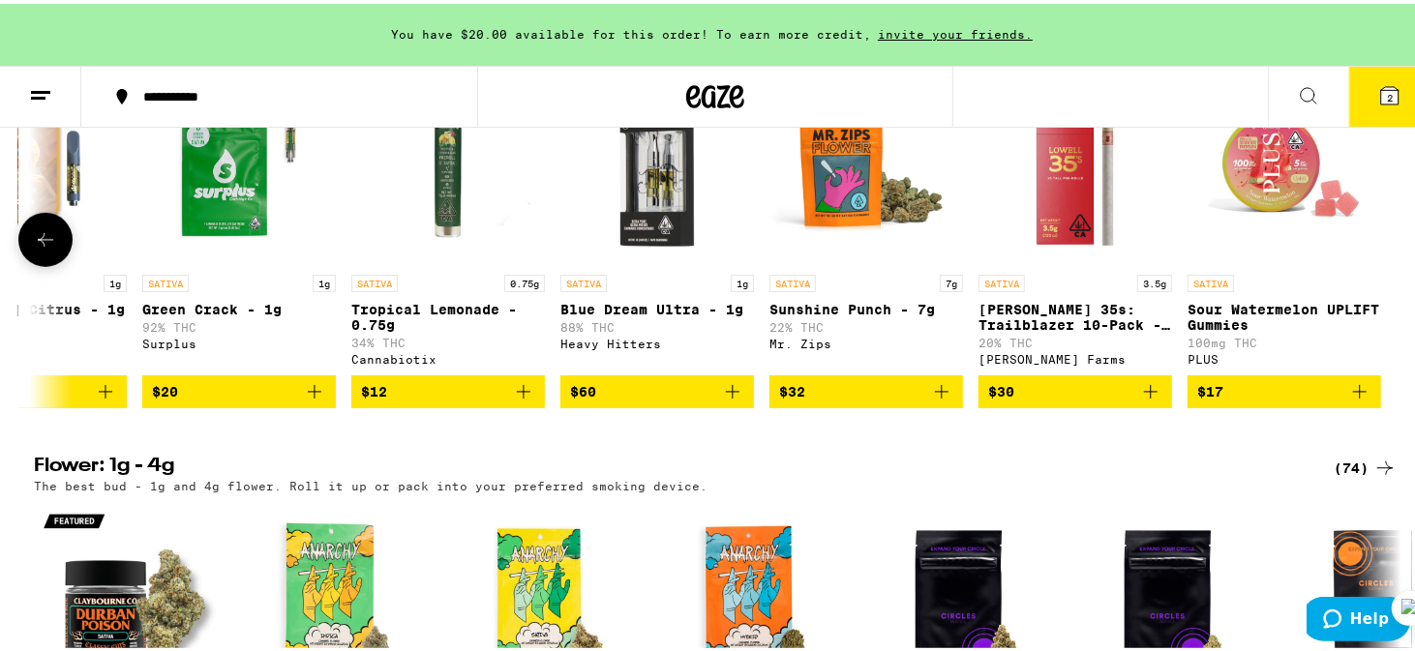
click at [1383, 263] on div at bounding box center [1385, 236] width 54 height 54
click at [1191, 41] on div at bounding box center [715, 43] width 1430 height 87
click at [37, 248] on icon at bounding box center [45, 236] width 23 height 23
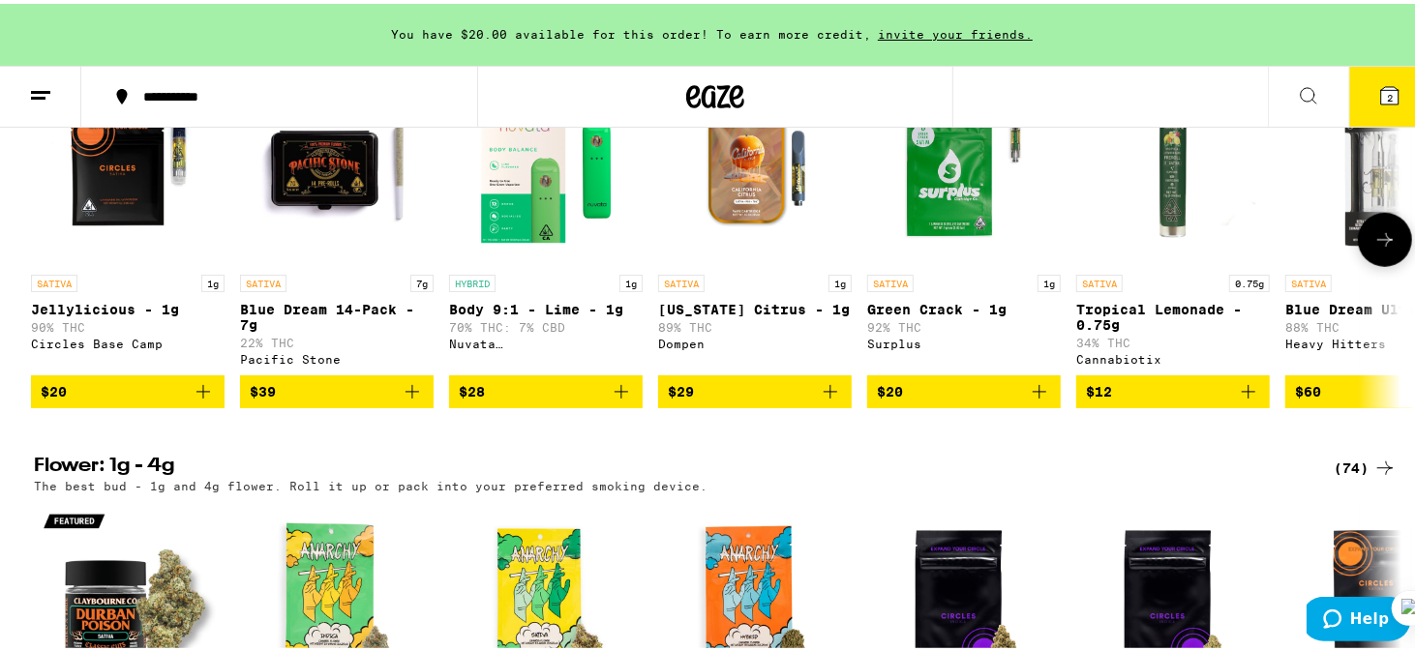
scroll to position [0, 0]
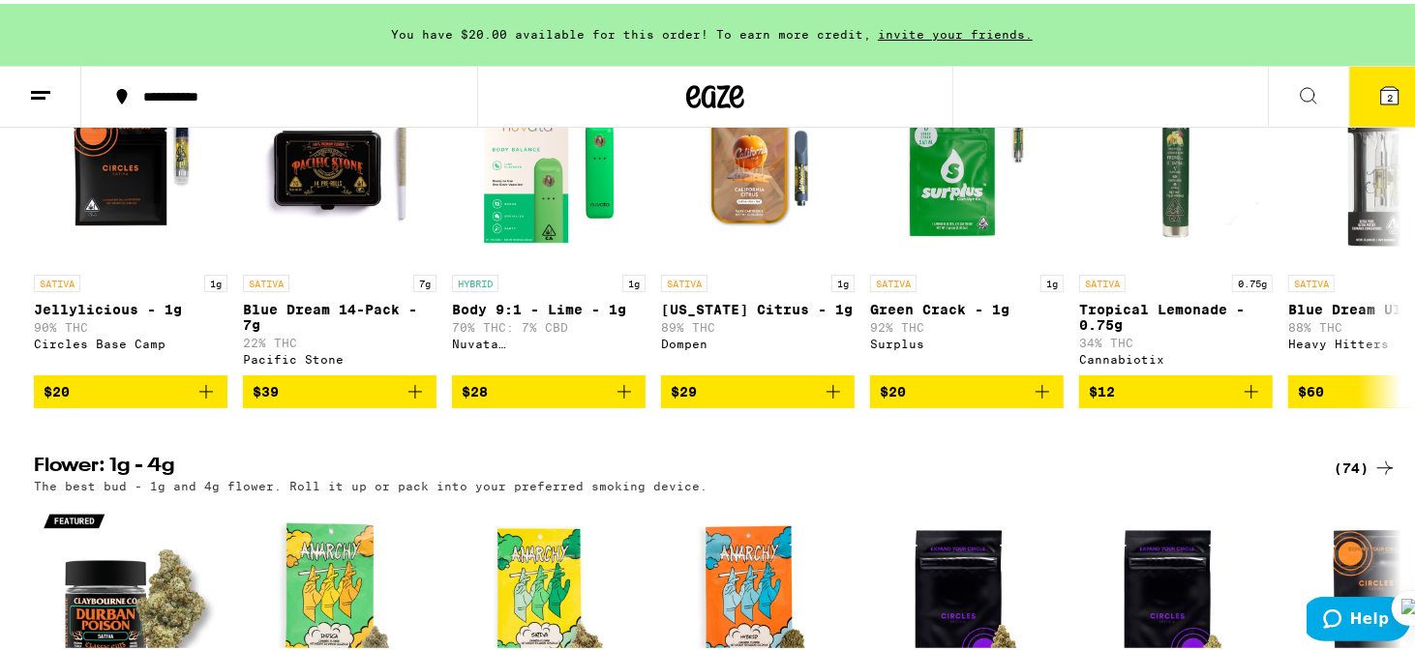
click at [1381, 89] on icon at bounding box center [1389, 91] width 17 height 17
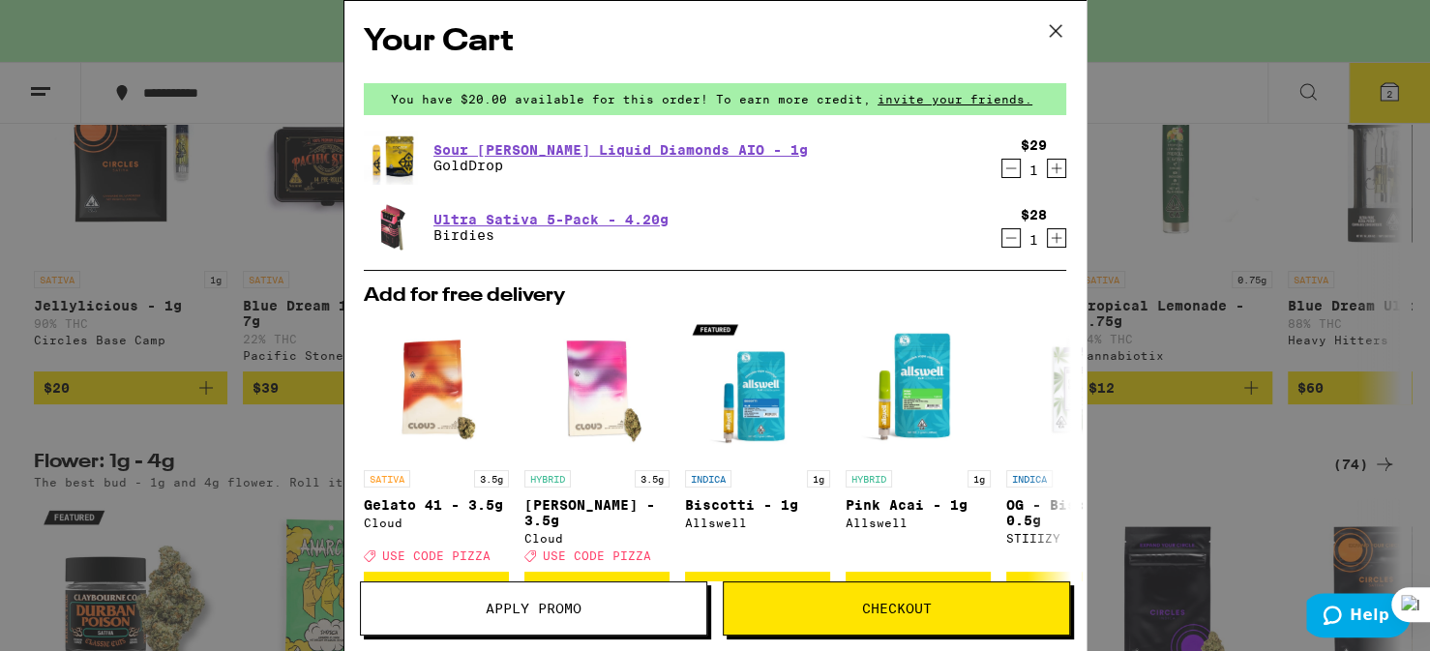
click at [1380, 89] on div "Your Cart You have $20.00 available for this order! To earn more credit, invite…" at bounding box center [715, 325] width 1430 height 651
click at [881, 623] on button "Checkout" at bounding box center [896, 609] width 347 height 54
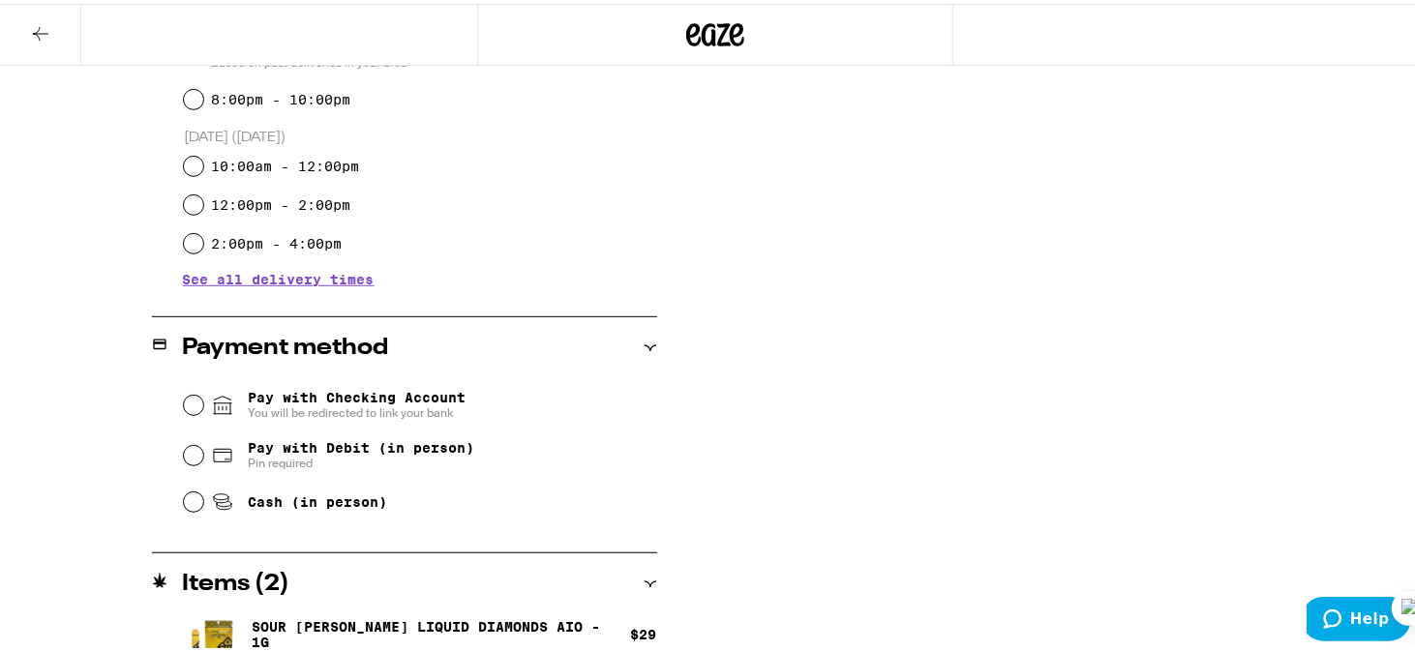
scroll to position [600, 0]
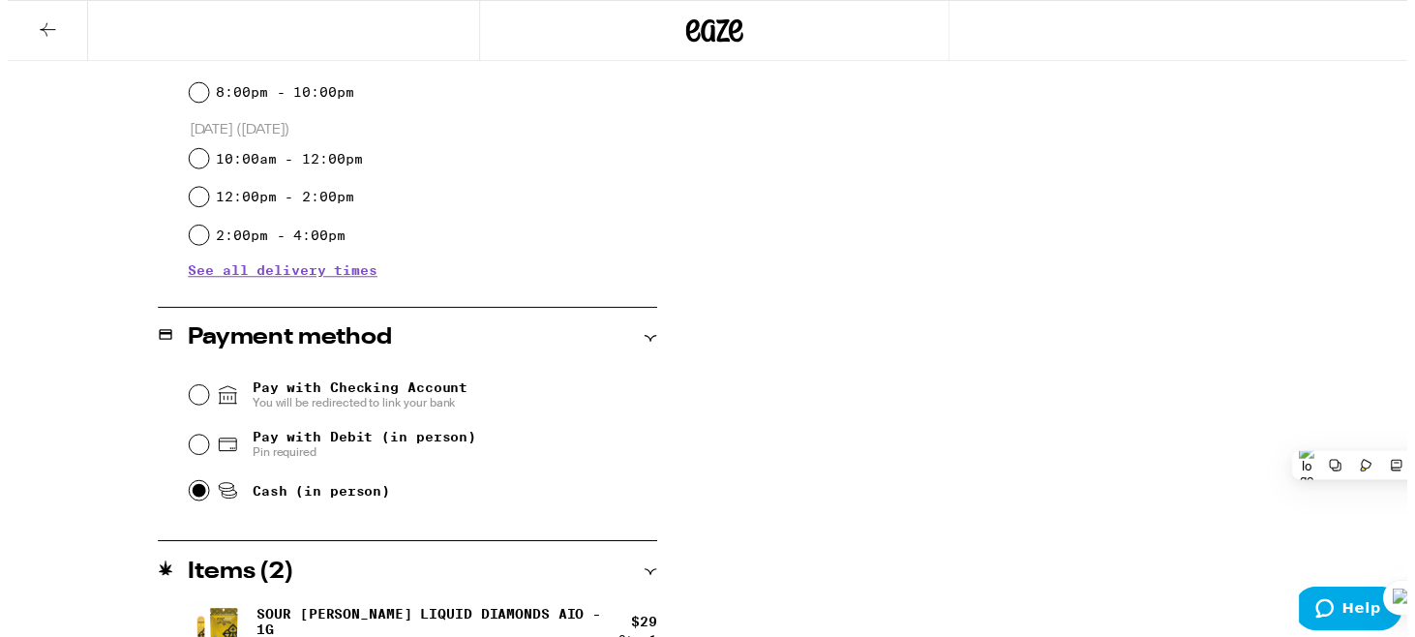
click at [184, 506] on input "Cash (in person)" at bounding box center [193, 496] width 19 height 19
radio input "true"
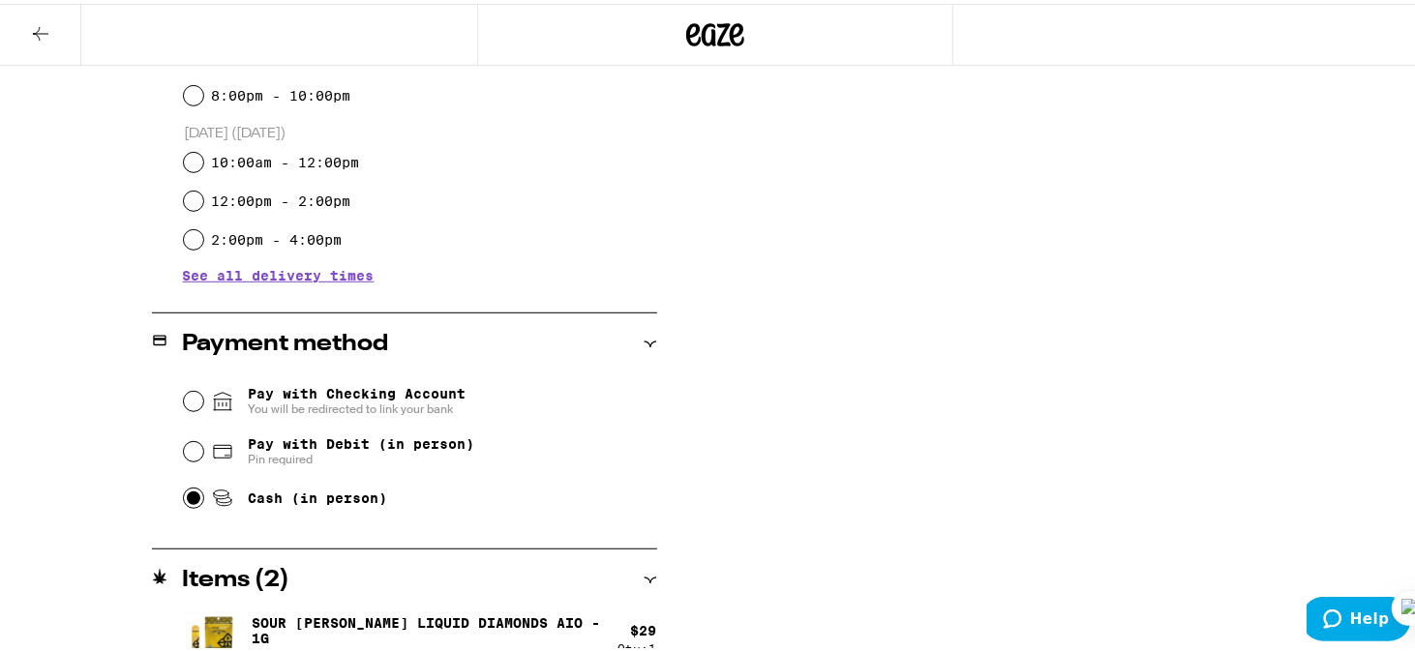
scroll to position [32, 0]
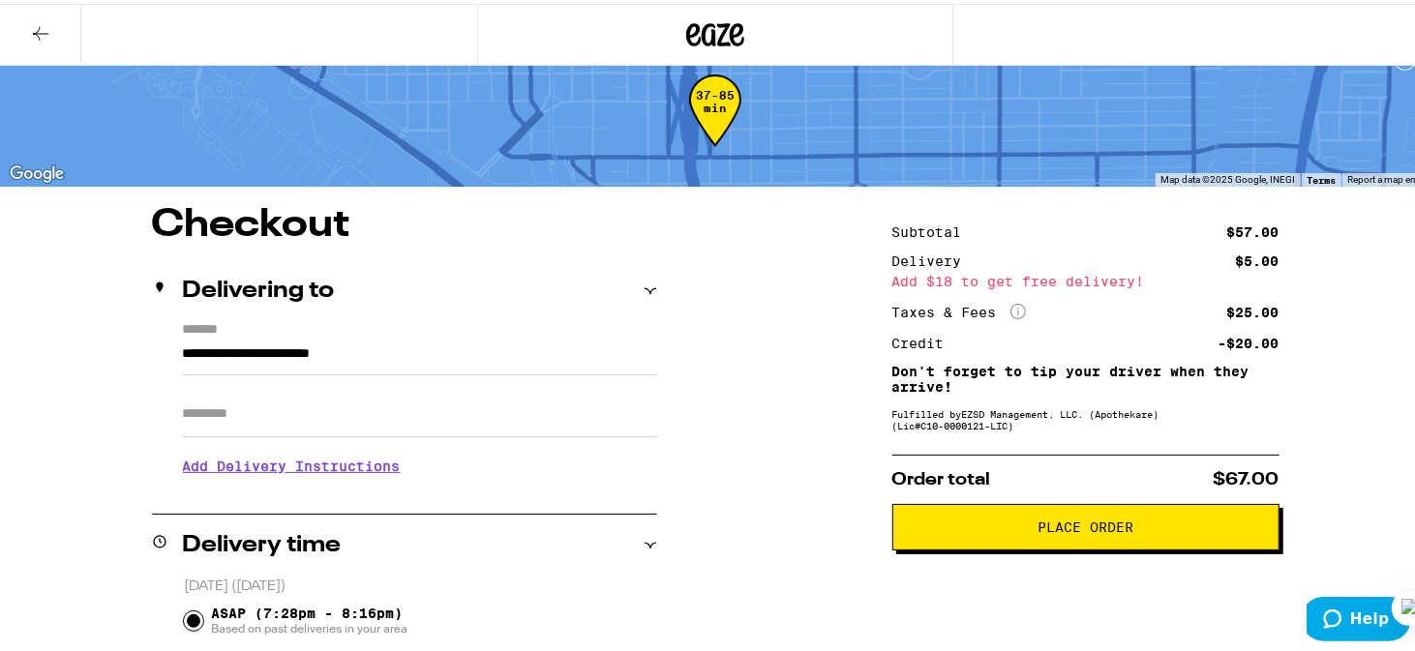
click at [1079, 530] on span "Place Order" at bounding box center [1085, 524] width 96 height 14
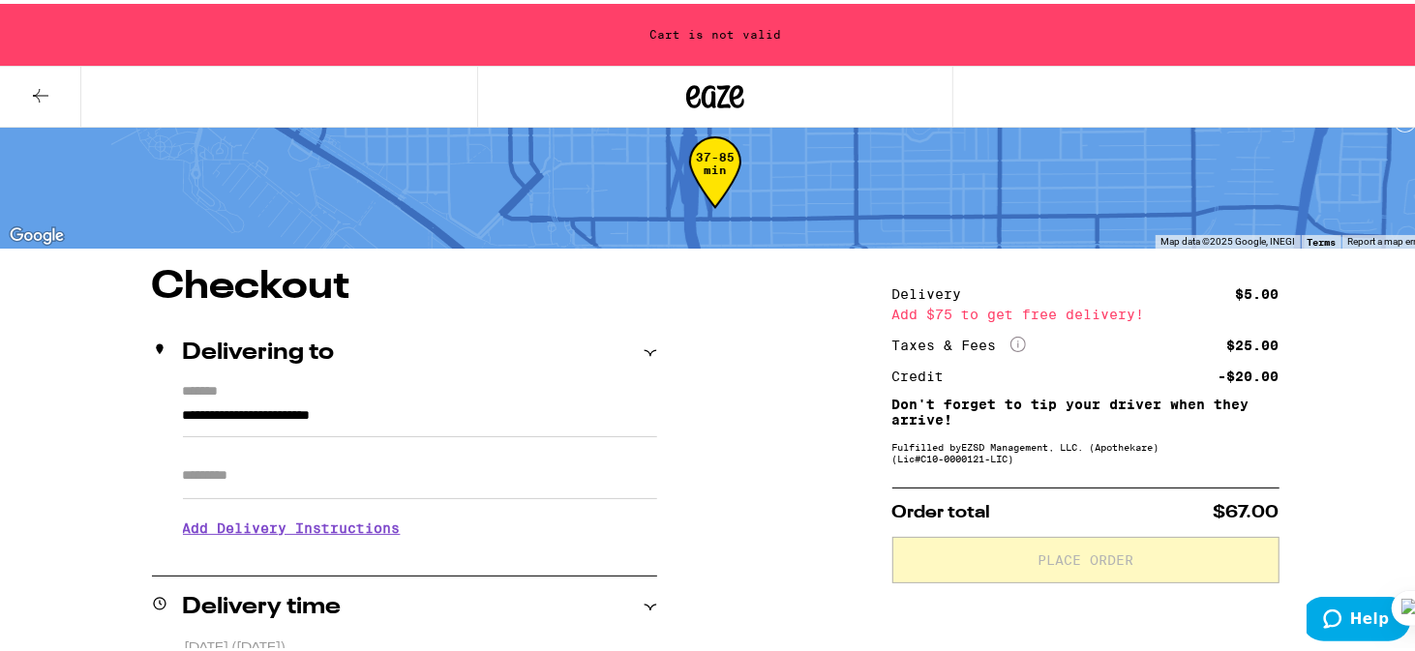
scroll to position [94, 0]
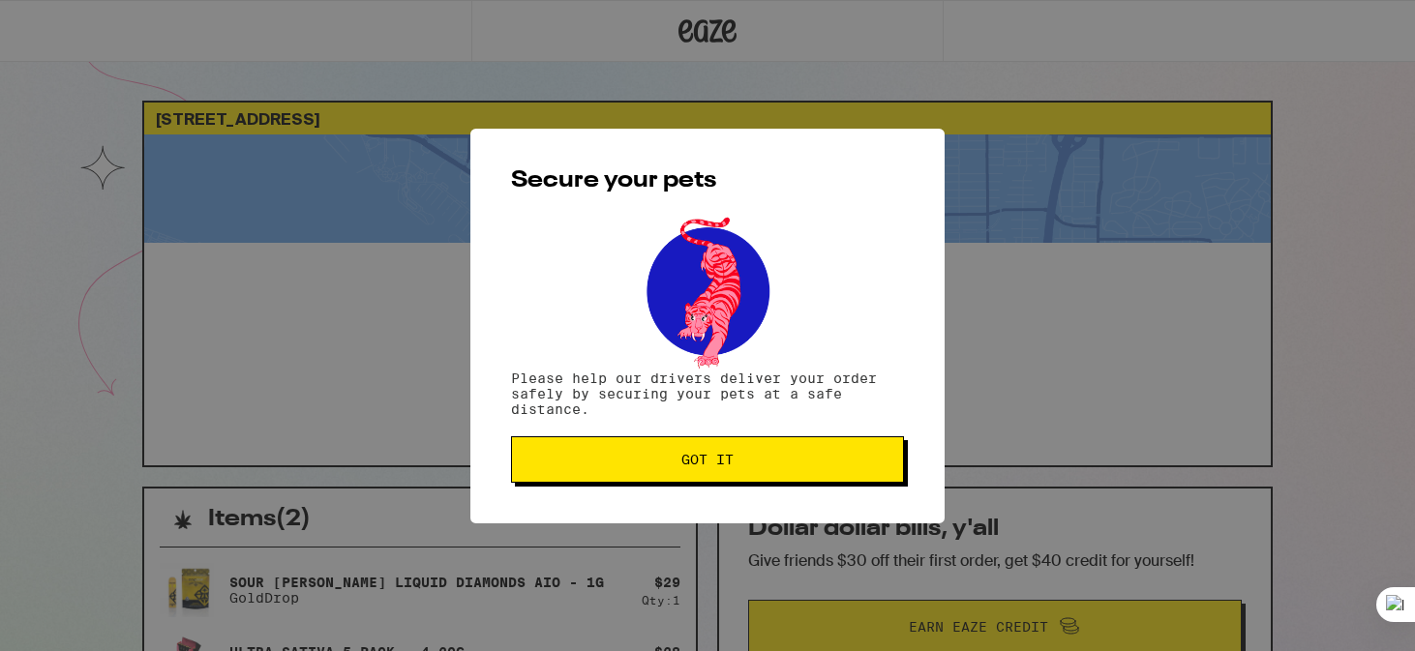
select select "English"
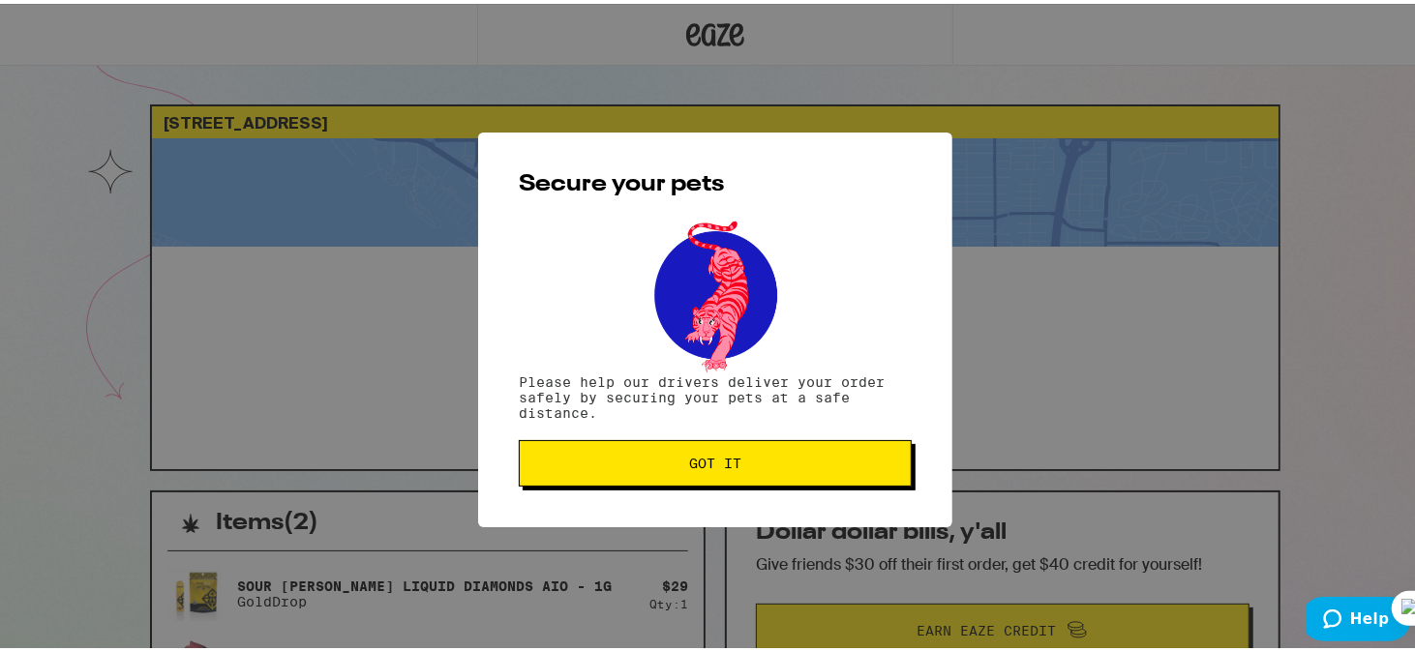
click at [705, 466] on span "Got it" at bounding box center [715, 460] width 52 height 14
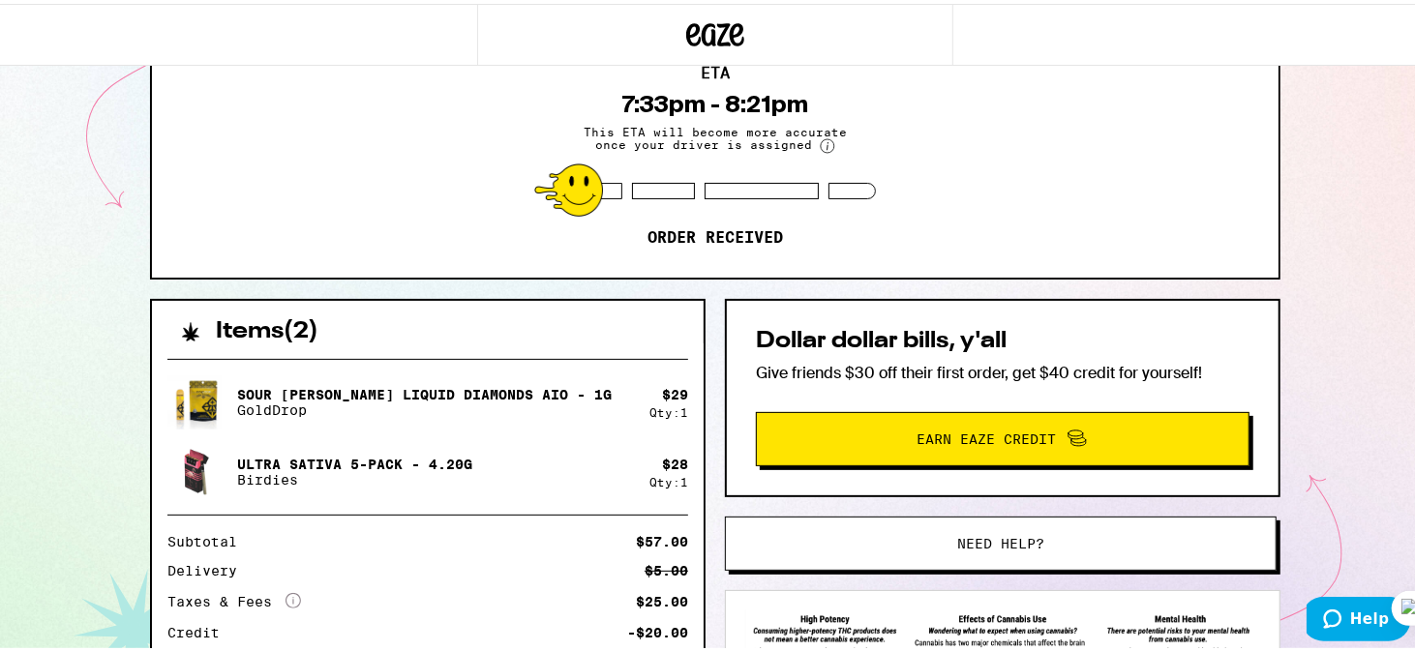
scroll to position [223, 0]
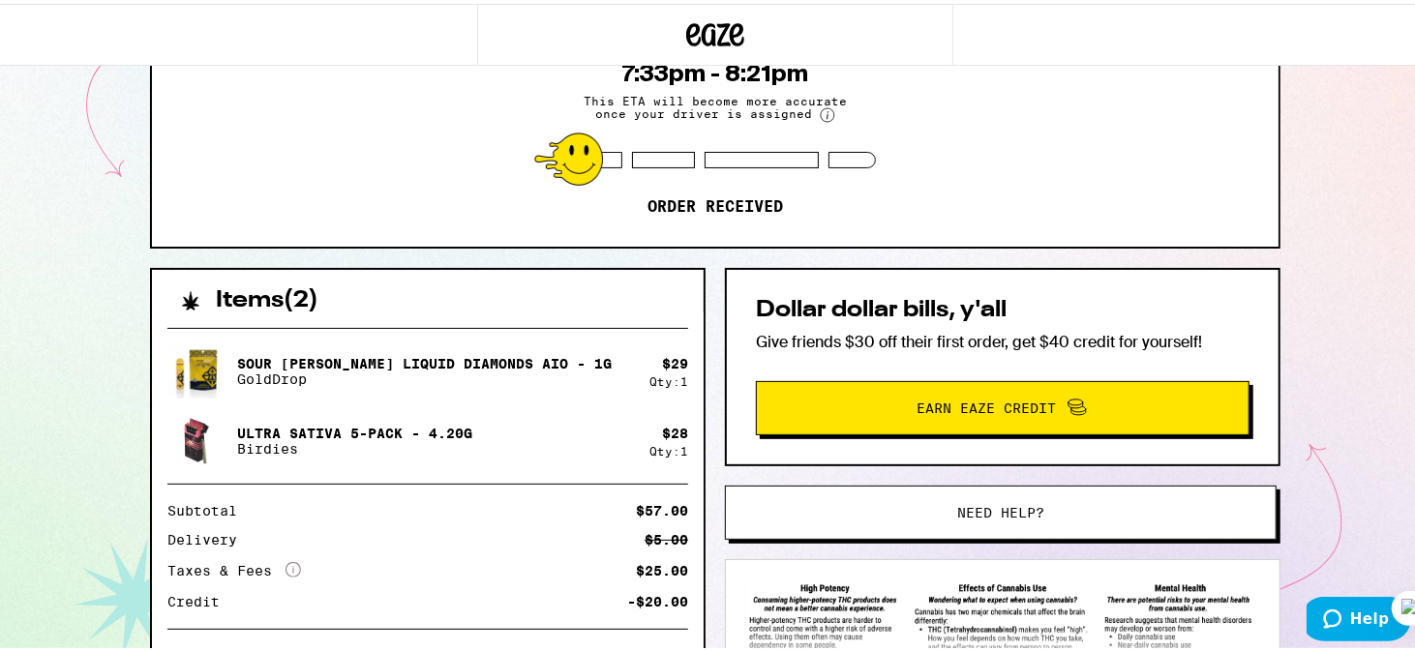
click at [1392, 432] on div "251 19th St San Diego 92102 ETA 7:33pm - 8:21pm This ETA will become more accur…" at bounding box center [715, 304] width 1430 height 1055
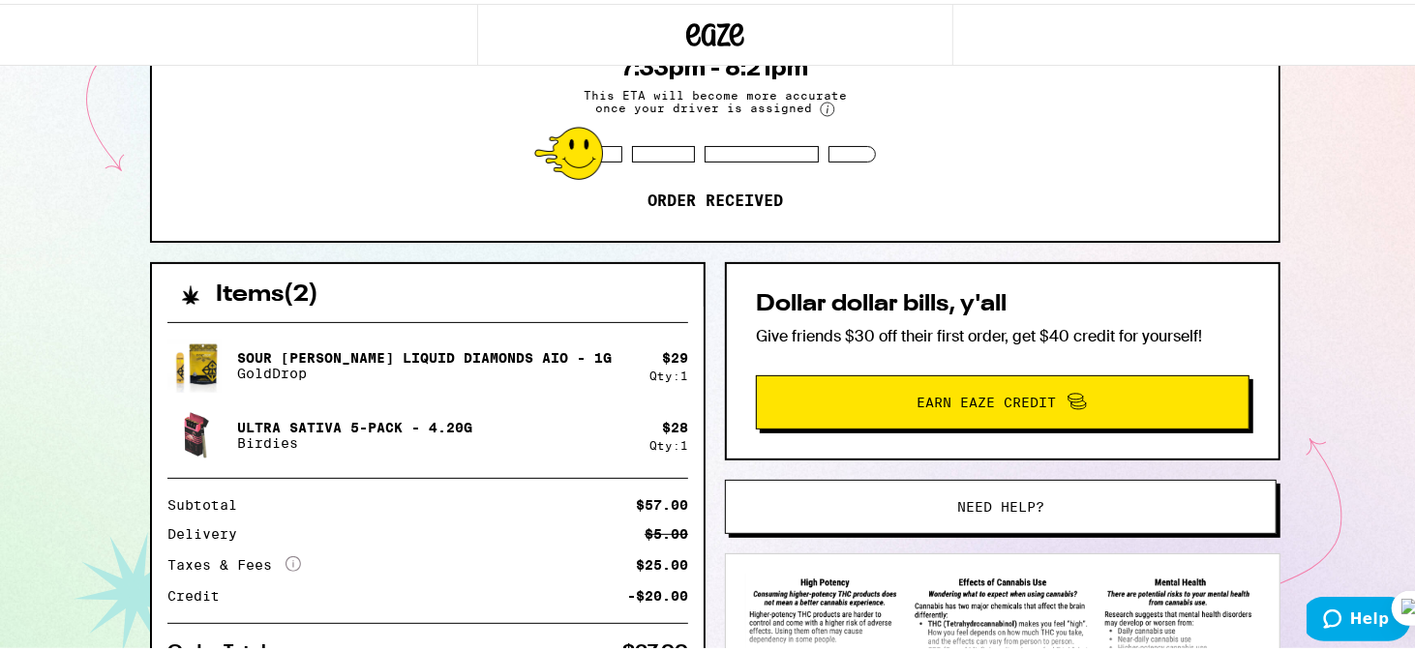
scroll to position [216, 0]
